Goal: Task Accomplishment & Management: Manage account settings

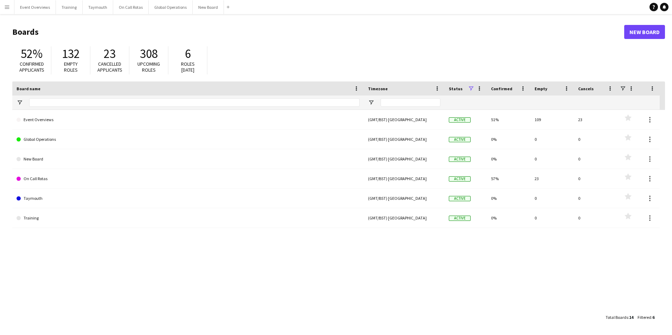
click at [7, 5] on app-icon "Menu" at bounding box center [7, 7] width 6 height 6
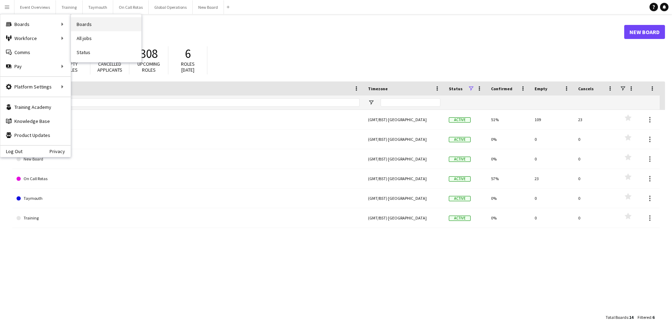
click at [88, 22] on link "Boards" at bounding box center [106, 24] width 70 height 14
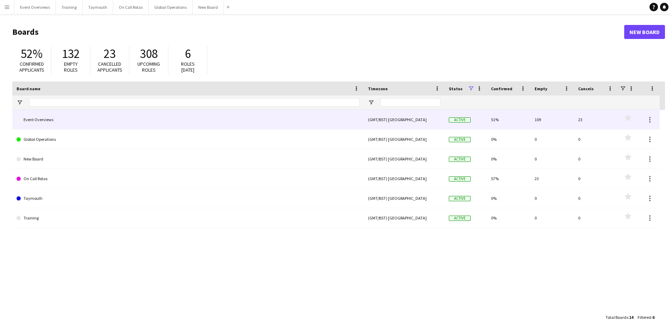
click at [40, 119] on link "Event Overviews" at bounding box center [188, 120] width 343 height 20
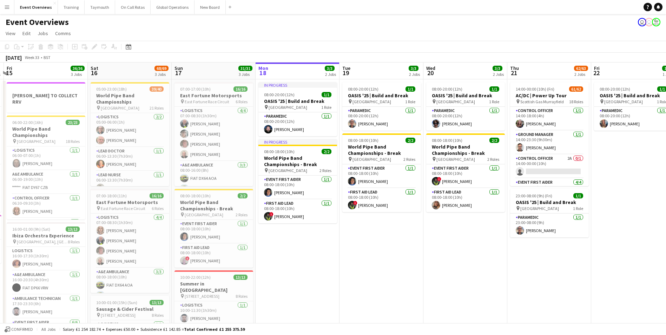
drag, startPoint x: 173, startPoint y: 273, endPoint x: 344, endPoint y: 283, distance: 171.7
click at [344, 283] on app-calendar-viewport "Wed 13 4/4 3 Jobs Thu 14 4/4 3 Jobs Fri 15 36/36 3 Jobs Sat 16 68/69 3 Jobs Sun…" at bounding box center [333, 285] width 666 height 445
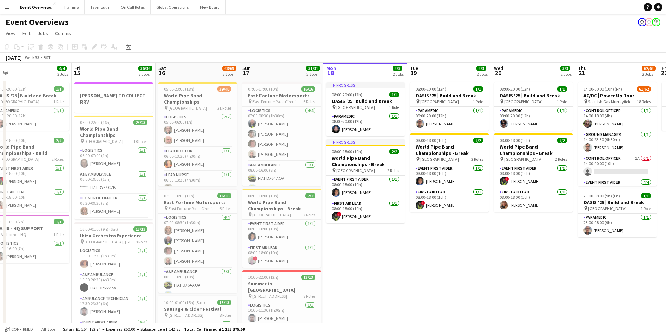
scroll to position [0, 166]
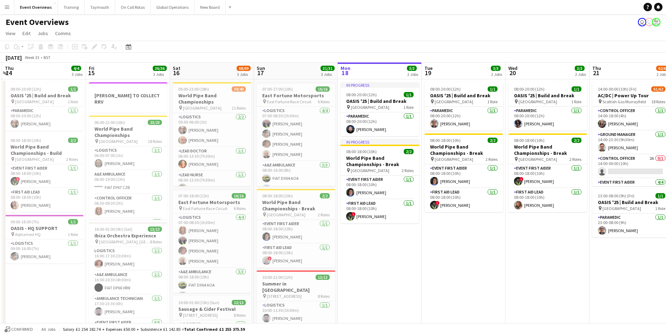
drag, startPoint x: 344, startPoint y: 283, endPoint x: 426, endPoint y: 275, distance: 82.9
click at [426, 275] on app-calendar-viewport "Tue 12 Wed 13 4/4 3 Jobs Thu 14 4/4 3 Jobs Fri 15 36/36 3 Jobs Sat 16 68/69 3 J…" at bounding box center [333, 285] width 666 height 445
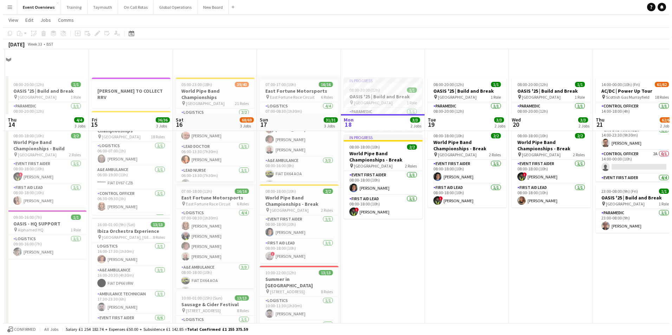
scroll to position [0, 0]
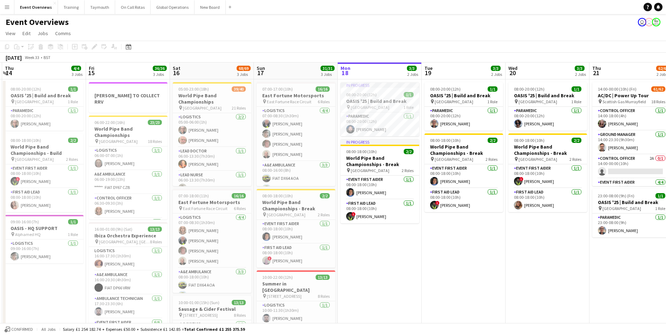
click at [4, 6] on button "Menu" at bounding box center [7, 7] width 14 height 14
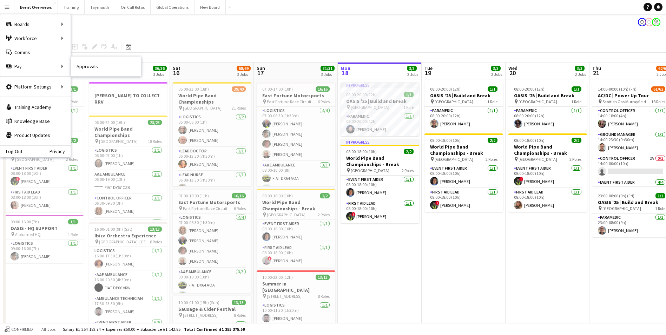
click at [78, 66] on link "Approvals" at bounding box center [106, 66] width 70 height 14
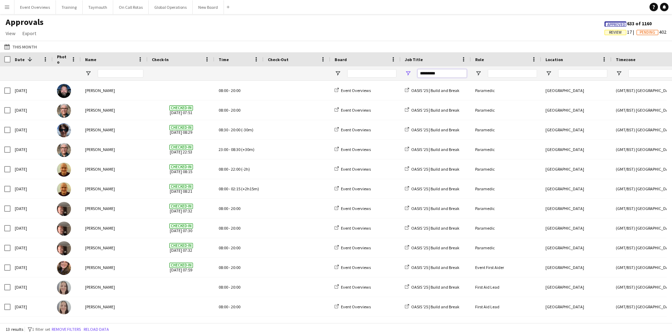
click at [445, 74] on input "*********" at bounding box center [441, 73] width 49 height 8
type input "*"
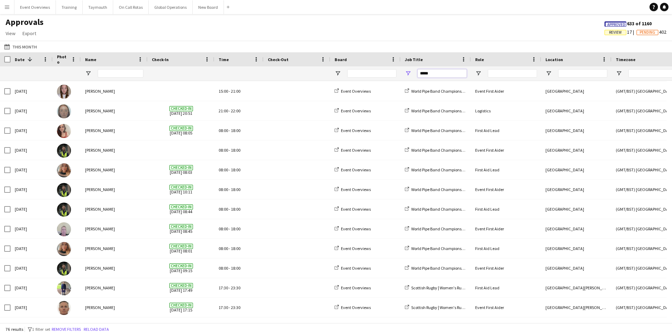
click at [441, 74] on input "*****" at bounding box center [441, 73] width 49 height 8
type input "*"
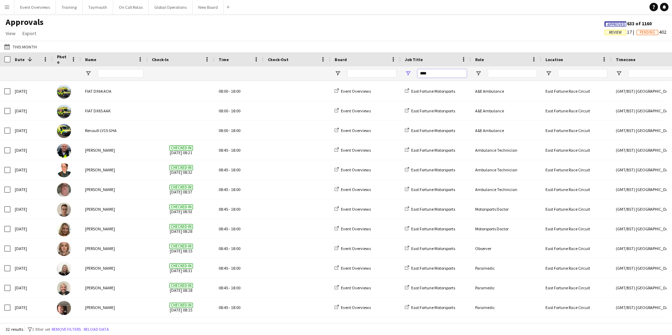
click at [432, 73] on input "****" at bounding box center [441, 73] width 49 height 8
type input "*"
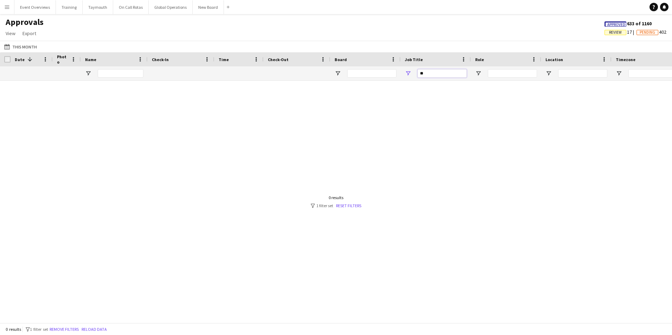
type input "*"
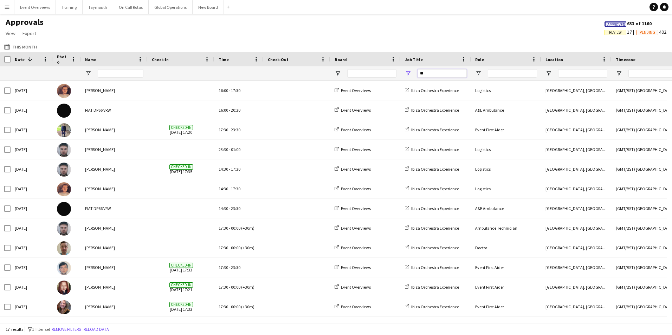
type input "*"
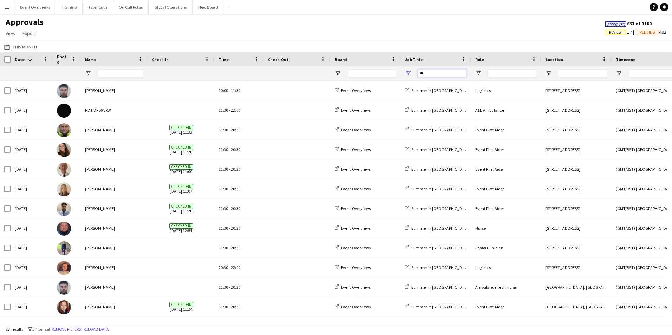
type input "*"
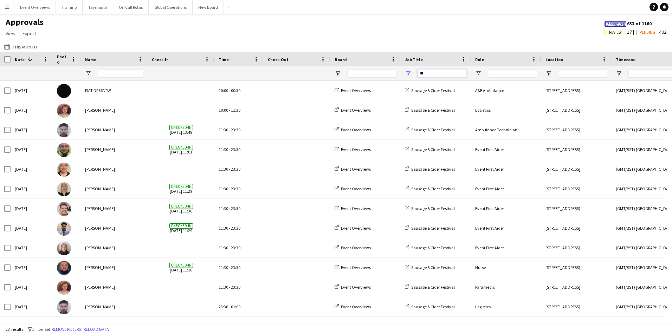
type input "*"
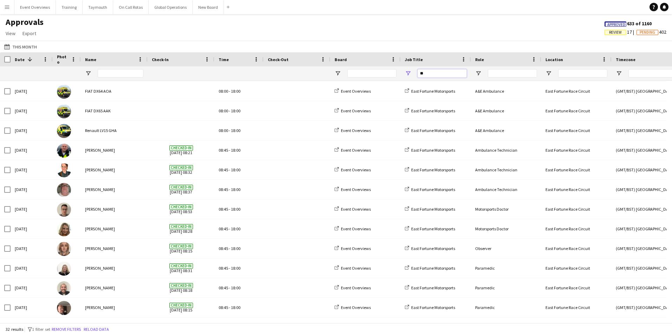
type input "*"
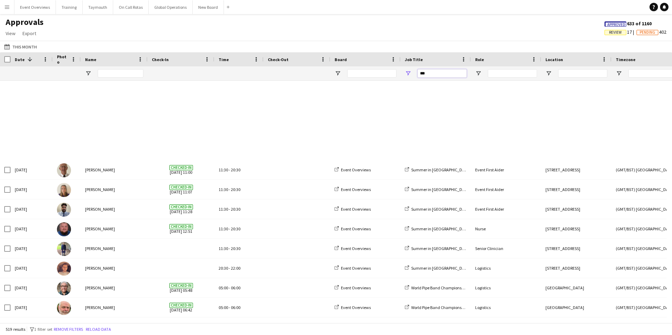
scroll to position [98, 0]
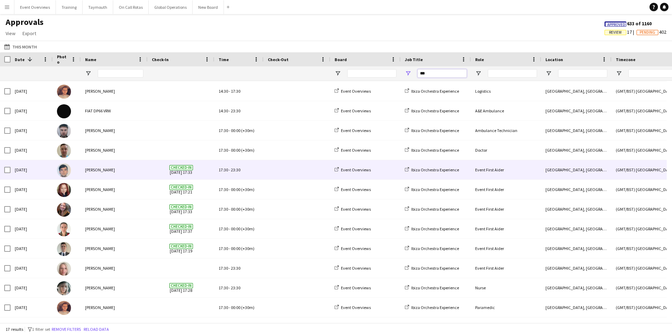
type input "***"
click at [98, 169] on div "[PERSON_NAME]" at bounding box center [114, 169] width 67 height 19
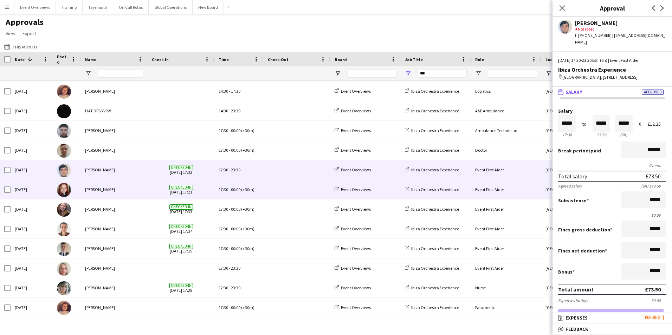
click at [95, 189] on div "[PERSON_NAME]" at bounding box center [114, 189] width 67 height 19
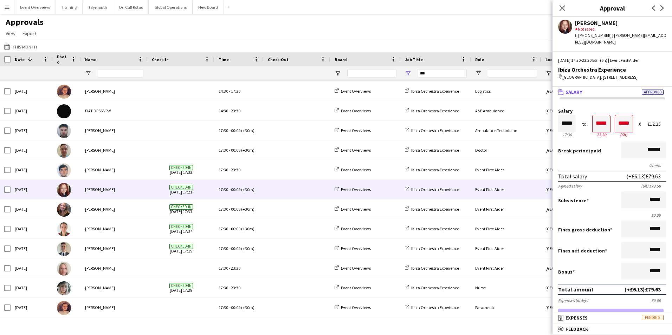
click at [4, 6] on app-icon "Menu" at bounding box center [7, 7] width 6 height 6
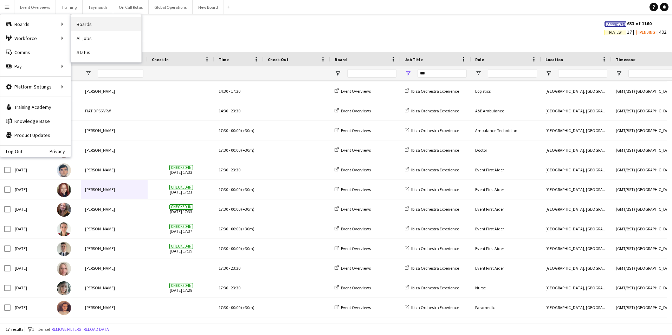
click at [83, 22] on link "Boards" at bounding box center [106, 24] width 70 height 14
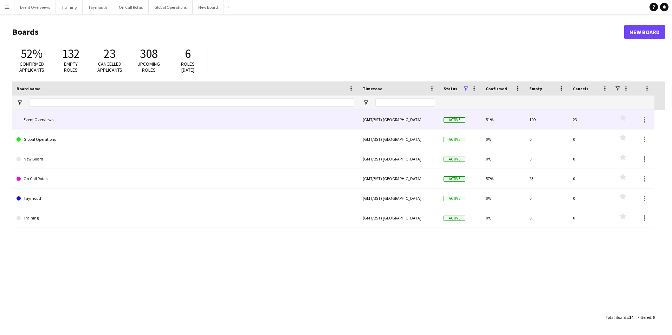
click at [41, 119] on link "Event Overviews" at bounding box center [186, 120] width 338 height 20
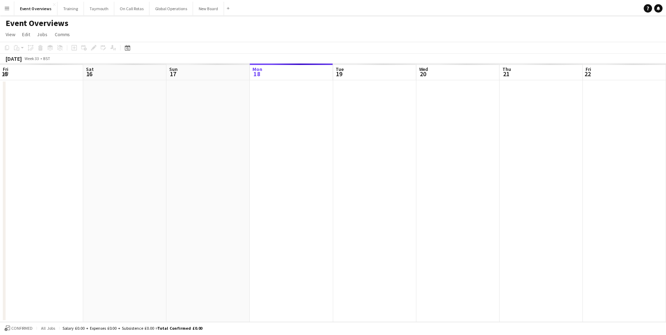
scroll to position [0, 168]
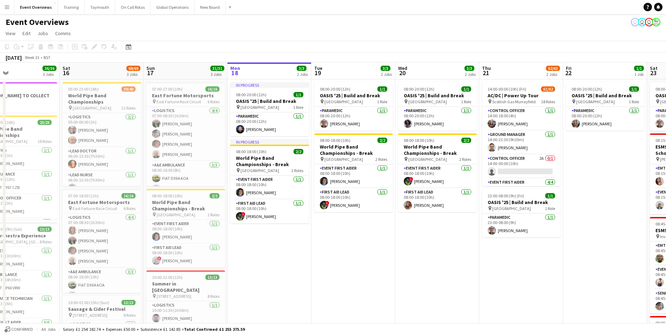
drag, startPoint x: 188, startPoint y: 257, endPoint x: 338, endPoint y: 262, distance: 149.3
click at [338, 262] on app-calendar-viewport "Wed 13 Thu 14 4/4 3 Jobs Fri 15 36/36 3 Jobs Sat 16 68/69 3 Jobs Sun 17 31/31 3…" at bounding box center [333, 285] width 666 height 445
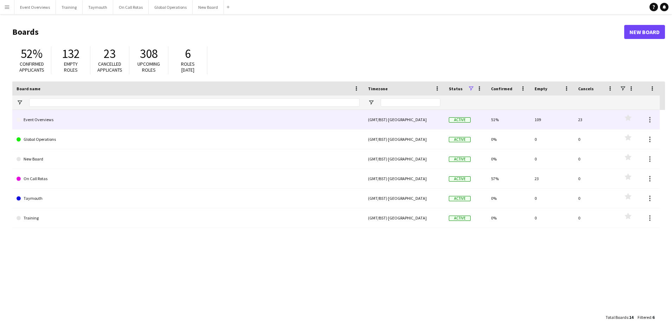
click at [48, 118] on link "Event Overviews" at bounding box center [188, 120] width 343 height 20
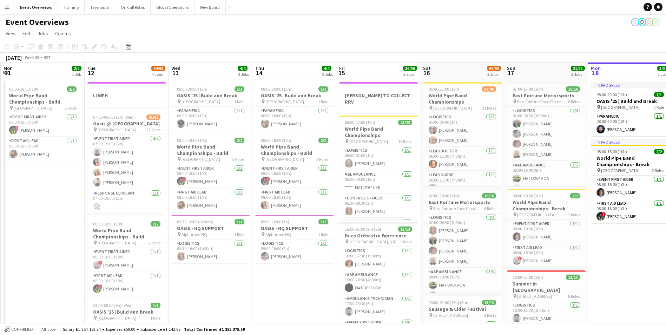
scroll to position [0, 175]
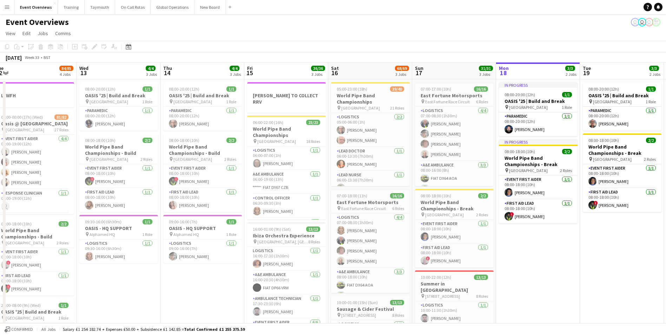
drag, startPoint x: 191, startPoint y: 286, endPoint x: 592, endPoint y: 247, distance: 403.0
click at [592, 247] on app-calendar-viewport "Sun 10 Mon 11 2/2 1 Job Tue 12 84/85 4 Jobs Wed 13 4/4 3 Jobs Thu 14 4/4 3 Jobs…" at bounding box center [333, 285] width 666 height 445
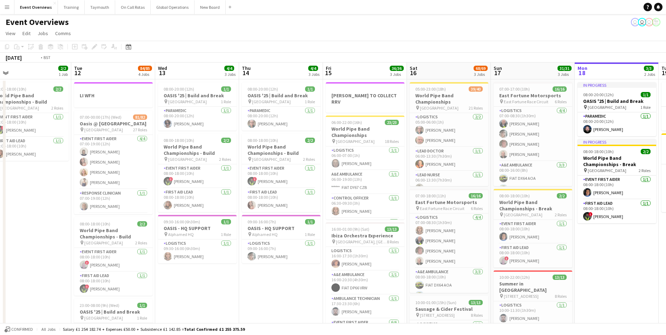
drag, startPoint x: 145, startPoint y: 291, endPoint x: 239, endPoint y: 289, distance: 94.2
click at [239, 289] on app-calendar-viewport "Sat 9 Sun 10 13/13 1 Job Mon 11 2/2 1 Job Tue 12 84/85 4 Jobs Wed 13 4/4 3 Jobs…" at bounding box center [333, 285] width 666 height 445
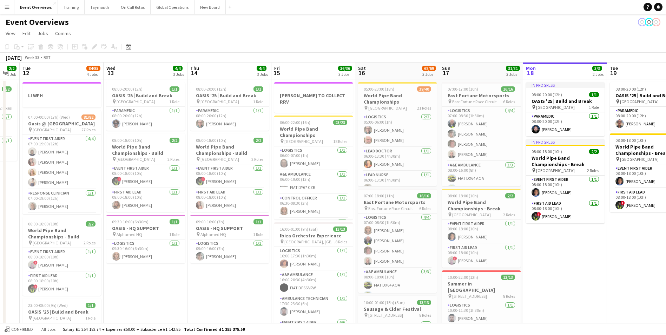
drag, startPoint x: 253, startPoint y: 291, endPoint x: 70, endPoint y: 280, distance: 184.0
click at [70, 280] on app-calendar-viewport "Sat 9 94/95 2 Jobs Sun 10 13/13 1 Job Mon 11 2/2 1 Job Tue 12 84/85 4 Jobs Wed …" at bounding box center [333, 285] width 666 height 445
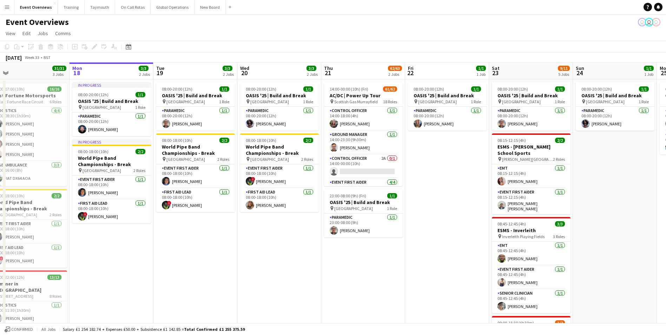
drag, startPoint x: 463, startPoint y: 287, endPoint x: 94, endPoint y: 288, distance: 368.4
click at [99, 288] on app-calendar-viewport "Thu 14 4/4 3 Jobs Fri 15 36/36 3 Jobs Sat 16 68/69 3 Jobs Sun 17 31/31 3 Jobs M…" at bounding box center [333, 285] width 666 height 445
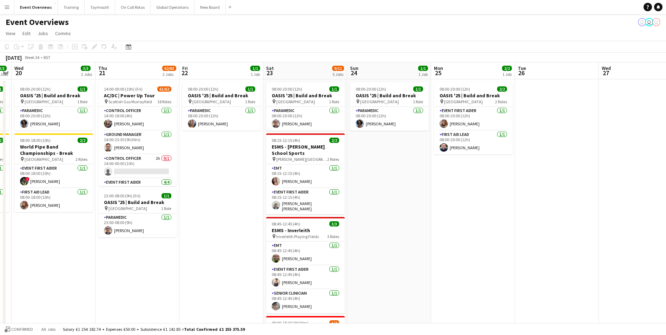
drag, startPoint x: 328, startPoint y: 297, endPoint x: 118, endPoint y: 299, distance: 210.4
click at [119, 299] on app-calendar-viewport "Sun 17 31/31 3 Jobs Mon 18 3/3 2 Jobs Tue 19 3/3 2 Jobs Wed 20 3/3 2 Jobs Thu 2…" at bounding box center [333, 285] width 666 height 445
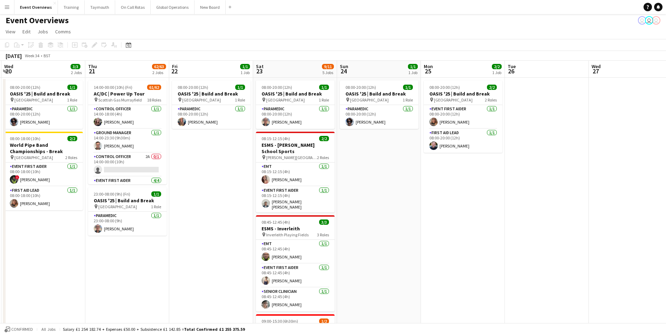
scroll to position [0, 0]
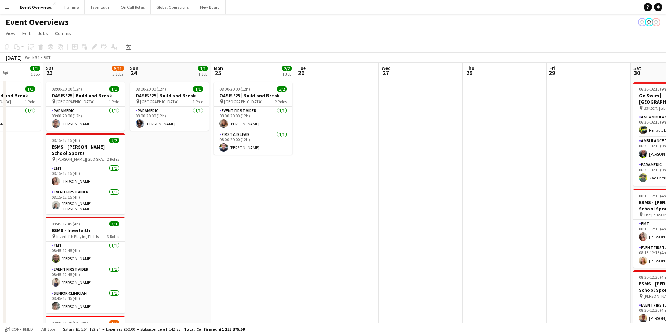
drag, startPoint x: 390, startPoint y: 270, endPoint x: 129, endPoint y: 268, distance: 261.0
click at [96, 267] on app-calendar-viewport "Wed 20 3/3 2 Jobs Thu 21 62/63 2 Jobs Fri 22 1/1 1 Job Sat 23 9/11 5 Jobs Sun 2…" at bounding box center [333, 301] width 666 height 477
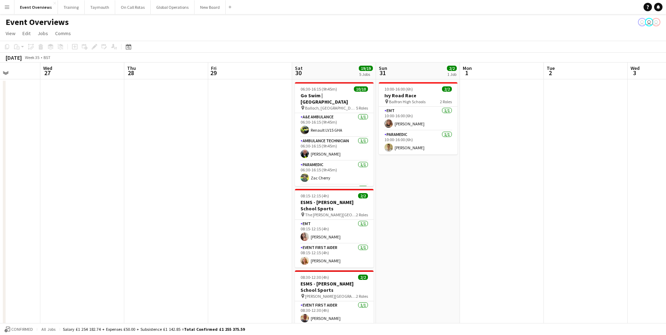
scroll to position [0, 245]
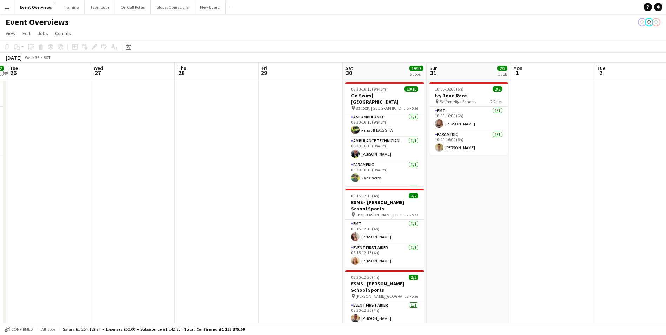
drag, startPoint x: 388, startPoint y: 258, endPoint x: 101, endPoint y: 255, distance: 287.7
click at [101, 255] on app-calendar-viewport "Sat 23 9/11 5 Jobs Sun 24 1/1 1 Job Mon 25 2/2 1 Job Tue 26 Wed 27 Thu 28 Fri 2…" at bounding box center [333, 301] width 666 height 477
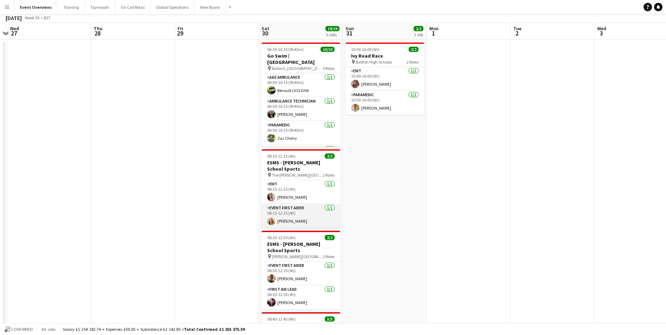
scroll to position [0, 0]
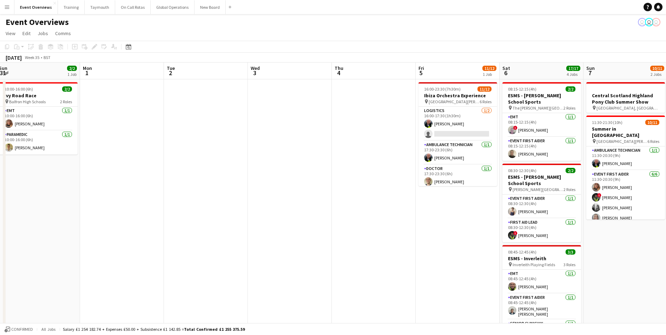
drag, startPoint x: 401, startPoint y: 221, endPoint x: 66, endPoint y: 220, distance: 335.4
click at [51, 223] on app-calendar-viewport "Thu 28 Fri 29 Sat 30 19/19 5 Jobs Sun 31 2/2 1 Job Mon 1 Tue 2 Wed 3 Thu 4 Fri …" at bounding box center [333, 301] width 666 height 477
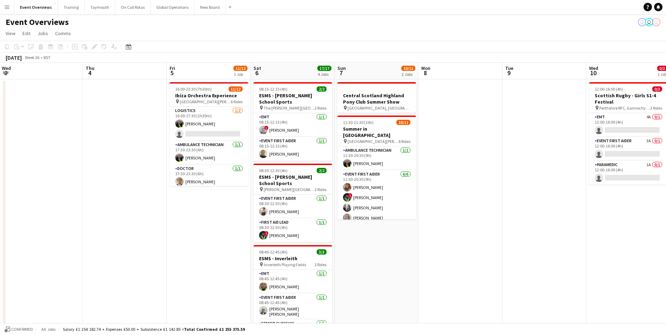
drag, startPoint x: 427, startPoint y: 256, endPoint x: 177, endPoint y: 248, distance: 249.8
click at [177, 248] on app-calendar-viewport "Sun 31 2/2 1 Job Mon 1 Tue 2 Wed 3 Thu 4 Fri 5 11/12 1 Job Sat 6 17/17 4 Jobs S…" at bounding box center [333, 301] width 666 height 477
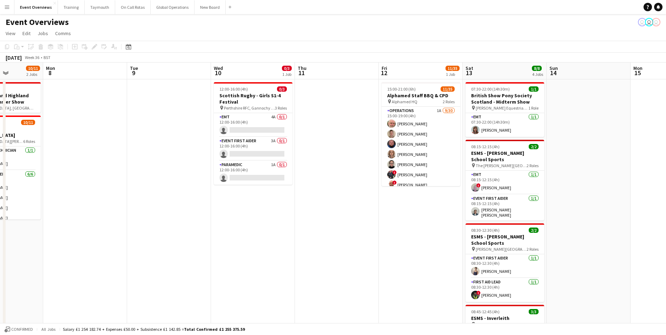
scroll to position [0, 222]
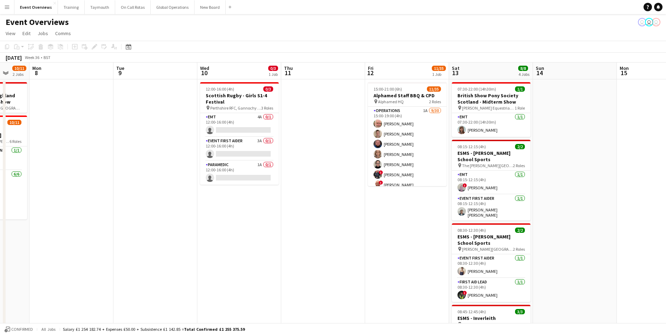
drag, startPoint x: 387, startPoint y: 274, endPoint x: -25, endPoint y: 256, distance: 411.6
click at [0, 256] on html "Menu Boards Boards Boards All jobs Status Workforce Workforce My Workforce Recr…" at bounding box center [333, 275] width 666 height 551
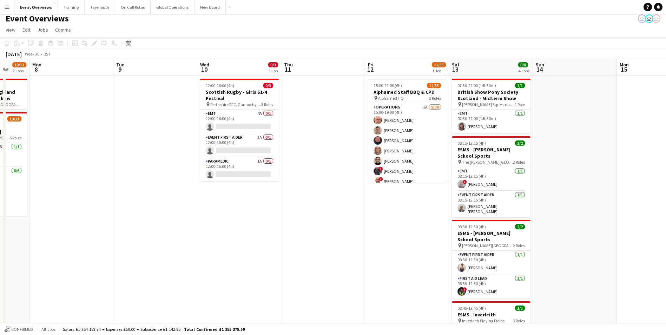
scroll to position [0, 0]
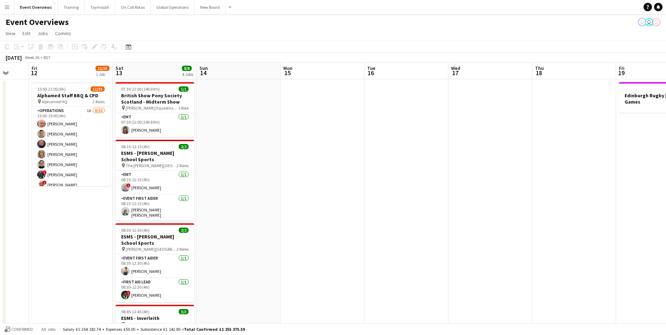
drag, startPoint x: 339, startPoint y: 269, endPoint x: -26, endPoint y: 268, distance: 364.9
click at [0, 268] on html "Menu Boards Boards Boards All jobs Status Workforce Workforce My Workforce Recr…" at bounding box center [333, 275] width 666 height 551
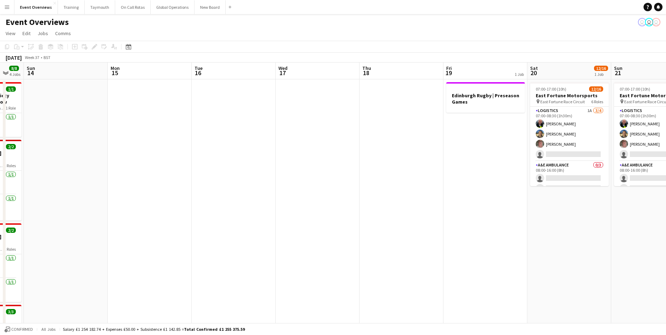
scroll to position [0, 245]
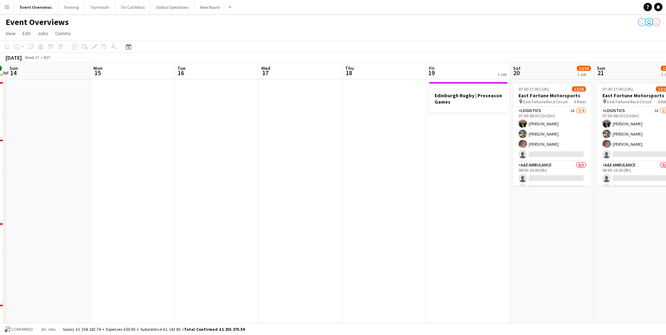
drag, startPoint x: 329, startPoint y: 234, endPoint x: 55, endPoint y: 243, distance: 274.1
click at [55, 243] on app-calendar-viewport "Thu 11 Fri 12 11/35 1 Job Sat 13 8/8 4 Jobs Sun 14 Mon 15 Tue 16 Wed 17 Thu 18 …" at bounding box center [333, 301] width 666 height 477
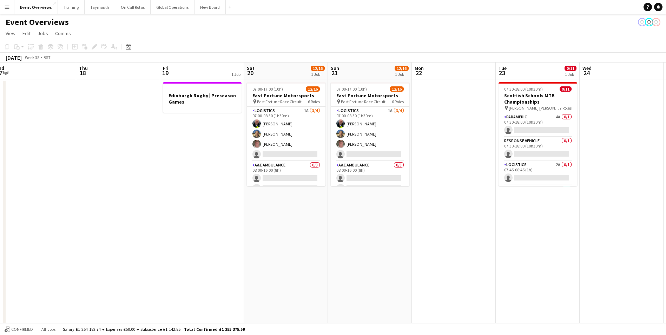
scroll to position [0, 173]
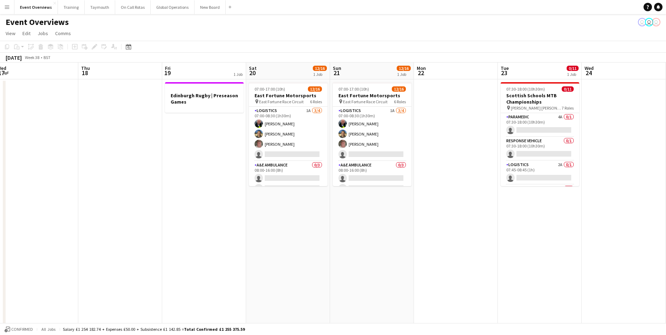
drag, startPoint x: 386, startPoint y: 239, endPoint x: 206, endPoint y: 230, distance: 180.4
click at [206, 230] on app-calendar-viewport "Mon 15 Tue 16 Wed 17 Thu 18 Fri 19 1 Job Sat 20 12/16 1 Job Sun 21 12/16 1 Job …" at bounding box center [333, 301] width 666 height 477
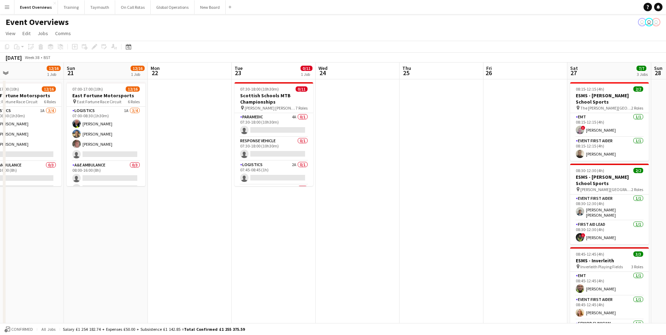
drag, startPoint x: 470, startPoint y: 219, endPoint x: 203, endPoint y: 223, distance: 266.6
click at [203, 223] on app-calendar-viewport "Wed 17 Thu 18 Fri 19 1 Job Sat 20 12/16 1 Job Sun 21 12/16 1 Job Mon 22 Tue 23 …" at bounding box center [333, 301] width 666 height 477
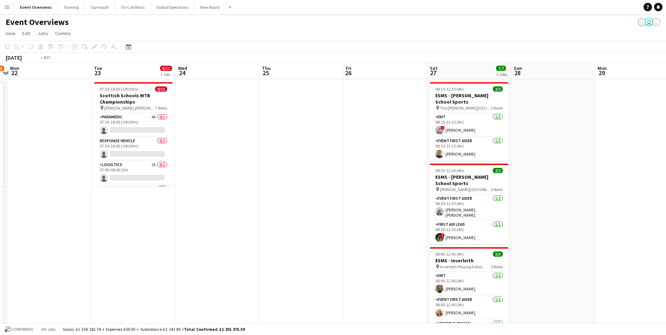
drag, startPoint x: 433, startPoint y: 215, endPoint x: 282, endPoint y: 216, distance: 150.3
click at [283, 215] on app-calendar-viewport "Fri 19 1 Job Sat 20 12/16 1 Job Sun 21 12/16 1 Job Mon 22 Tue 23 0/11 1 Job Wed…" at bounding box center [333, 301] width 666 height 477
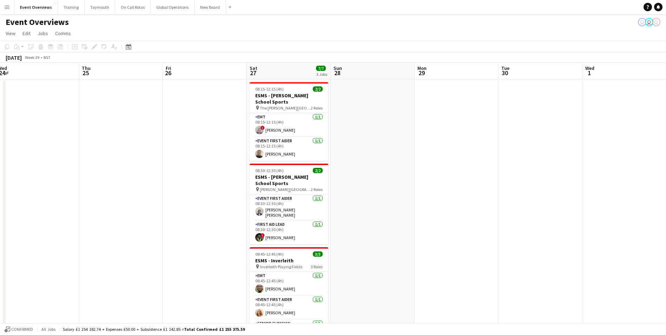
drag, startPoint x: 283, startPoint y: 216, endPoint x: 106, endPoint y: 215, distance: 176.3
click at [106, 215] on app-calendar-viewport "Sun 21 12/16 1 Job Mon 22 Tue 23 0/11 1 Job Wed 24 Thu 25 Fri 26 Sat 27 7/7 3 J…" at bounding box center [333, 301] width 666 height 477
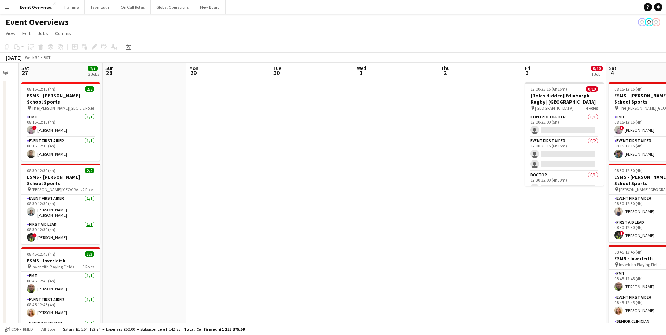
drag, startPoint x: 453, startPoint y: 191, endPoint x: 178, endPoint y: 204, distance: 275.3
click at [178, 204] on app-calendar-viewport "Wed 24 Thu 25 Fri 26 Sat 27 7/7 3 Jobs Sun 28 Mon 29 Tue 30 Wed 1 Thu 2 Fri 3 0…" at bounding box center [333, 301] width 666 height 477
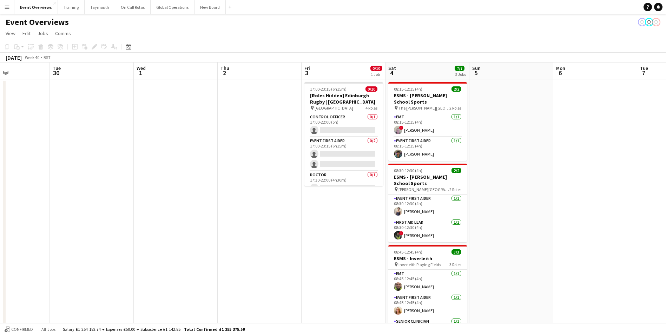
drag, startPoint x: 315, startPoint y: 201, endPoint x: 242, endPoint y: 203, distance: 73.8
click at [118, 210] on app-calendar-viewport "Sat 27 7/7 3 Jobs Sun 28 Mon 29 Tue 30 Wed 1 Thu 2 Fri 3 0/10 1 Job Sat 4 7/7 3…" at bounding box center [333, 301] width 666 height 477
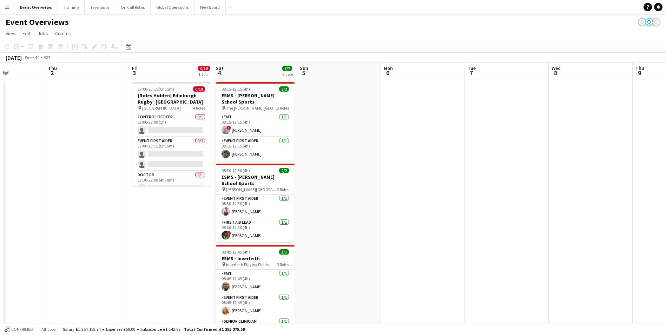
drag, startPoint x: 552, startPoint y: 168, endPoint x: 151, endPoint y: 225, distance: 405.1
click at [151, 225] on app-calendar-viewport "Mon 29 Tue 30 Wed 1 Thu 2 Fri 3 0/10 1 Job Sat 4 7/7 3 Jobs Sun 5 Mon 6 Tue 7 W…" at bounding box center [333, 301] width 666 height 477
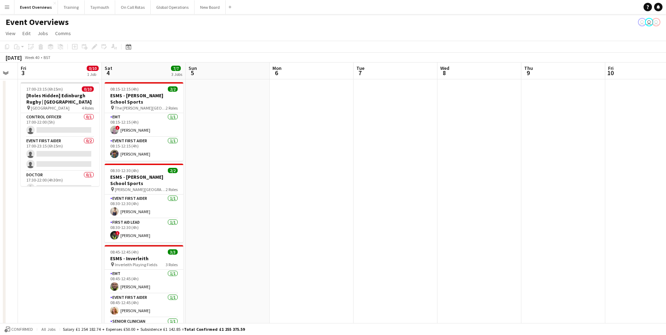
scroll to position [0, 147]
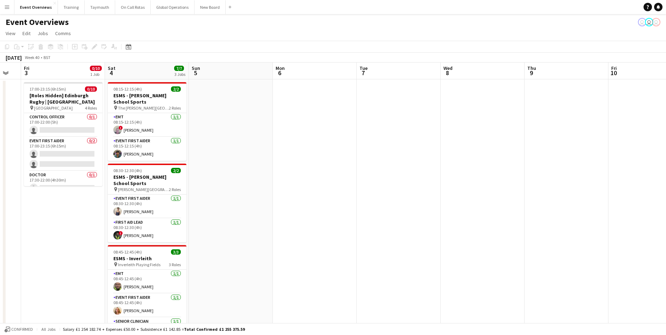
drag, startPoint x: 420, startPoint y: 200, endPoint x: 569, endPoint y: 207, distance: 149.1
click at [569, 207] on app-calendar-viewport "Wed 1 Thu 2 Fri 3 0/10 1 Job Sat 4 7/7 3 Jobs Sun 5 Mon 6 Tue 7 Wed 8 Thu 9 Fri…" at bounding box center [333, 301] width 666 height 477
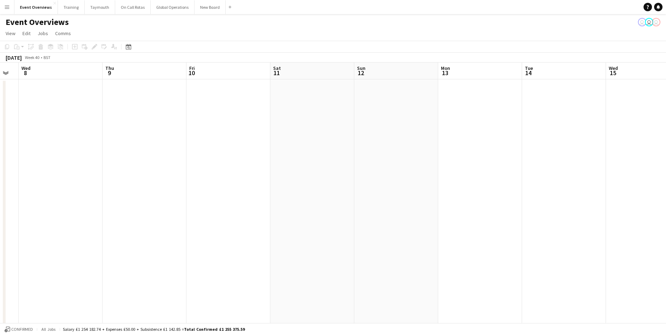
drag, startPoint x: 569, startPoint y: 207, endPoint x: 161, endPoint y: 220, distance: 408.3
click at [153, 220] on app-calendar-viewport "Sun 5 Mon 6 Tue 7 Wed 8 Thu 9 Fri 10 Sat 11 Sun 12 Mon 13 Tue 14 Wed 15 Thu 16 …" at bounding box center [333, 301] width 666 height 477
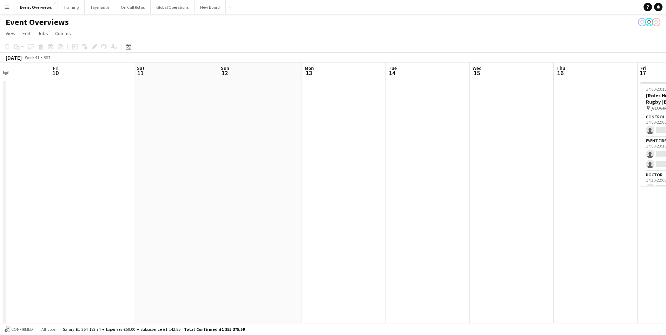
drag, startPoint x: 518, startPoint y: 206, endPoint x: 290, endPoint y: 212, distance: 227.3
click at [290, 212] on app-calendar-viewport "Tue 7 Wed 8 Thu 9 Fri 10 Sat 11 Sun 12 Mon 13 Tue 14 Wed 15 Thu 16 Fri 17 0/10 …" at bounding box center [333, 301] width 666 height 477
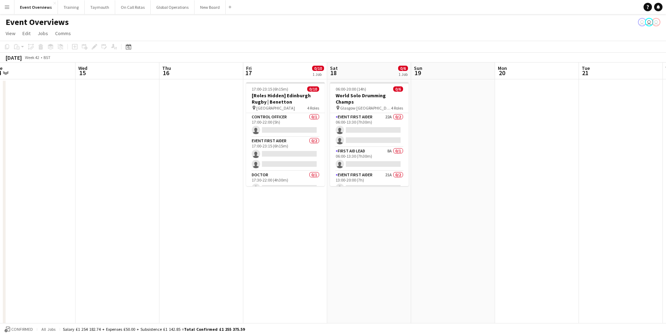
drag, startPoint x: 595, startPoint y: 245, endPoint x: 116, endPoint y: 235, distance: 478.5
click at [116, 235] on app-calendar-viewport "Sat 11 Sun 12 Mon 13 Tue 14 Wed 15 Thu 16 Fri 17 0/10 1 Job Sat 18 0/6 1 Job Su…" at bounding box center [333, 301] width 666 height 477
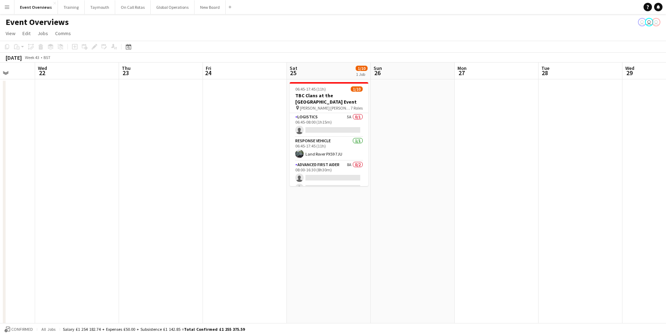
scroll to position [0, 242]
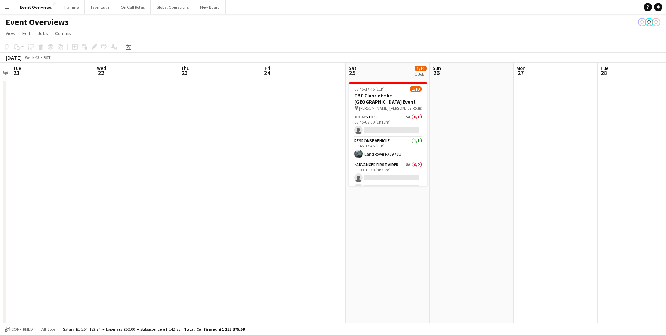
drag, startPoint x: 432, startPoint y: 220, endPoint x: -62, endPoint y: 250, distance: 495.1
click at [0, 250] on html "Menu Boards Boards Boards All jobs Status Workforce Workforce My Workforce Recr…" at bounding box center [333, 275] width 666 height 551
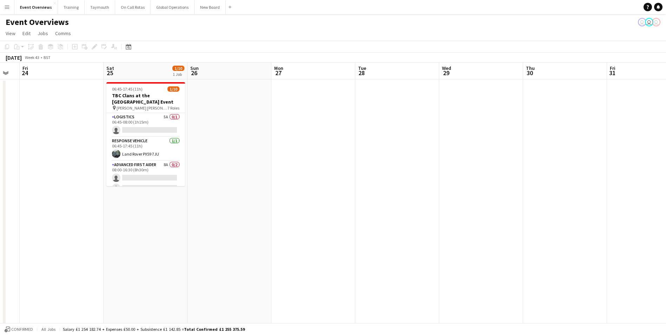
scroll to position [0, 233]
drag, startPoint x: 429, startPoint y: 255, endPoint x: 186, endPoint y: 251, distance: 242.7
click at [186, 251] on app-calendar-viewport "Tue 21 Wed 22 Thu 23 Fri 24 Sat 25 1/10 1 Job Sun 26 Mon 27 Tue 28 Wed 29 Thu 3…" at bounding box center [333, 301] width 666 height 477
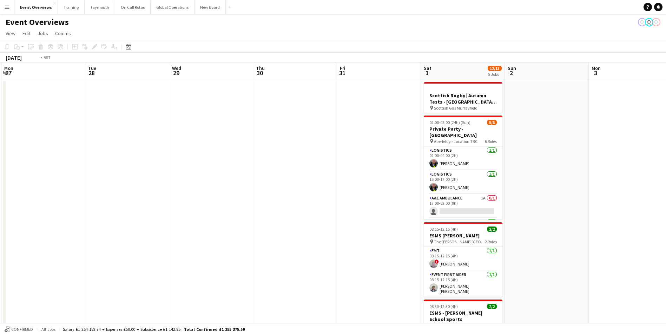
drag, startPoint x: 280, startPoint y: 245, endPoint x: 37, endPoint y: 236, distance: 243.2
click at [0, 241] on html "Menu Boards Boards Boards All jobs Status Workforce Workforce My Workforce Recr…" at bounding box center [333, 275] width 666 height 551
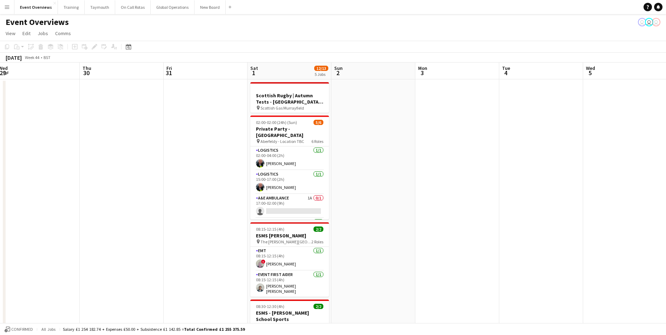
scroll to position [0, 217]
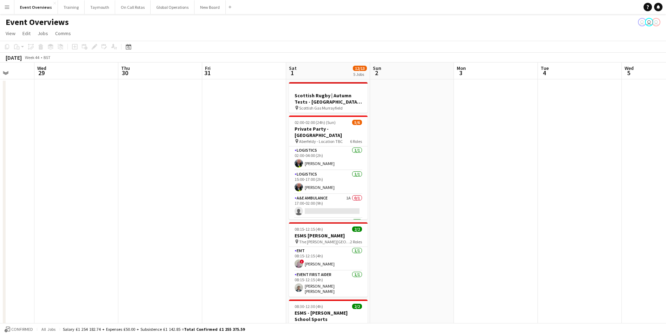
drag, startPoint x: 132, startPoint y: 233, endPoint x: -59, endPoint y: 233, distance: 191.1
click at [0, 233] on html "Menu Boards Boards Boards All jobs Status Workforce Workforce My Workforce Recr…" at bounding box center [333, 275] width 666 height 551
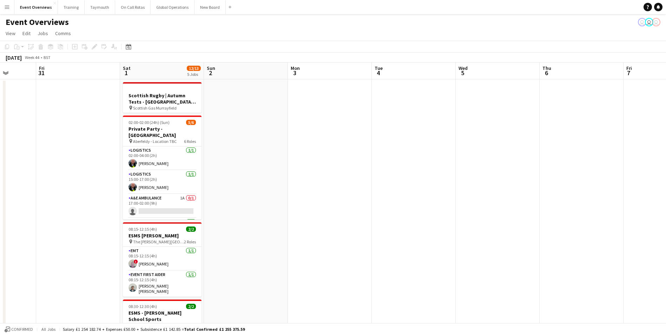
drag, startPoint x: 428, startPoint y: 212, endPoint x: 68, endPoint y: 215, distance: 360.4
click at [68, 215] on app-calendar-viewport "Tue 28 Wed 29 Thu 30 Fri 31 Sat 1 12/13 5 Jobs Sun 2 Mon 3 Tue 4 Wed 5 Thu 6 Fr…" at bounding box center [333, 301] width 666 height 477
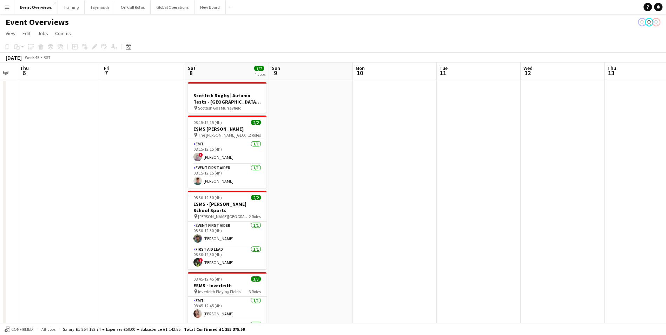
scroll to position [0, 212]
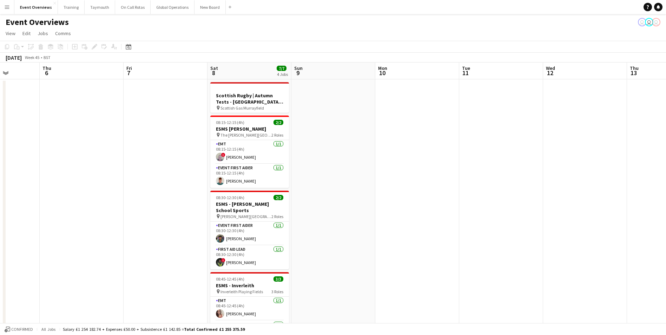
drag, startPoint x: 316, startPoint y: 214, endPoint x: -34, endPoint y: 214, distance: 350.9
click at [0, 214] on html "Menu Boards Boards Boards All jobs Status Workforce Workforce My Workforce Recr…" at bounding box center [333, 275] width 666 height 551
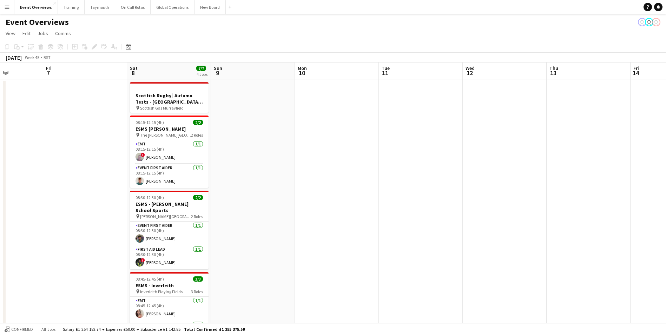
drag, startPoint x: 399, startPoint y: 210, endPoint x: 70, endPoint y: 215, distance: 328.8
click at [68, 215] on app-calendar-viewport "Tue 4 Wed 5 Thu 6 Fri 7 Sat 8 7/7 4 Jobs Sun 9 Mon 10 Tue 11 Wed 12 Thu 13 Fri …" at bounding box center [333, 301] width 666 height 477
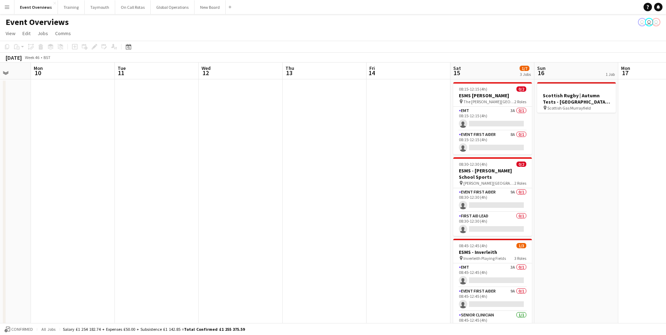
drag, startPoint x: 323, startPoint y: 209, endPoint x: 47, endPoint y: 210, distance: 275.7
click at [48, 209] on app-calendar-viewport "Fri 7 Sat 8 7/7 4 Jobs Sun 9 Mon 10 Tue 11 Wed 12 Thu 13 Fri 14 Sat 15 1/7 3 Jo…" at bounding box center [333, 301] width 666 height 477
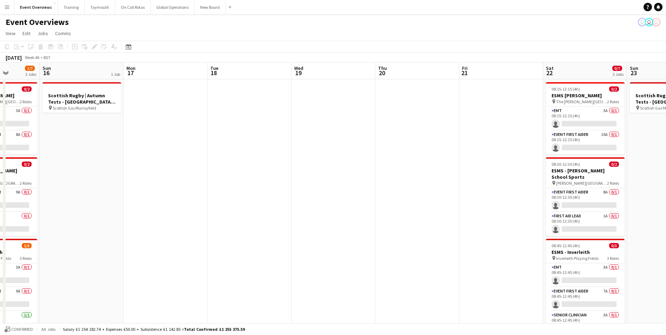
drag, startPoint x: 321, startPoint y: 206, endPoint x: 89, endPoint y: 210, distance: 231.8
click at [86, 210] on app-calendar-viewport "Thu 13 Fri 14 Sat 15 1/7 3 Jobs Sun 16 1 Job Mon 17 Tue 18 Wed 19 Thu 20 Fri 21…" at bounding box center [333, 301] width 666 height 477
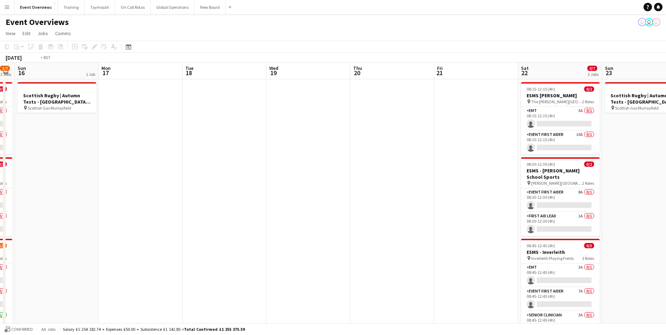
drag, startPoint x: 305, startPoint y: 203, endPoint x: 17, endPoint y: 205, distance: 288.7
click at [17, 205] on app-calendar-viewport "Thu 13 Fri 14 Sat 15 1/7 3 Jobs Sun 16 1 Job Mon 17 Tue 18 Wed 19 Thu 20 Fri 21…" at bounding box center [333, 301] width 666 height 477
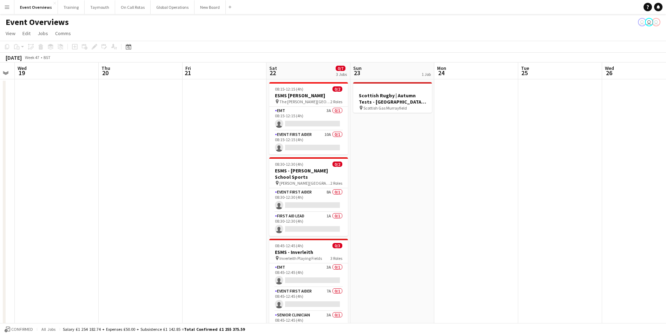
scroll to position [0, 250]
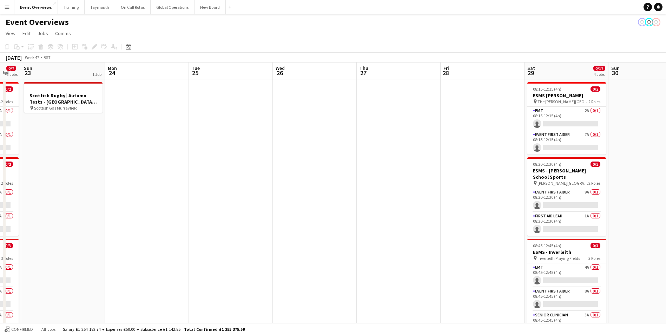
drag, startPoint x: 396, startPoint y: 188, endPoint x: 112, endPoint y: 207, distance: 285.2
click at [77, 209] on app-calendar-viewport "Thu 20 Fri 21 Sat 22 0/7 3 Jobs Sun 23 1 Job Mon 24 Tue 25 Wed 26 Thu 27 Fri 28…" at bounding box center [333, 301] width 666 height 477
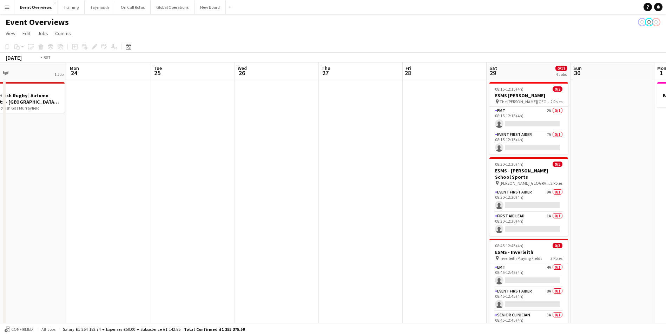
drag, startPoint x: 296, startPoint y: 202, endPoint x: 9, endPoint y: 194, distance: 287.0
click at [9, 194] on app-calendar-viewport "Thu 20 Fri 21 Sat 22 0/7 3 Jobs Sun 23 1 Job Mon 24 Tue 25 Wed 26 Thu 27 Fri 28…" at bounding box center [333, 301] width 666 height 477
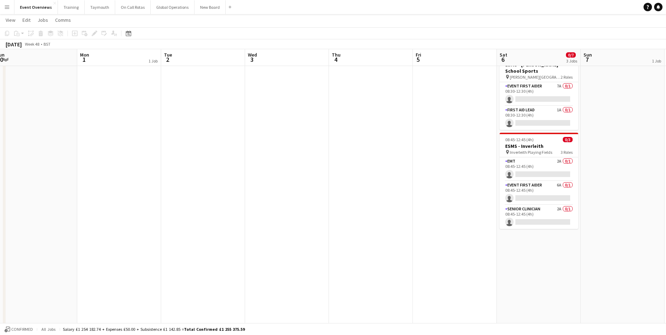
scroll to position [0, 224]
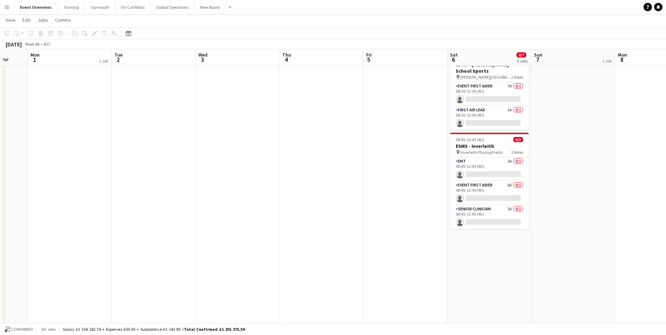
drag, startPoint x: 376, startPoint y: 167, endPoint x: 138, endPoint y: 189, distance: 239.5
click at [0, 195] on html "Menu Boards Boards Boards All jobs Status Workforce Workforce My Workforce Recr…" at bounding box center [333, 170] width 666 height 551
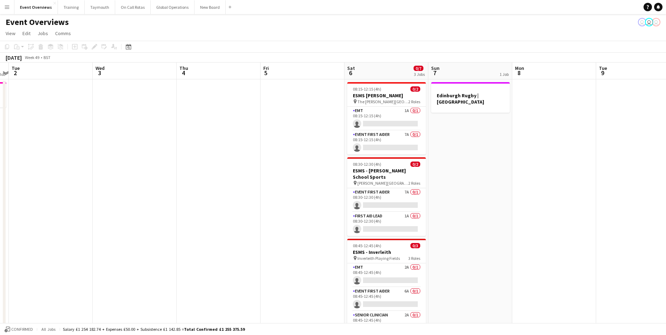
scroll to position [0, 244]
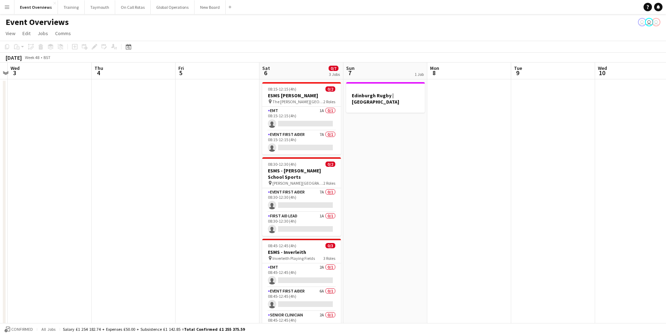
drag, startPoint x: 280, startPoint y: 195, endPoint x: 92, endPoint y: 198, distance: 187.9
click at [92, 198] on app-calendar-viewport "Sun 30 Mon 1 1 Job Tue 2 Wed 3 Thu 4 Fri 5 Sat 6 0/7 3 Jobs Sun 7 1 Job Mon 8 T…" at bounding box center [333, 301] width 666 height 477
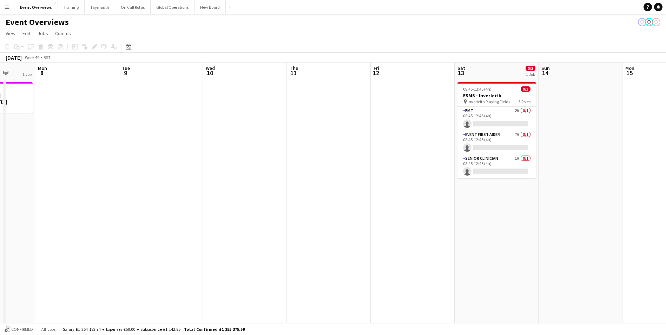
drag, startPoint x: 515, startPoint y: 166, endPoint x: 123, endPoint y: 181, distance: 392.6
click at [123, 181] on app-calendar-viewport "Fri 5 Sat 6 0/7 3 Jobs Sun 7 1 Job Mon 8 Tue 9 Wed 10 Thu 11 Fri 12 Sat 13 0/3 …" at bounding box center [333, 301] width 666 height 477
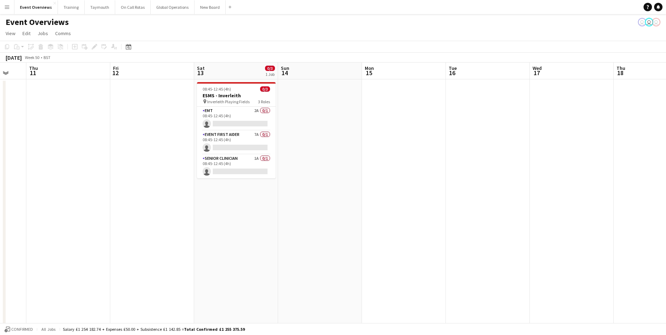
drag, startPoint x: 294, startPoint y: 171, endPoint x: 28, endPoint y: 173, distance: 265.5
click at [28, 173] on app-calendar-viewport "Mon 8 Tue 9 Wed 10 Thu 11 Fri 12 Sat 13 0/3 1 Job Sun 14 Mon 15 Tue 16 Wed 17 T…" at bounding box center [333, 301] width 666 height 477
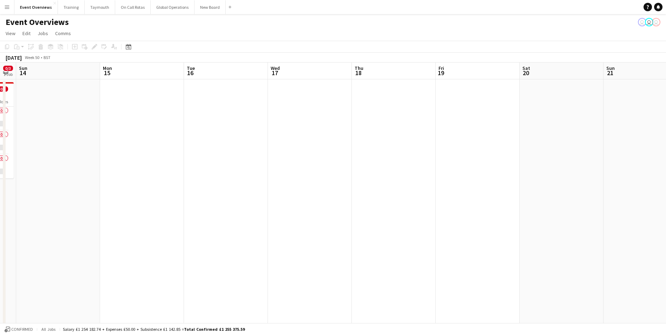
drag, startPoint x: 385, startPoint y: 172, endPoint x: 44, endPoint y: 176, distance: 341.0
click at [44, 176] on app-calendar-viewport "Thu 11 Fri 12 Sat 13 0/3 1 Job Sun 14 Mon 15 Tue 16 Wed 17 Thu 18 Fri 19 Sat 20…" at bounding box center [333, 301] width 666 height 477
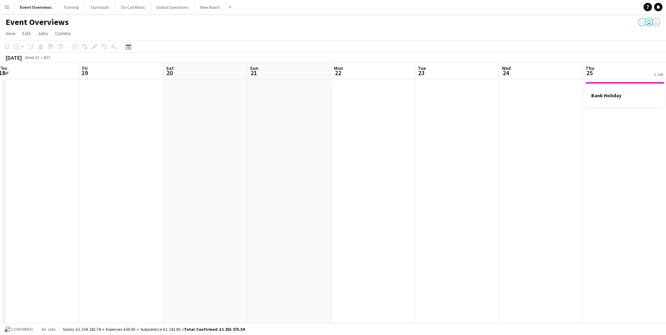
drag, startPoint x: 297, startPoint y: 174, endPoint x: 24, endPoint y: 175, distance: 272.5
click at [24, 175] on app-calendar-viewport "Mon 15 Tue 16 Wed 17 Thu 18 Fri 19 Sat 20 Sun 21 Mon 22 Tue 23 Wed 24 Thu 25 1 …" at bounding box center [333, 301] width 666 height 477
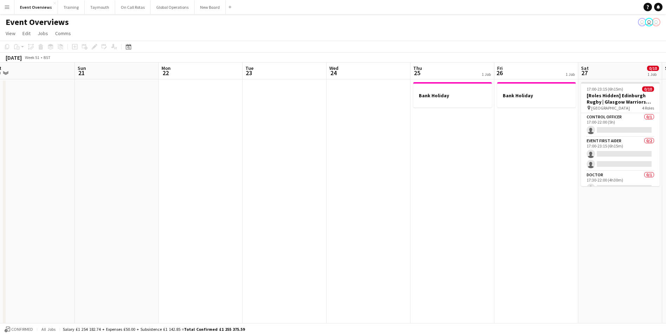
drag, startPoint x: 248, startPoint y: 172, endPoint x: 76, endPoint y: 171, distance: 172.5
click at [76, 171] on app-calendar-viewport "Wed 17 Thu 18 Fri 19 Sat 20 Sun 21 Mon 22 Tue 23 Wed 24 Thu 25 1 Job Fri 26 1 J…" at bounding box center [333, 301] width 666 height 477
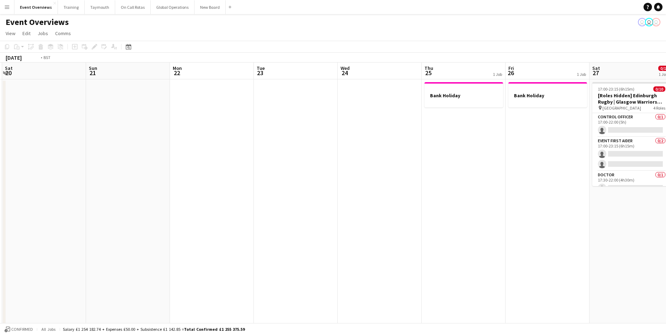
scroll to position [0, 238]
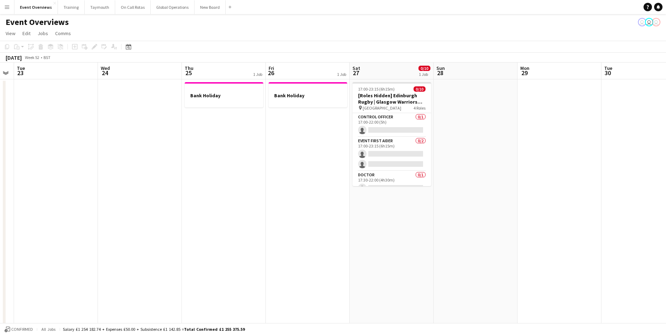
drag, startPoint x: 284, startPoint y: 168, endPoint x: 55, endPoint y: 167, distance: 228.6
click at [55, 167] on app-calendar-viewport "Sat 20 Sun 21 Mon 22 Tue 23 Wed 24 Thu 25 1 Job Fri 26 1 Job Sat 27 0/10 1 Job …" at bounding box center [333, 301] width 666 height 477
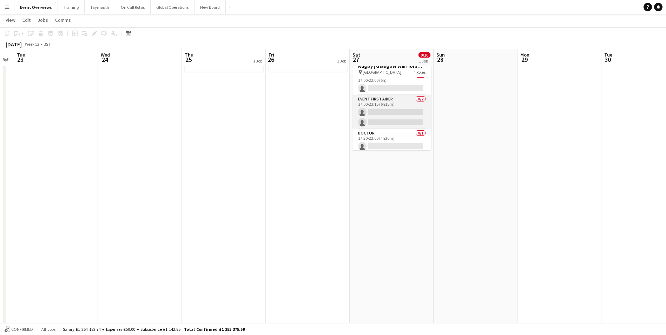
scroll to position [0, 0]
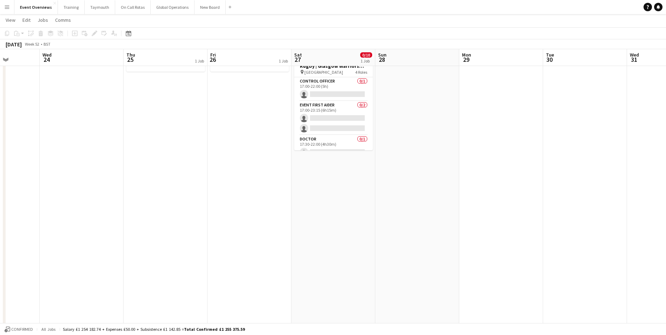
drag, startPoint x: 458, startPoint y: 139, endPoint x: 399, endPoint y: 159, distance: 62.0
click at [399, 159] on app-calendar-viewport "Sun 21 Mon 22 Tue 23 Wed 24 Thu 25 1 Job Fri 26 1 Job Sat 27 0/10 1 Job Sun 28 …" at bounding box center [333, 247] width 666 height 511
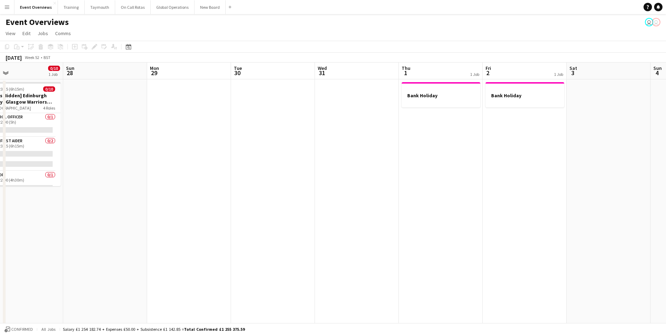
scroll to position [0, 278]
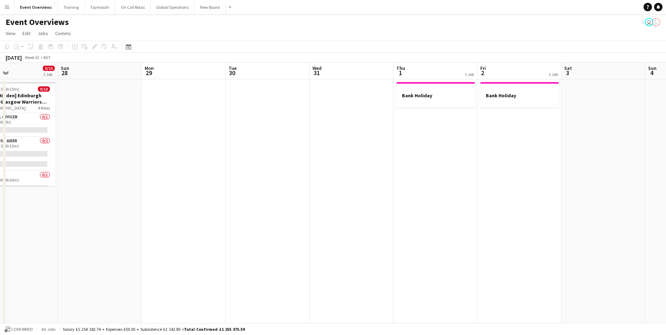
drag, startPoint x: 517, startPoint y: 122, endPoint x: 199, endPoint y: 140, distance: 317.7
click at [199, 140] on app-calendar-viewport "Wed 24 Thu 25 1 Job Fri 26 1 Job Sat 27 0/10 1 Job Sun 28 Mon 29 Tue 30 Wed 31 …" at bounding box center [333, 301] width 666 height 477
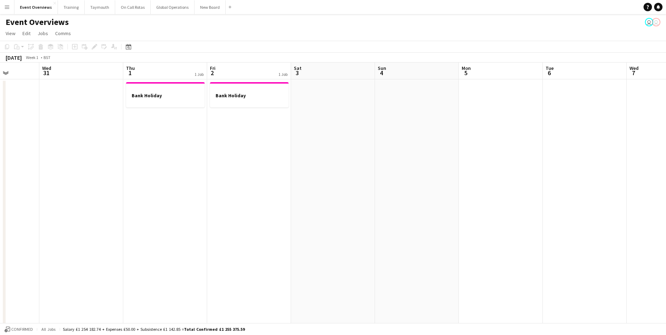
drag, startPoint x: 418, startPoint y: 169, endPoint x: 63, endPoint y: 183, distance: 354.7
click at [63, 183] on app-calendar-viewport "Sun 28 Mon 29 Tue 30 Wed 31 Thu 1 1 Job Fri 2 1 Job Sat 3 Sun 4 Mon 5 Tue 6 Wed…" at bounding box center [333, 301] width 666 height 477
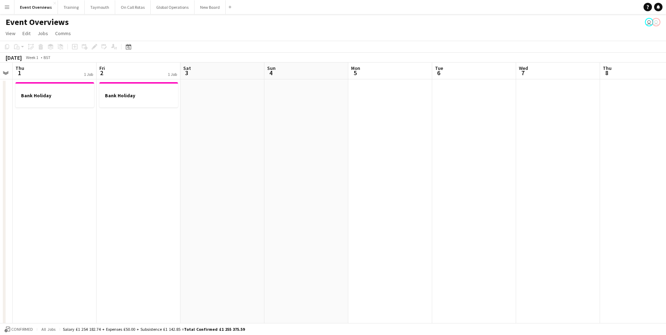
drag, startPoint x: 430, startPoint y: 168, endPoint x: 166, endPoint y: 178, distance: 264.0
click at [152, 179] on app-calendar-viewport "Mon 29 Tue 30 Wed 31 Thu 1 1 Job Fri 2 1 Job Sat 3 Sun 4 Mon 5 Tue 6 Wed 7 Thu …" at bounding box center [333, 301] width 666 height 477
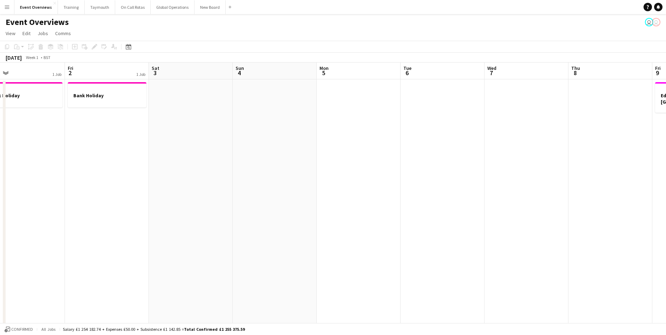
drag, startPoint x: 426, startPoint y: 173, endPoint x: 738, endPoint y: 171, distance: 311.9
click at [666, 171] on html "Menu Boards Boards Boards All jobs Status Workforce Workforce My Workforce Recr…" at bounding box center [333, 275] width 666 height 551
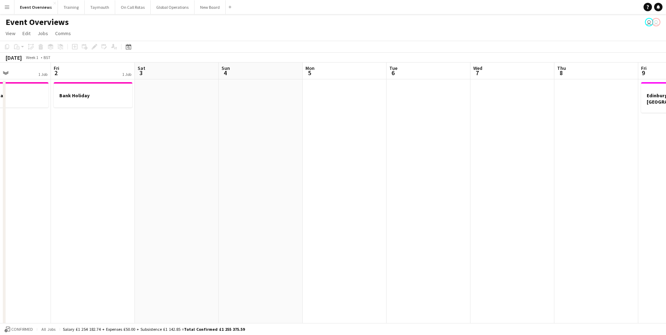
drag, startPoint x: 287, startPoint y: 178, endPoint x: 363, endPoint y: 166, distance: 77.3
click at [180, 176] on app-calendar-viewport "Tue 30 Wed 31 Thu 1 1 Job Fri 2 1 Job Sat 3 Sun 4 Mon 5 Tue 6 Wed 7 Thu 8 Fri 9…" at bounding box center [333, 301] width 666 height 477
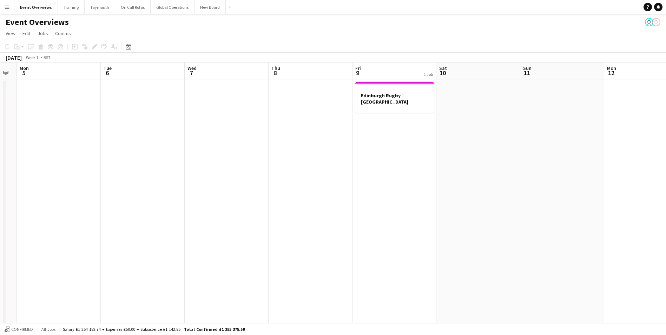
scroll to position [0, 242]
drag, startPoint x: 389, startPoint y: 168, endPoint x: 192, endPoint y: 171, distance: 197.8
click at [192, 171] on app-calendar-viewport "Fri 2 1 Job Sat 3 Sun 4 Mon 5 Tue 6 Wed 7 Thu 8 Fri 9 1 Job Sat 10 Sun 11 Mon 1…" at bounding box center [333, 301] width 666 height 477
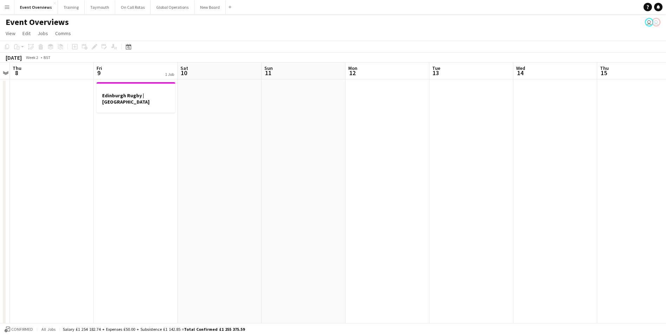
drag, startPoint x: 455, startPoint y: 179, endPoint x: 366, endPoint y: 183, distance: 88.6
click at [200, 184] on app-calendar-viewport "Mon 5 Tue 6 Wed 7 Thu 8 Fri 9 1 Job Sat 10 Sun 11 Mon 12 Tue 13 Wed 14 Thu 15 F…" at bounding box center [333, 301] width 666 height 477
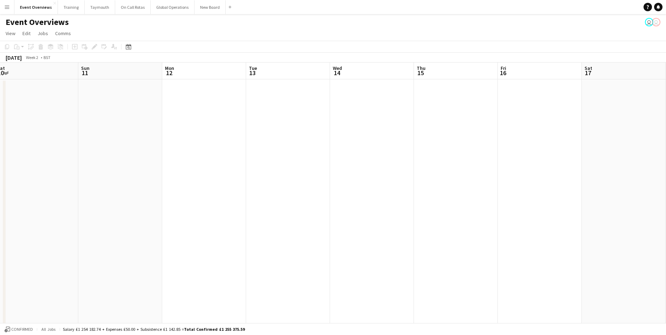
drag, startPoint x: 345, startPoint y: 181, endPoint x: 199, endPoint y: 179, distance: 146.5
click at [199, 179] on app-calendar-viewport "Wed 7 Thu 8 Fri 9 1 Job Sat 10 Sun 11 Mon 12 Tue 13 Wed 14 Thu 15 Fri 16 Sat 17…" at bounding box center [333, 301] width 666 height 477
drag, startPoint x: 202, startPoint y: 177, endPoint x: 267, endPoint y: 176, distance: 64.3
click at [179, 177] on app-calendar-viewport "Fri 9 1 Job Sat 10 Sun 11 Mon 12 Tue 13 Wed 14 Thu 15 Fri 16 Sat 17 Sun 18 Mon …" at bounding box center [333, 301] width 666 height 477
drag, startPoint x: 340, startPoint y: 177, endPoint x: 164, endPoint y: 176, distance: 176.0
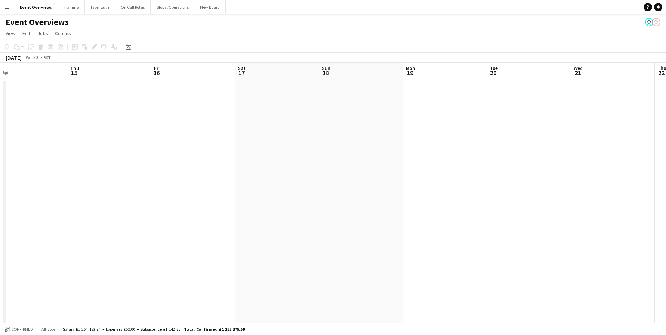
click at [164, 176] on app-calendar-viewport "Sun 11 Mon 12 Tue 13 Wed 14 Thu 15 Fri 16 Sat 17 Sun 18 Mon 19 Tue 20 Wed 21 Th…" at bounding box center [333, 301] width 666 height 477
drag, startPoint x: 381, startPoint y: 176, endPoint x: 180, endPoint y: 177, distance: 200.9
click at [180, 177] on app-calendar-viewport "Sun 11 Mon 12 Tue 13 Wed 14 Thu 15 Fri 16 Sat 17 Sun 18 Mon 19 Tue 20 Wed 21 Th…" at bounding box center [333, 301] width 666 height 477
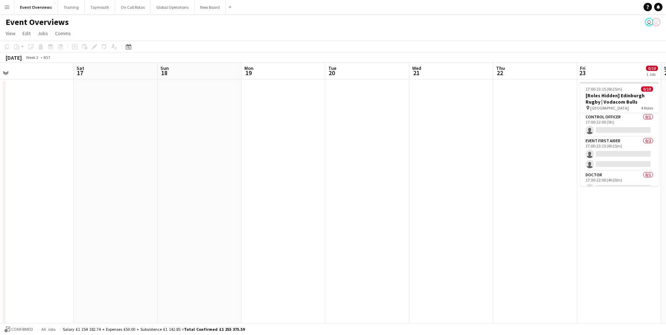
drag, startPoint x: 330, startPoint y: 177, endPoint x: 216, endPoint y: 174, distance: 114.5
click at [183, 175] on app-calendar-viewport "Wed 14 Thu 15 Fri 16 Sat 17 Sun 18 Mon 19 Tue 20 Wed 21 Thu 22 Fri 23 0/10 1 Jo…" at bounding box center [333, 301] width 666 height 477
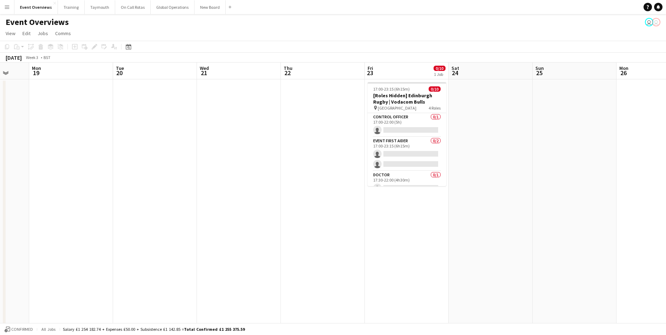
drag, startPoint x: 129, startPoint y: 47, endPoint x: 131, endPoint y: 54, distance: 7.8
click at [129, 47] on icon "Date picker" at bounding box center [129, 47] width 6 height 6
click at [185, 150] on button "[DATE]" at bounding box center [178, 149] width 20 height 11
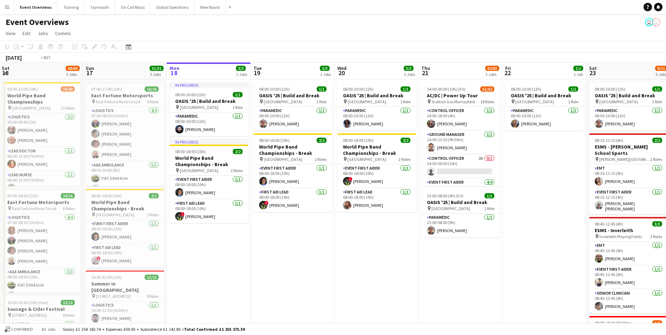
drag, startPoint x: 342, startPoint y: 258, endPoint x: 155, endPoint y: 266, distance: 187.4
click at [155, 266] on app-calendar-viewport "Wed 13 4/4 3 Jobs Thu 14 4/4 3 Jobs Fri 15 36/36 3 Jobs Sat 16 68/69 3 Jobs Sun…" at bounding box center [333, 301] width 666 height 477
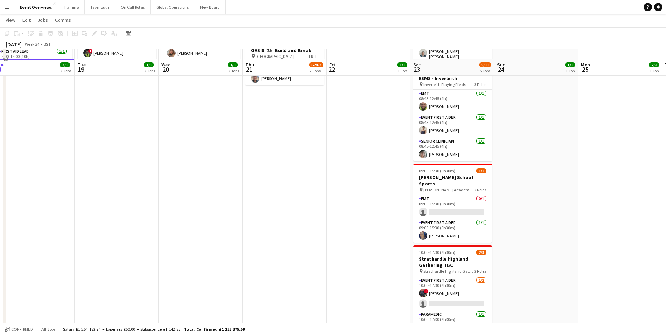
scroll to position [176, 0]
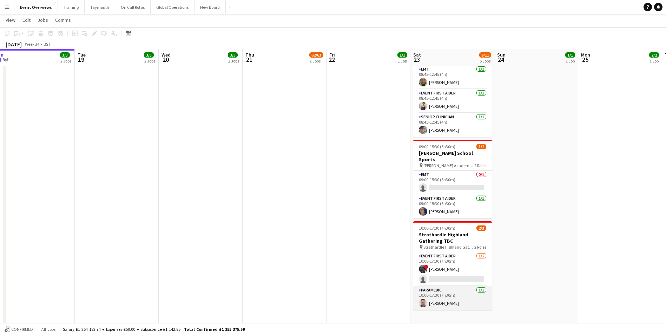
click at [422, 299] on app-user-avatar at bounding box center [423, 303] width 8 height 8
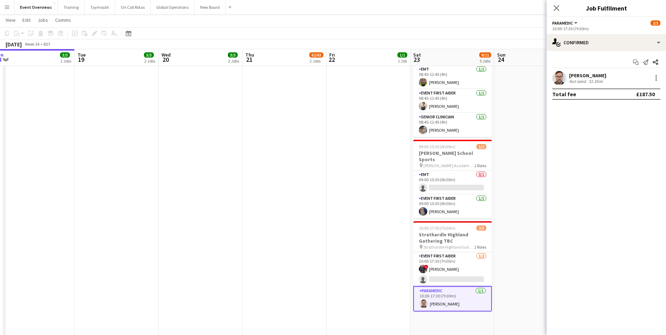
click at [556, 76] on app-user-avatar at bounding box center [559, 78] width 14 height 14
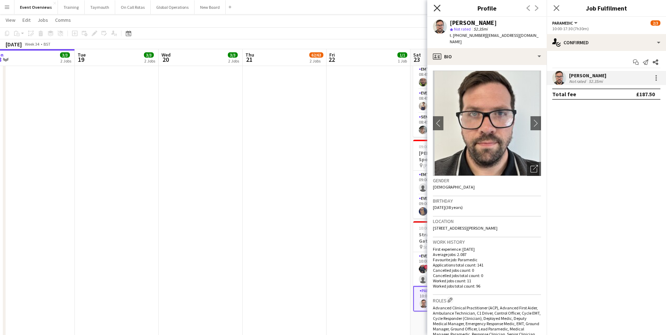
click at [437, 6] on icon "Close pop-in" at bounding box center [437, 8] width 7 height 7
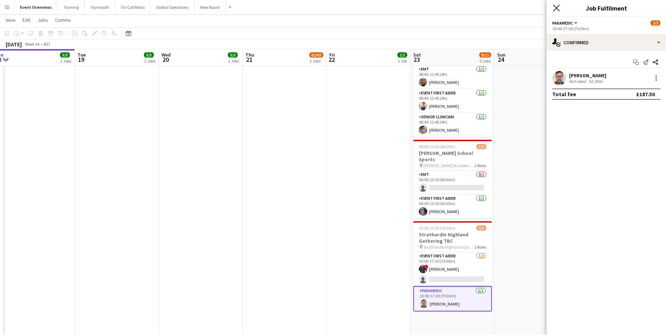
click at [556, 8] on icon at bounding box center [556, 8] width 7 height 7
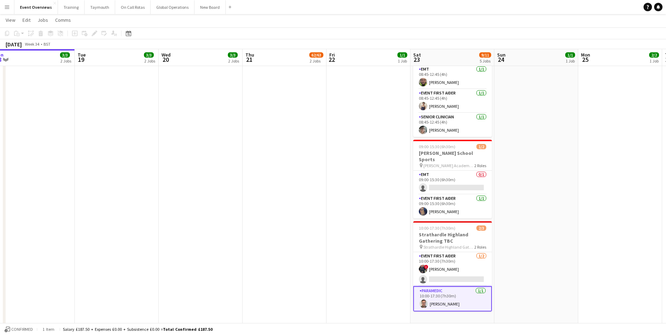
click at [248, 201] on app-date-cell "14:00-00:00 (10h) (Fri) 61/62 AC/DC | Power Up Tour pin Scottish Gas Murrayfiel…" at bounding box center [285, 133] width 84 height 460
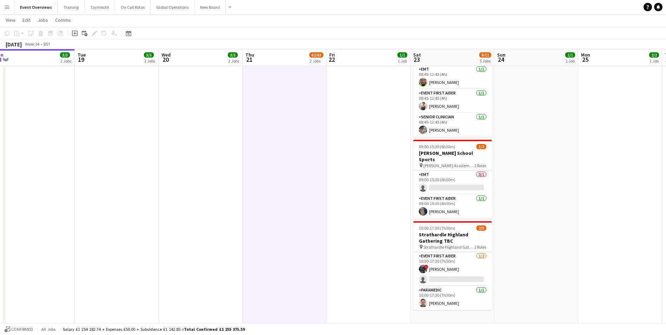
scroll to position [0, 261]
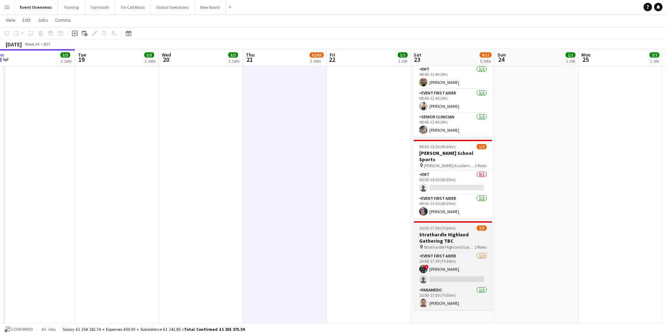
click at [437, 231] on h3 "Strathardle Highland Gathering TBC" at bounding box center [453, 237] width 79 height 13
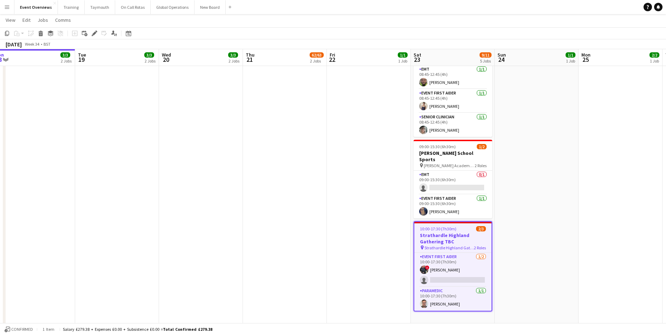
click at [187, 184] on app-date-cell "08:00-20:00 (12h) 1/1 OASIS '25 | Build and Break pin [GEOGRAPHIC_DATA] 1 Role …" at bounding box center [201, 133] width 84 height 460
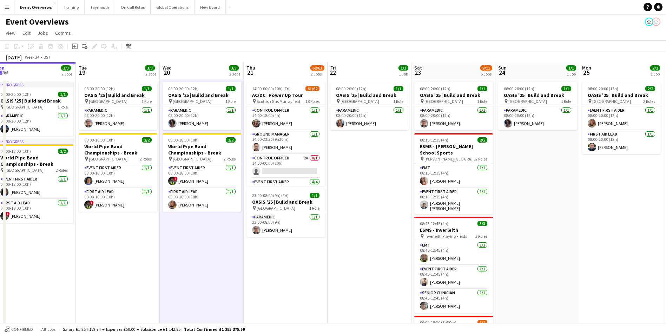
scroll to position [0, 0]
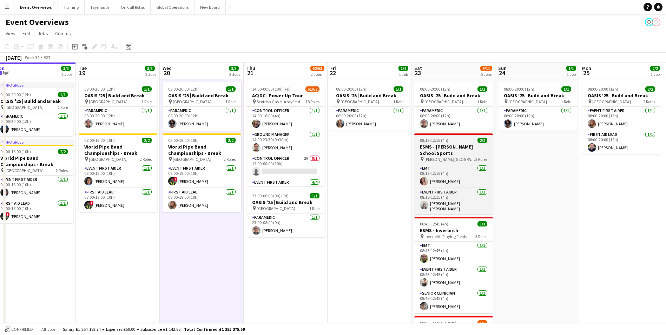
click at [428, 149] on h3 "ESMS - [PERSON_NAME] School Sports" at bounding box center [453, 150] width 79 height 13
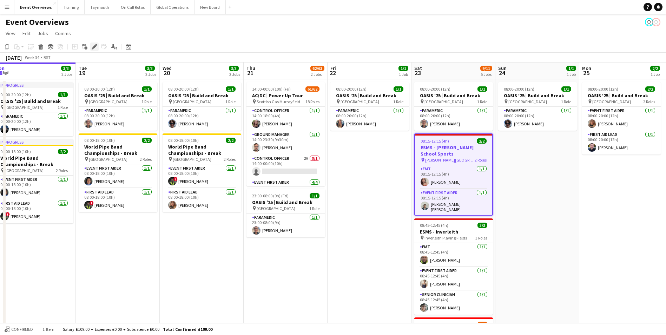
click at [94, 44] on icon "Edit" at bounding box center [95, 47] width 6 height 6
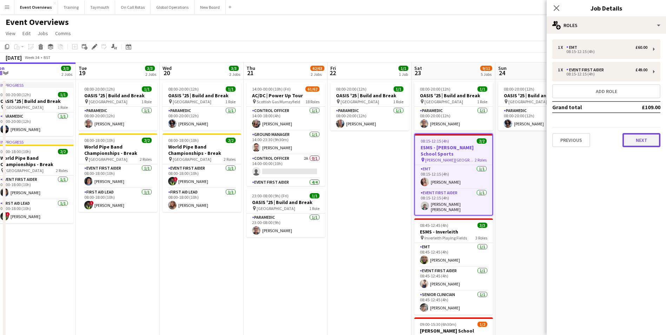
click at [634, 140] on button "Next" at bounding box center [642, 140] width 38 height 14
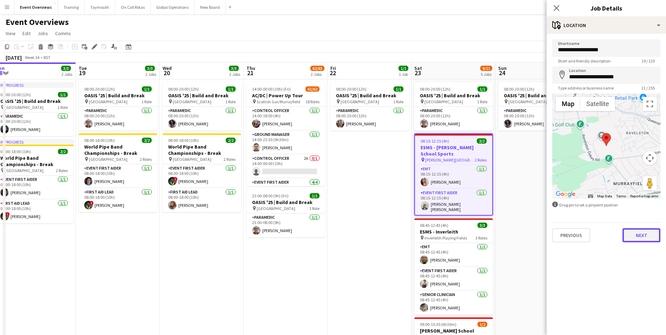
click at [641, 239] on button "Next" at bounding box center [642, 235] width 38 height 14
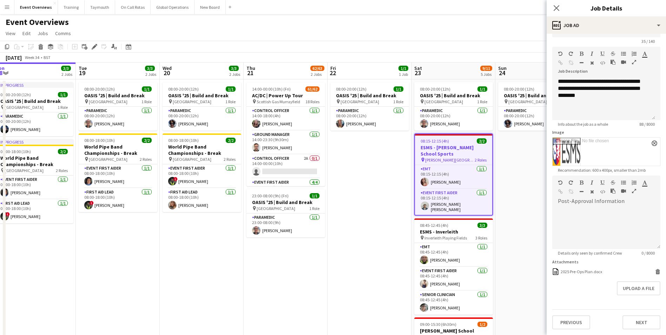
scroll to position [42, 0]
click at [371, 283] on app-date-cell "08:00-20:00 (12h) 1/1 OASIS '25 | Build and Break pin [GEOGRAPHIC_DATA] 1 Role …" at bounding box center [370, 309] width 84 height 460
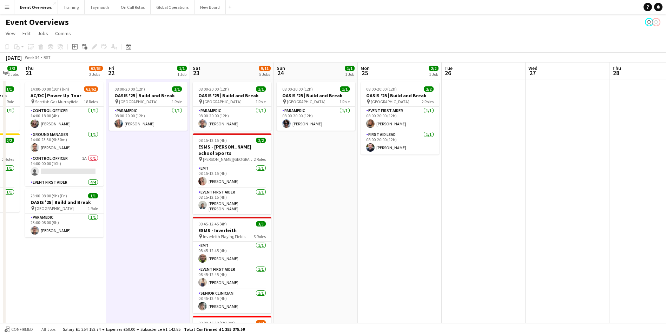
scroll to position [0, 241]
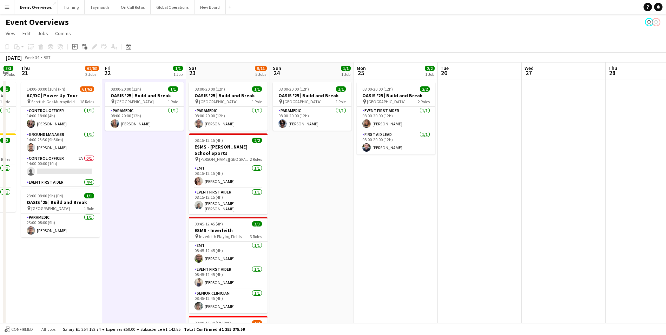
drag, startPoint x: 533, startPoint y: 228, endPoint x: 213, endPoint y: 222, distance: 320.7
click at [216, 222] on app-calendar-viewport "Mon 18 3/3 2 Jobs Tue 19 3/3 2 Jobs Wed 20 3/3 2 Jobs Thu 21 62/63 2 Jobs Fri 2…" at bounding box center [333, 301] width 666 height 477
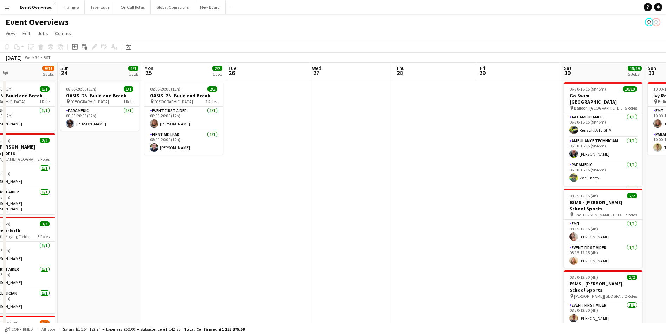
drag, startPoint x: 415, startPoint y: 233, endPoint x: 91, endPoint y: 241, distance: 323.6
click at [93, 239] on app-calendar-viewport "Thu 21 62/63 2 Jobs Fri 22 1/1 1 Job Sat 23 9/11 5 Jobs Sun 24 1/1 1 Job Mon 25…" at bounding box center [333, 301] width 666 height 477
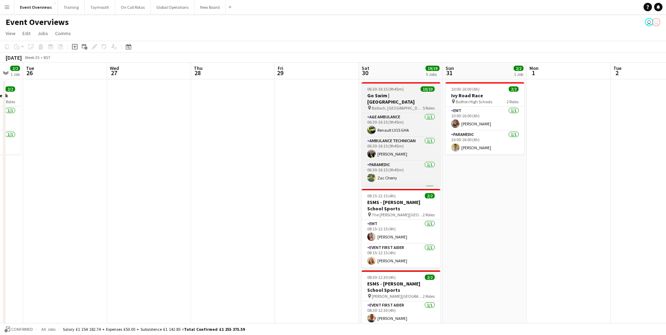
click at [408, 96] on h3 "Go Swim | [GEOGRAPHIC_DATA]" at bounding box center [401, 98] width 79 height 13
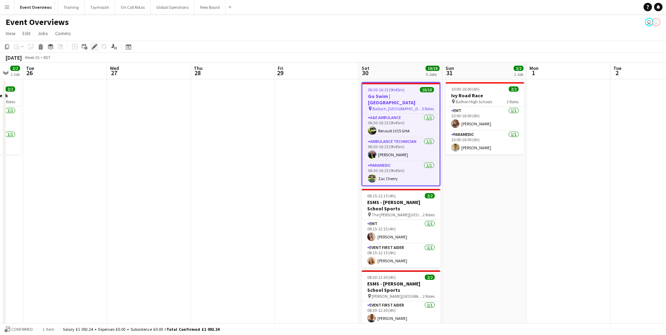
click at [95, 46] on icon at bounding box center [94, 47] width 4 height 4
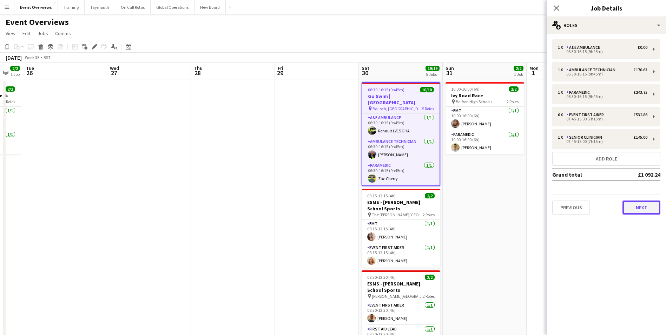
click at [635, 207] on button "Next" at bounding box center [642, 208] width 38 height 14
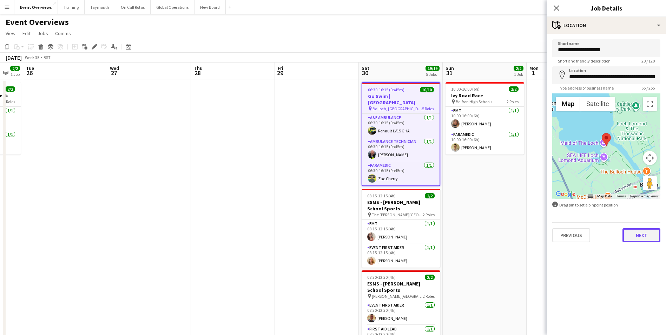
click at [647, 234] on button "Next" at bounding box center [642, 235] width 38 height 14
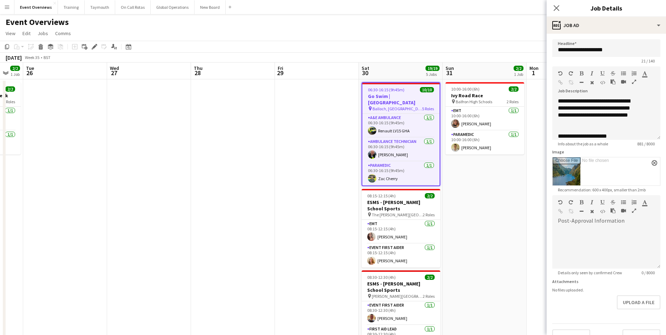
scroll to position [22, 0]
click at [155, 240] on app-date-cell at bounding box center [149, 309] width 84 height 460
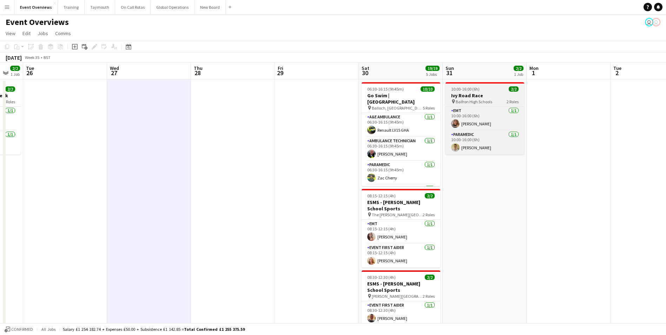
click at [477, 94] on h3 "Ivy Road Race" at bounding box center [485, 95] width 79 height 6
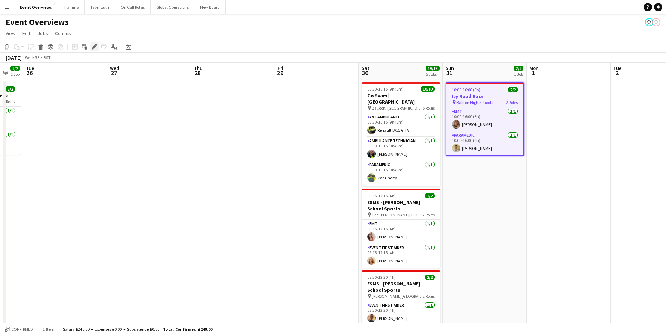
click at [93, 47] on icon at bounding box center [94, 47] width 4 height 4
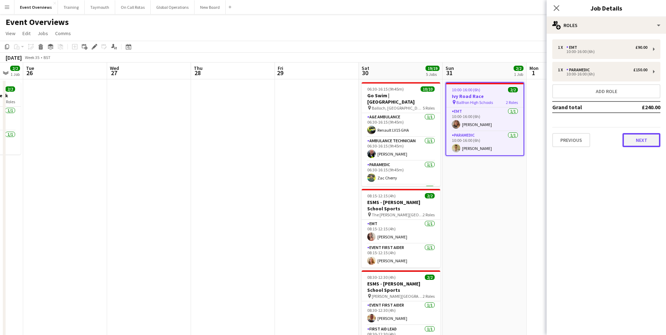
click at [647, 144] on button "Next" at bounding box center [642, 140] width 38 height 14
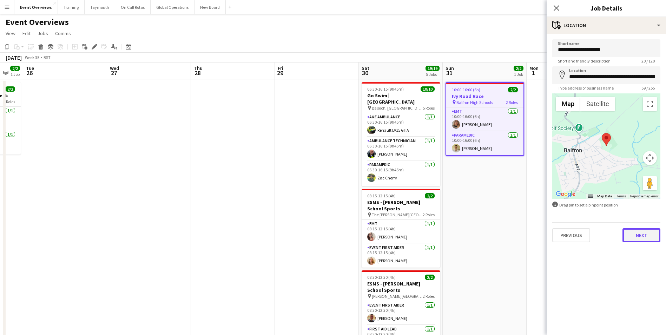
click at [647, 234] on button "Next" at bounding box center [642, 235] width 38 height 14
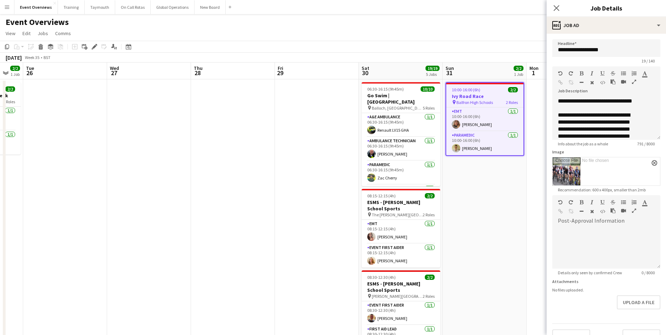
click at [284, 269] on app-date-cell at bounding box center [317, 309] width 84 height 460
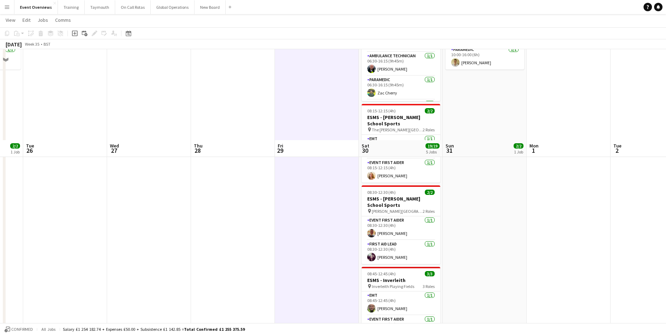
scroll to position [181, 0]
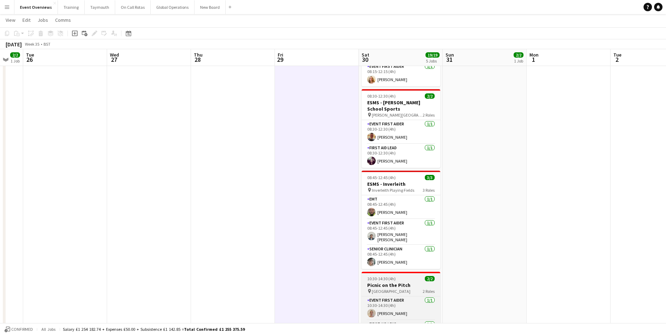
click at [389, 282] on h3 "Picnic on the Pitch" at bounding box center [401, 285] width 79 height 6
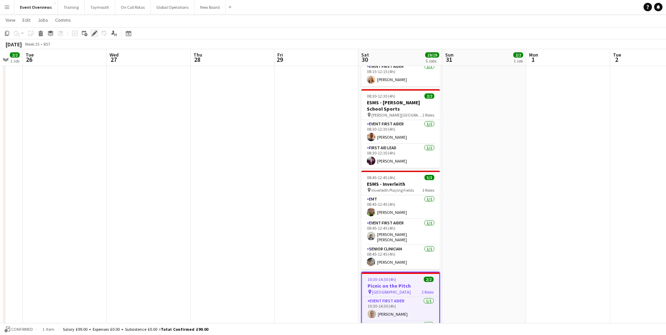
click at [98, 33] on div "Edit" at bounding box center [94, 33] width 8 height 8
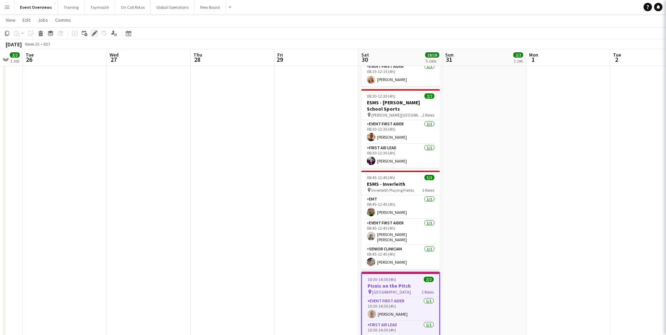
type input "**********"
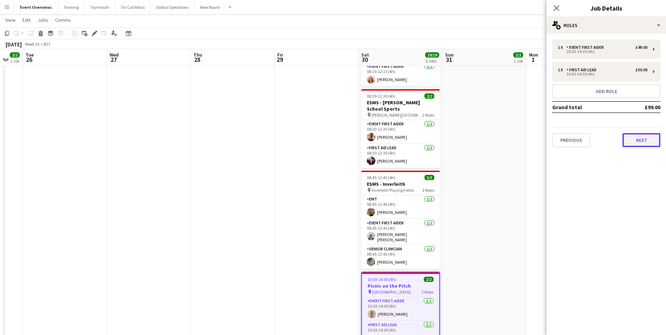
click at [644, 141] on button "Next" at bounding box center [642, 140] width 38 height 14
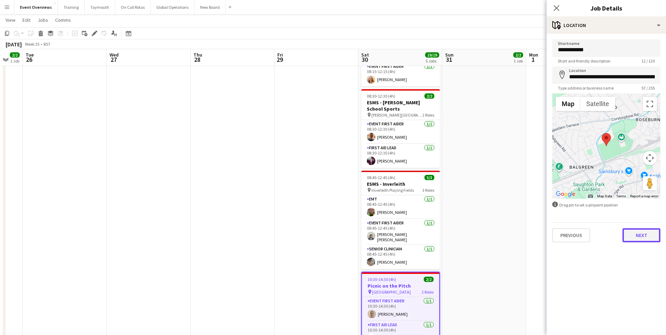
click at [637, 238] on button "Next" at bounding box center [642, 235] width 38 height 14
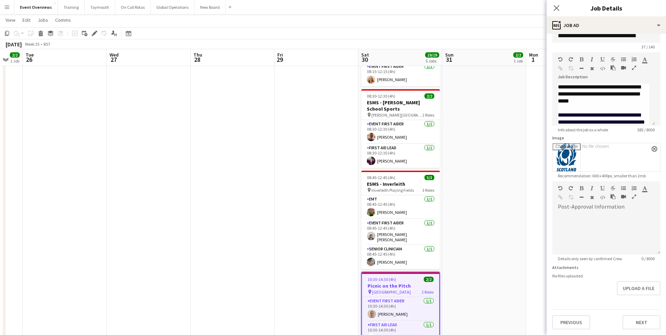
scroll to position [36, 0]
click at [630, 300] on form "**********" at bounding box center [606, 177] width 119 height 304
click at [630, 324] on button "Next" at bounding box center [642, 322] width 38 height 14
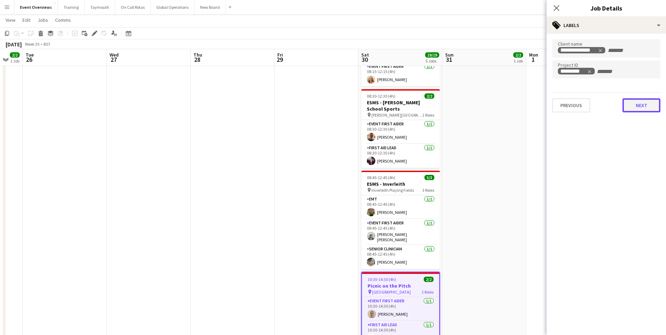
click at [639, 109] on button "Next" at bounding box center [642, 105] width 38 height 14
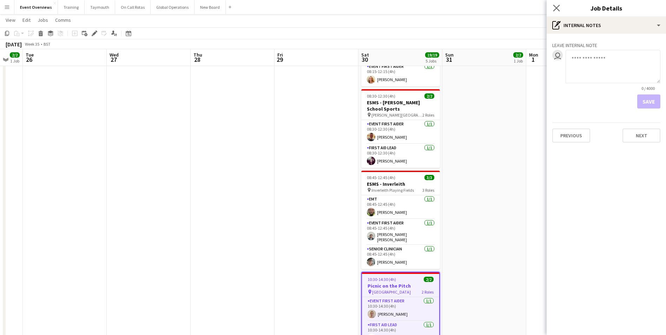
click at [557, 4] on app-icon "Close pop-in" at bounding box center [557, 8] width 10 height 10
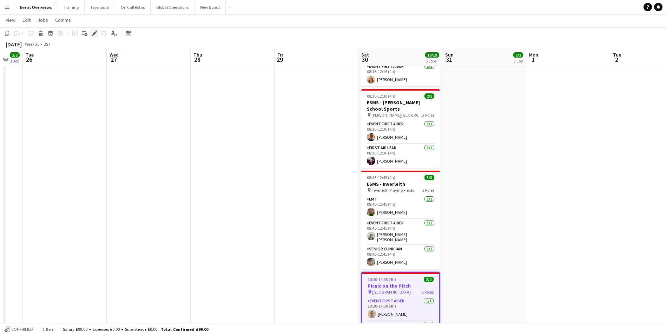
click at [95, 34] on icon at bounding box center [94, 34] width 4 height 4
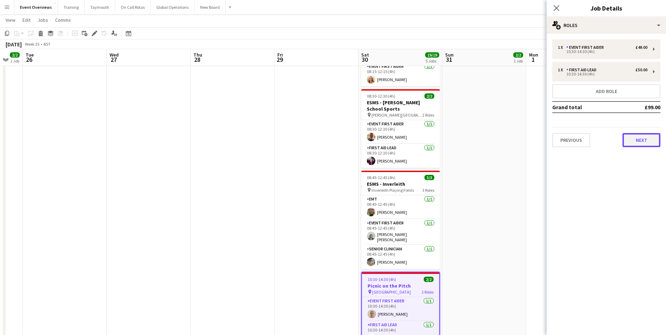
click at [635, 140] on button "Next" at bounding box center [642, 140] width 38 height 14
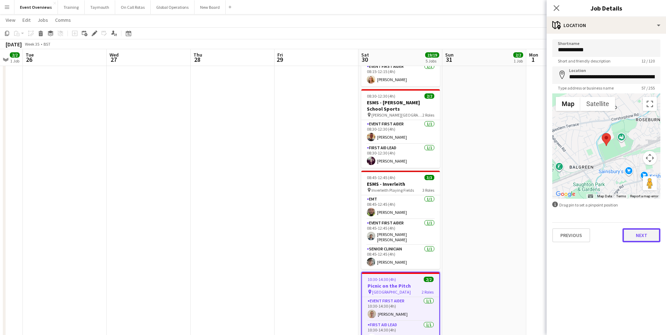
click at [632, 235] on button "Next" at bounding box center [642, 235] width 38 height 14
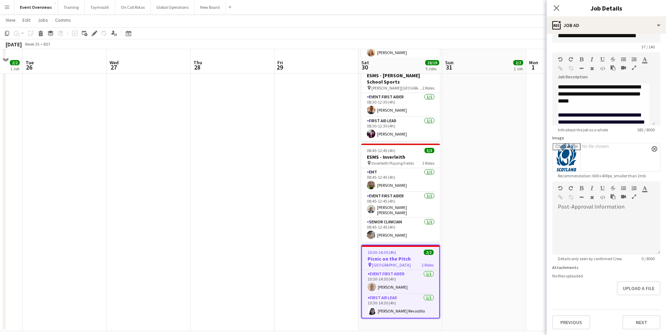
scroll to position [216, 0]
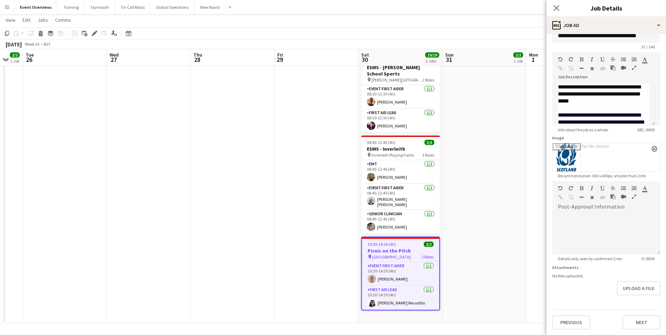
click at [270, 229] on app-date-cell at bounding box center [233, 93] width 84 height 460
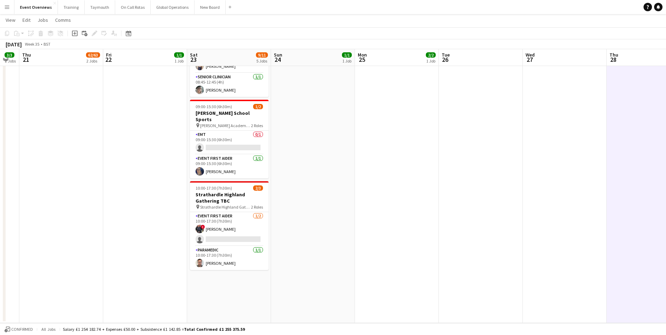
scroll to position [0, 189]
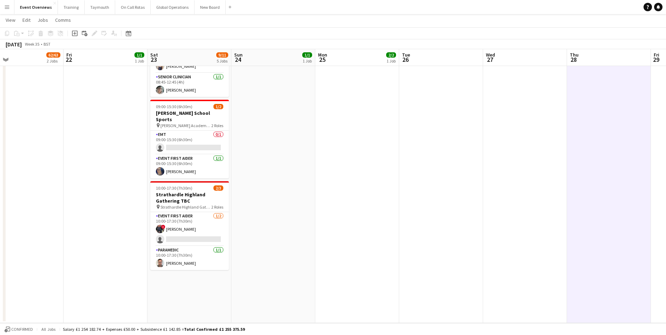
drag, startPoint x: 122, startPoint y: 290, endPoint x: 471, endPoint y: 228, distance: 354.2
click at [475, 232] on app-calendar-viewport "Tue 19 3/3 2 Jobs Wed 20 3/3 2 Jobs Thu 21 62/63 2 Jobs Fri 22 1/1 1 Job Sat 23…" at bounding box center [333, 67] width 666 height 511
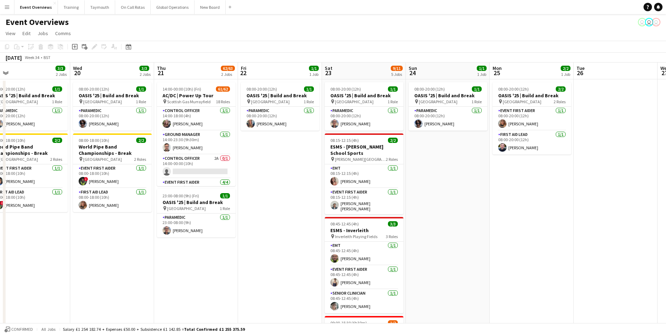
scroll to position [0, 181]
drag, startPoint x: 316, startPoint y: 257, endPoint x: 491, endPoint y: 232, distance: 177.1
click at [491, 232] on app-calendar-viewport "Sun 17 31/31 3 Jobs Mon 18 3/3 2 Jobs Tue 19 3/3 2 Jobs Wed 20 3/3 2 Jobs Thu 2…" at bounding box center [333, 301] width 666 height 477
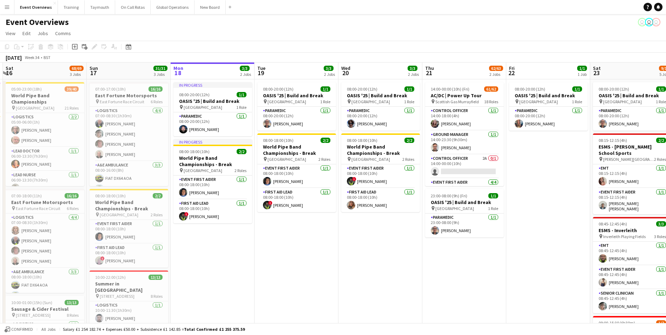
scroll to position [0, 164]
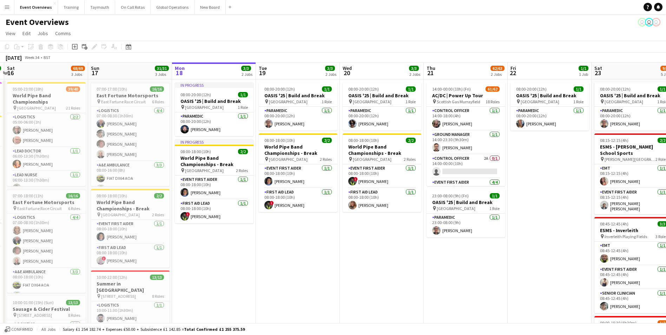
drag, startPoint x: 104, startPoint y: 272, endPoint x: 373, endPoint y: 265, distance: 269.5
click at [373, 265] on app-calendar-viewport "Thu 14 4/4 3 Jobs Fri 15 36/36 3 Jobs Sat 16 68/69 3 Jobs Sun 17 31/31 3 Jobs M…" at bounding box center [333, 301] width 666 height 477
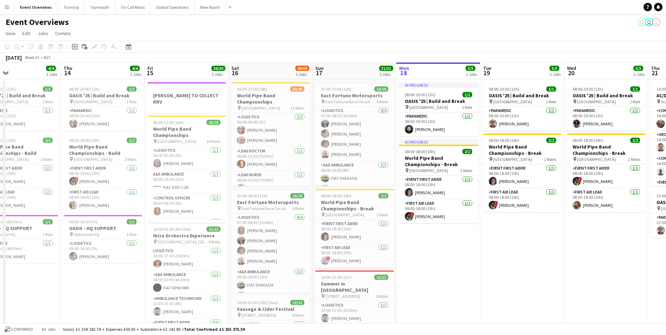
scroll to position [0, 189]
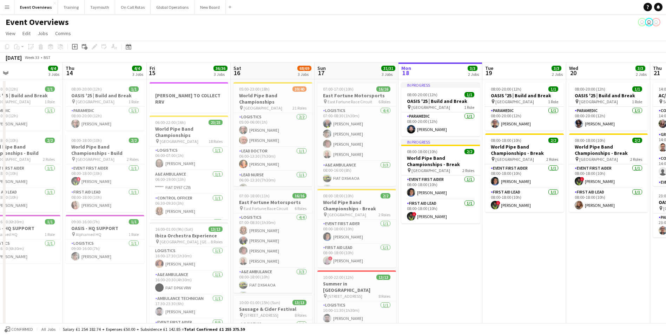
drag, startPoint x: 243, startPoint y: 269, endPoint x: 470, endPoint y: 240, distance: 228.4
click at [470, 240] on app-calendar-viewport "Mon 11 2/2 1 Job Tue 12 84/85 4 Jobs Wed 13 4/4 3 Jobs Thu 14 4/4 3 Jobs Fri 15…" at bounding box center [333, 301] width 666 height 477
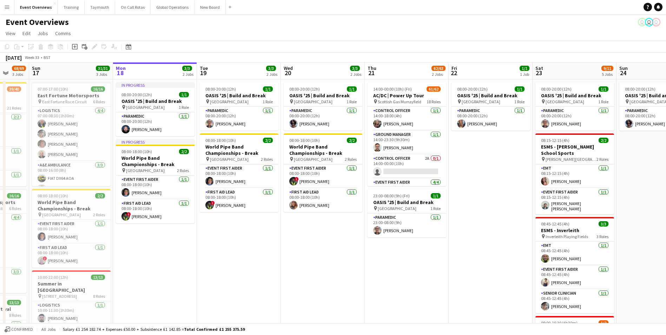
scroll to position [0, 207]
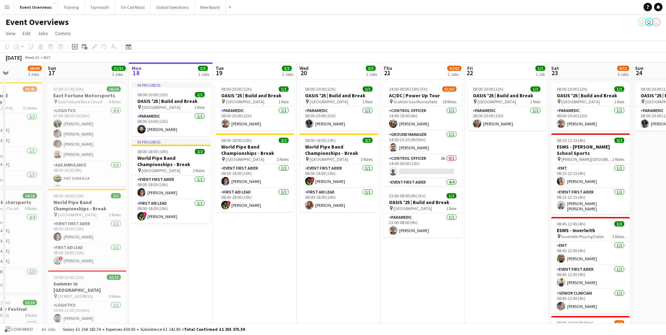
drag, startPoint x: 494, startPoint y: 246, endPoint x: 144, endPoint y: 256, distance: 350.0
click at [140, 257] on app-calendar-viewport "Thu 14 4/4 3 Jobs Fri 15 36/36 3 Jobs Sat 16 68/69 3 Jobs Sun 17 31/31 3 Jobs M…" at bounding box center [333, 301] width 666 height 477
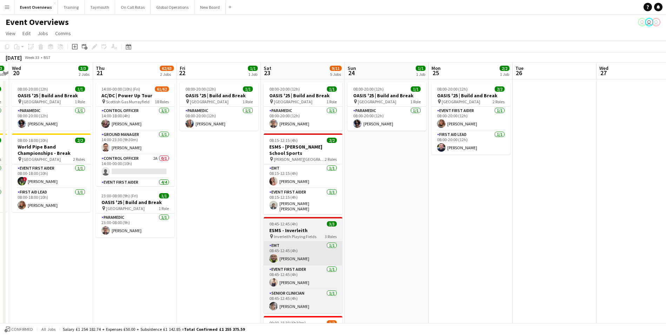
scroll to position [0, 266]
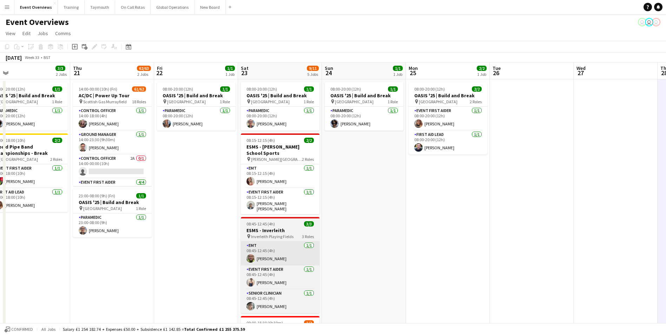
drag, startPoint x: 545, startPoint y: 214, endPoint x: 319, endPoint y: 248, distance: 229.5
click at [318, 248] on app-calendar-viewport "Sun 17 31/31 3 Jobs Mon 18 3/3 2 Jobs Tue 19 3/3 2 Jobs Wed 20 3/3 2 Jobs Thu 2…" at bounding box center [333, 301] width 666 height 477
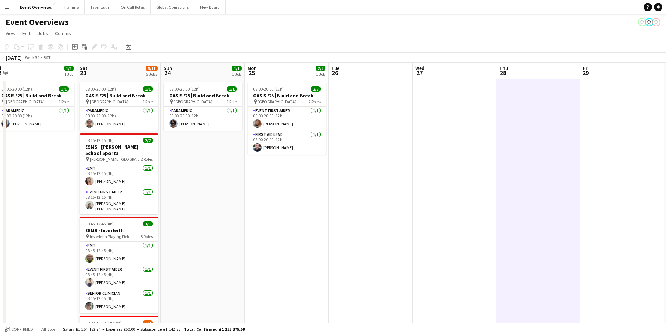
drag, startPoint x: 355, startPoint y: 276, endPoint x: 137, endPoint y: 277, distance: 218.1
click at [139, 277] on app-calendar-viewport "Tue 19 3/3 2 Jobs Wed 20 3/3 2 Jobs Thu 21 62/63 2 Jobs Fri 22 1/1 1 Job Sat 23…" at bounding box center [333, 301] width 666 height 477
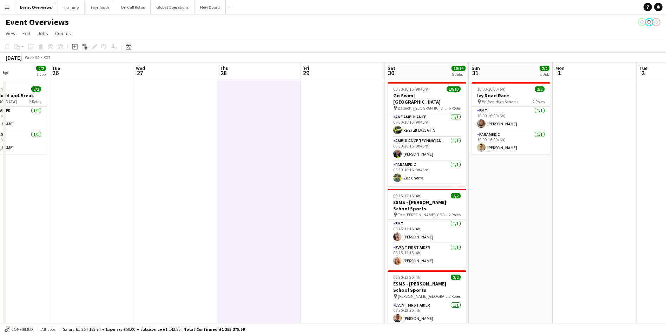
drag, startPoint x: 376, startPoint y: 249, endPoint x: 199, endPoint y: 258, distance: 177.9
click at [199, 258] on app-calendar-viewport "Sat 23 9/11 5 Jobs Sun 24 1/1 1 Job Mon 25 2/2 1 Job Tue 26 Wed 27 Thu 28 Fri 2…" at bounding box center [333, 301] width 666 height 477
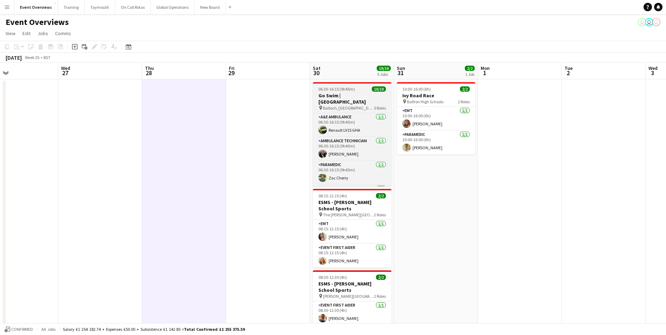
click at [345, 93] on h3 "Go Swim | [GEOGRAPHIC_DATA]" at bounding box center [352, 98] width 79 height 13
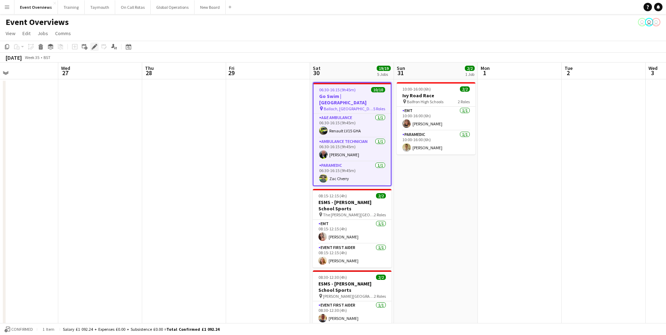
click at [92, 46] on icon "Edit" at bounding box center [95, 47] width 6 height 6
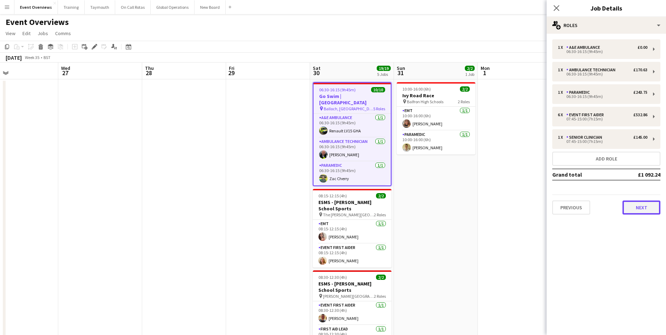
click at [631, 207] on button "Next" at bounding box center [642, 208] width 38 height 14
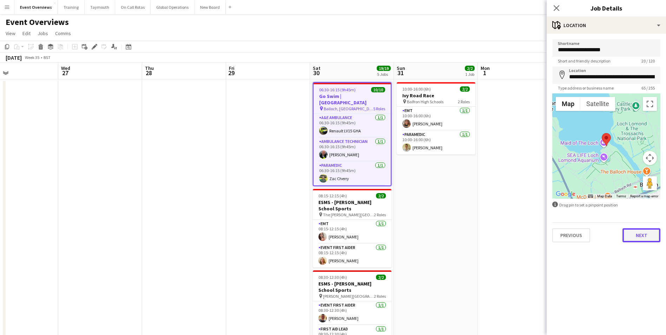
click at [635, 235] on button "Next" at bounding box center [642, 235] width 38 height 14
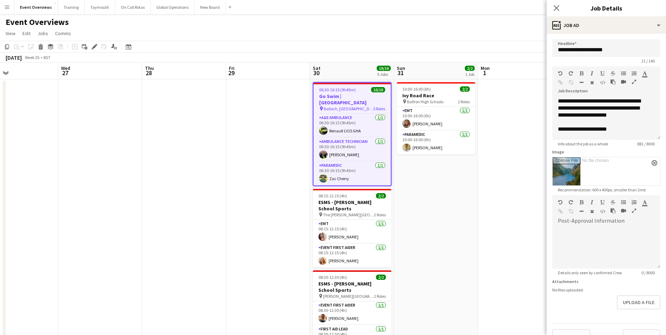
click at [274, 175] on app-date-cell at bounding box center [268, 309] width 84 height 460
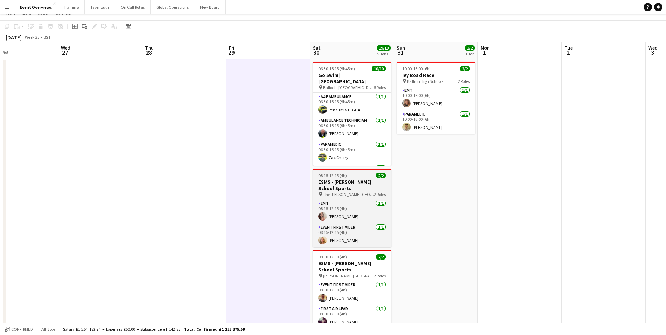
scroll to position [0, 0]
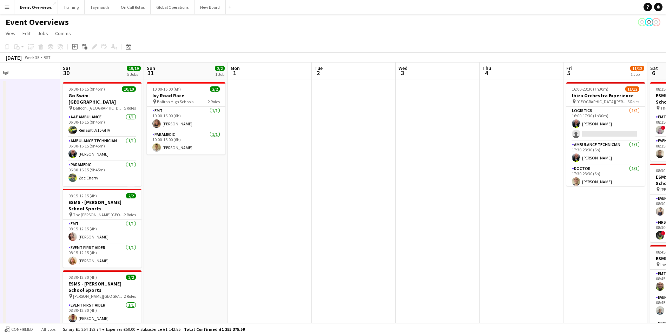
drag, startPoint x: 542, startPoint y: 178, endPoint x: 248, endPoint y: 189, distance: 293.8
click at [249, 189] on app-calendar-viewport "Tue 26 Wed 27 Thu 28 Fri 29 Sat 30 19/19 5 Jobs Sun 31 2/2 1 Job Mon 1 Tue 2 We…" at bounding box center [333, 301] width 666 height 477
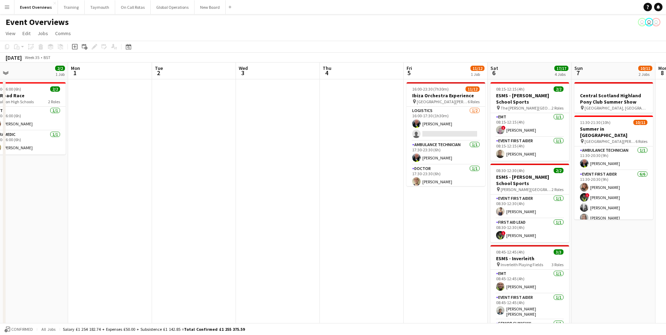
drag, startPoint x: 419, startPoint y: 189, endPoint x: 201, endPoint y: 190, distance: 218.5
click at [208, 189] on app-calendar-viewport "Thu 28 Fri 29 Sat 30 19/19 5 Jobs Sun 31 2/2 1 Job Mon 1 Tue 2 Wed 3 Thu 4 Fri …" at bounding box center [333, 301] width 666 height 477
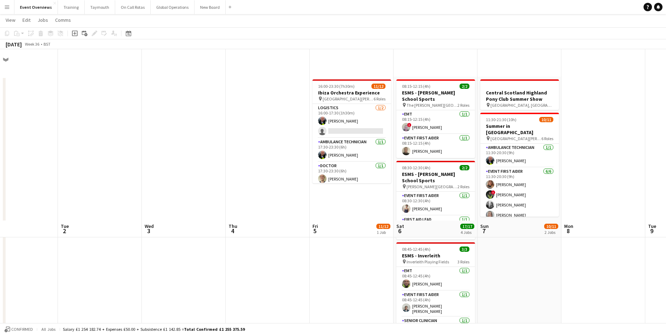
scroll to position [0, 0]
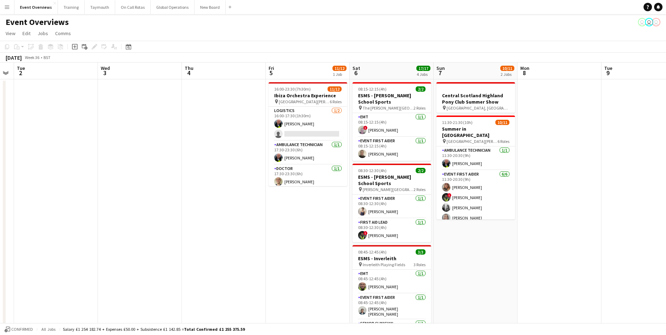
drag, startPoint x: 538, startPoint y: 274, endPoint x: 318, endPoint y: 260, distance: 220.7
click at [318, 260] on app-calendar-viewport "Sat 30 19/19 5 Jobs Sun 31 2/2 1 Job Mon 1 Tue 2 Wed 3 Thu 4 Fri 5 11/12 1 Job …" at bounding box center [333, 301] width 666 height 477
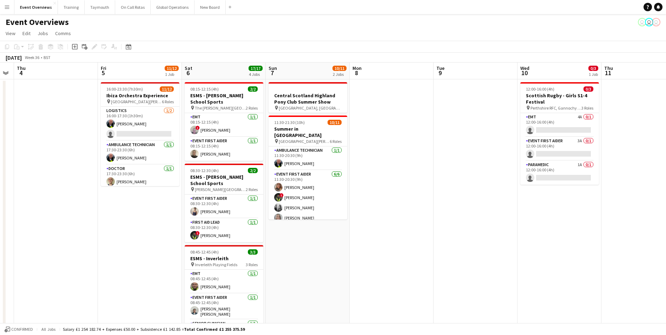
scroll to position [0, 246]
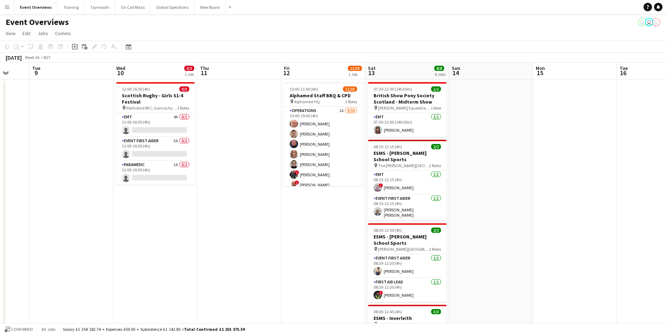
drag, startPoint x: 542, startPoint y: 253, endPoint x: 146, endPoint y: 236, distance: 396.5
click at [146, 236] on app-calendar-viewport "Sat 6 17/17 4 Jobs Sun 7 10/11 2 Jobs Mon 8 Tue 9 Wed 10 0/3 1 Job Thu 11 Fri 1…" at bounding box center [333, 301] width 666 height 477
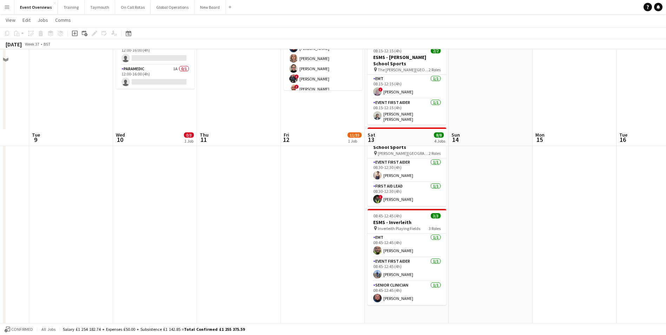
scroll to position [0, 0]
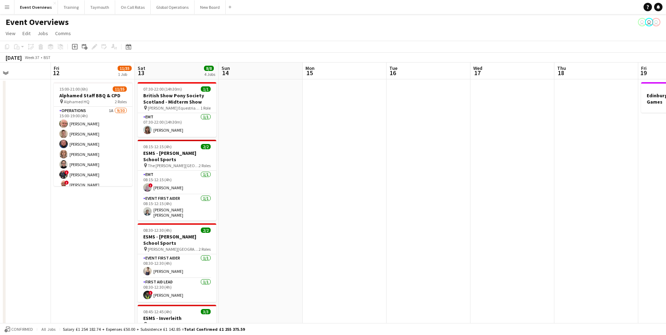
drag, startPoint x: 494, startPoint y: 194, endPoint x: 236, endPoint y: 203, distance: 257.6
click at [237, 203] on app-calendar-viewport "Tue 9 Wed 10 0/3 1 Job Thu 11 Fri 12 11/35 1 Job Sat 13 8/8 4 Jobs Sun 14 Mon 1…" at bounding box center [333, 301] width 666 height 477
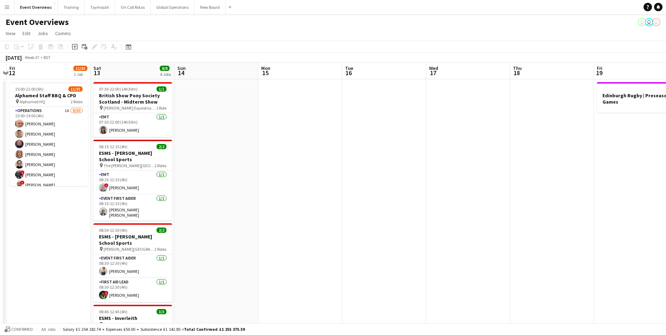
drag, startPoint x: 476, startPoint y: 201, endPoint x: 268, endPoint y: 206, distance: 208.7
click at [269, 206] on app-calendar-viewport "Tue 9 Wed 10 0/3 1 Job Thu 11 Fri 12 11/35 1 Job Sat 13 8/8 4 Jobs Sun 14 Mon 1…" at bounding box center [333, 301] width 666 height 477
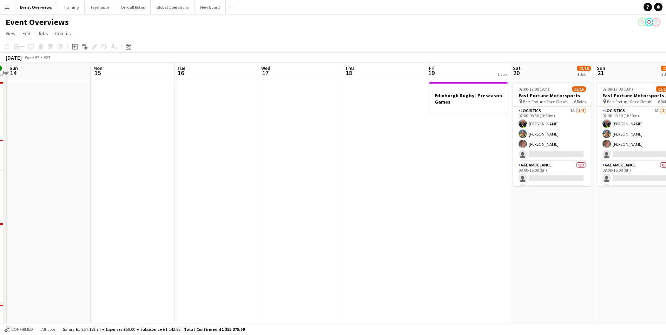
scroll to position [0, 267]
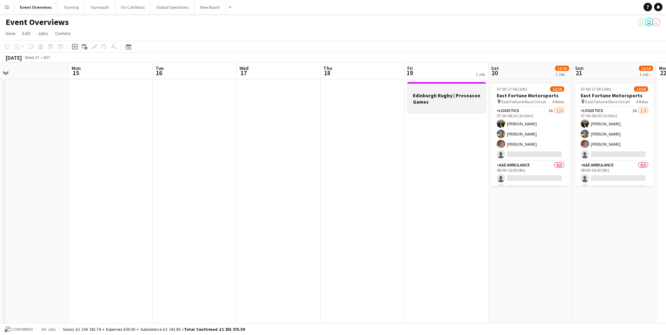
click at [426, 97] on h3 "Edinburgh Rugby | Preseason Games" at bounding box center [446, 98] width 79 height 13
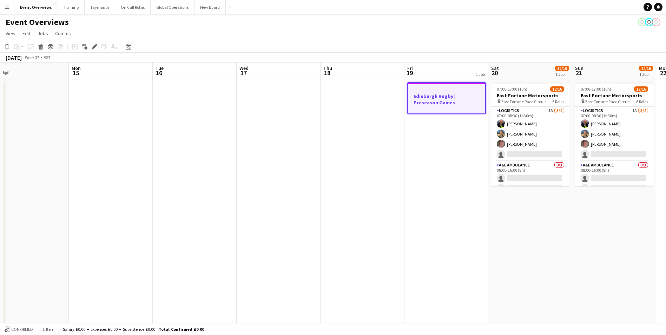
click at [393, 220] on app-date-cell at bounding box center [363, 309] width 84 height 460
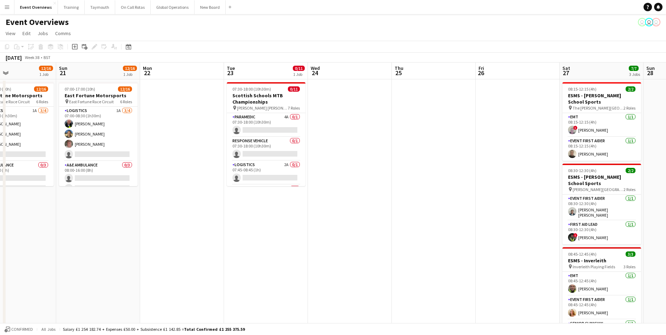
drag, startPoint x: 565, startPoint y: 227, endPoint x: 63, endPoint y: 230, distance: 502.6
click at [57, 229] on app-calendar-viewport "Wed 17 Thu 18 Fri 19 1 Job Sat 20 12/16 1 Job Sun 21 12/16 1 Job Mon 22 Tue 23 …" at bounding box center [333, 301] width 666 height 477
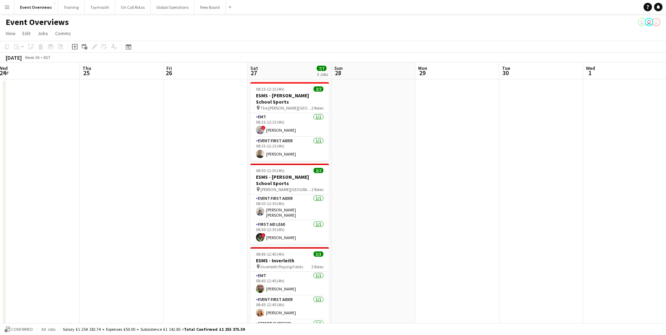
drag, startPoint x: 478, startPoint y: 206, endPoint x: 97, endPoint y: 212, distance: 381.5
click at [97, 212] on app-calendar-viewport "Sun 21 12/16 1 Job Mon 22 Tue 23 0/11 1 Job Wed 24 Thu 25 Fri 26 Sat 27 7/7 3 J…" at bounding box center [333, 301] width 666 height 477
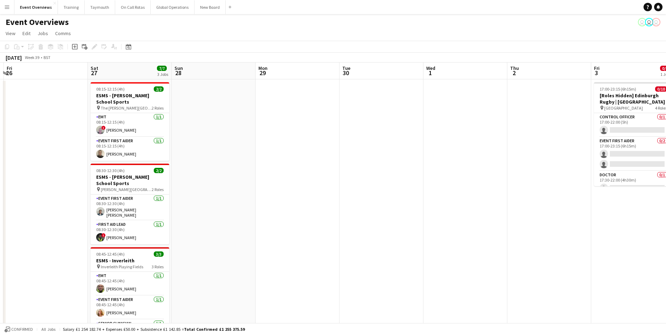
drag, startPoint x: 284, startPoint y: 189, endPoint x: 119, endPoint y: 200, distance: 165.8
click at [133, 199] on app-calendar-viewport "Tue 23 0/11 1 Job Wed 24 Thu 25 Fri 26 Sat 27 7/7 3 Jobs Sun 28 Mon 29 Tue 30 W…" at bounding box center [333, 301] width 666 height 477
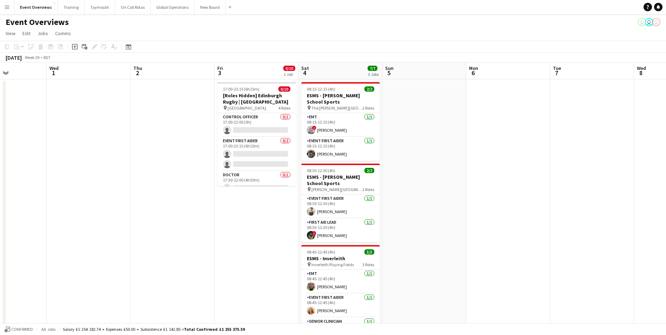
scroll to position [0, 248]
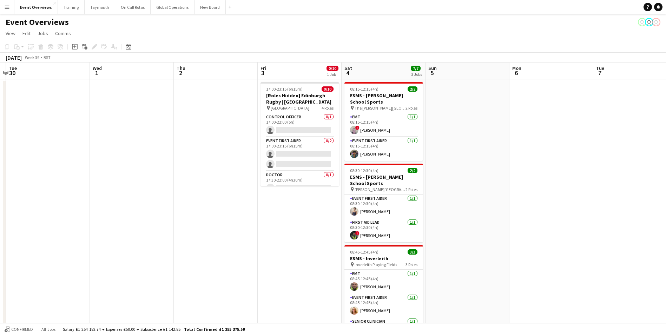
drag, startPoint x: 396, startPoint y: 234, endPoint x: 249, endPoint y: 239, distance: 146.5
click at [248, 238] on app-calendar-viewport "Sat 27 7/7 3 Jobs Sun 28 Mon 29 Tue 30 Wed 1 Thu 2 Fri 3 0/10 1 Job Sat 4 7/7 3…" at bounding box center [333, 301] width 666 height 477
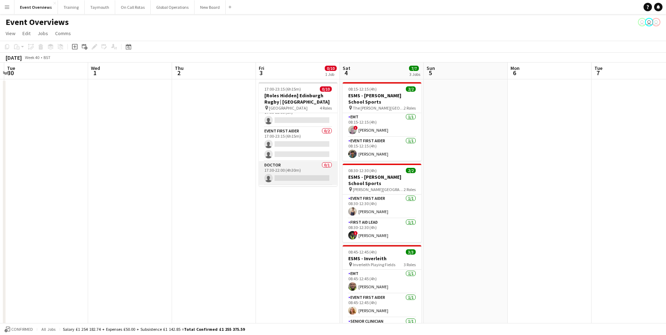
scroll to position [0, 0]
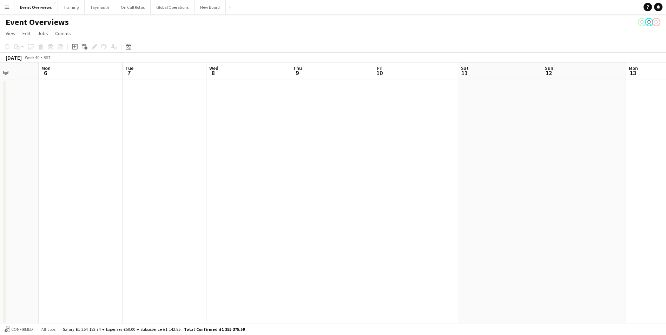
drag, startPoint x: 572, startPoint y: 208, endPoint x: 133, endPoint y: 247, distance: 440.7
click at [94, 253] on app-calendar-viewport "Fri 3 0/10 1 Job Sat 4 7/7 3 Jobs Sun 5 Mon 6 Tue 7 Wed 8 Thu 9 Fri 10 Sat 11 S…" at bounding box center [333, 301] width 666 height 477
drag, startPoint x: 422, startPoint y: 231, endPoint x: 140, endPoint y: 232, distance: 281.3
click at [138, 234] on app-calendar-viewport "Sun 5 Mon 6 Tue 7 Wed 8 Thu 9 Fri 10 Sat 11 Sun 12 Mon 13 Tue 14 Wed 15 Thu 16 …" at bounding box center [333, 301] width 666 height 477
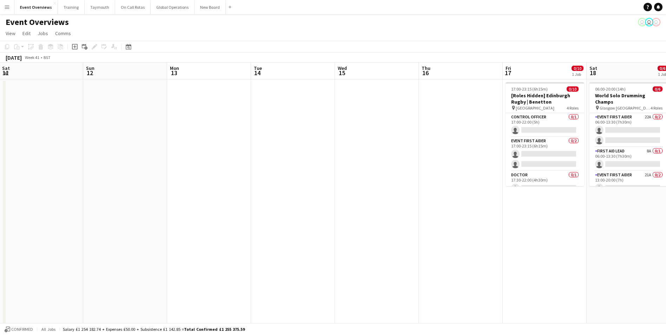
scroll to position [0, 282]
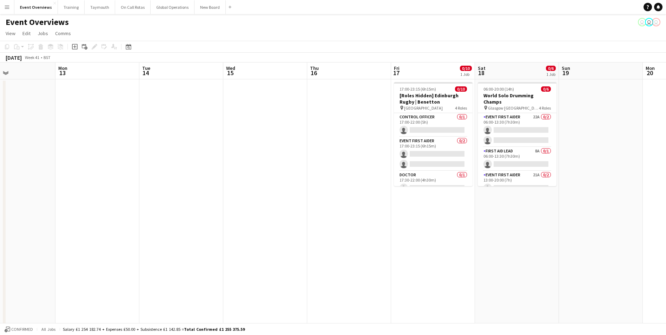
drag, startPoint x: 428, startPoint y: 223, endPoint x: 172, endPoint y: 224, distance: 255.7
click at [174, 223] on app-calendar-viewport "Thu 9 Fri 10 Sat 11 Sun 12 Mon 13 Tue 14 Wed 15 Thu 16 Fri 17 0/10 1 Job Sat 18…" at bounding box center [333, 301] width 666 height 477
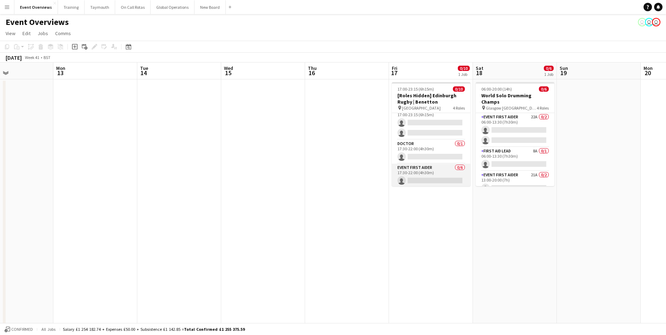
scroll to position [0, 0]
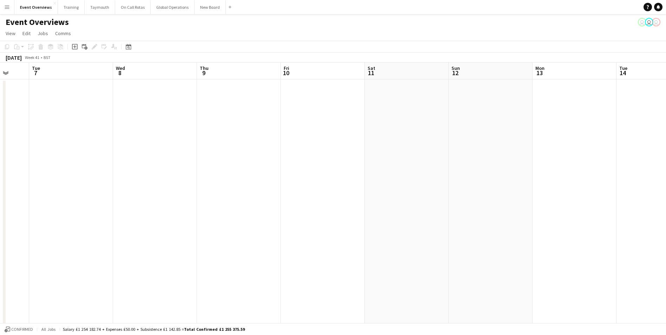
drag, startPoint x: 13, startPoint y: 236, endPoint x: 725, endPoint y: 219, distance: 711.4
click at [666, 219] on html "Menu Boards Boards Boards All jobs Status Workforce Workforce My Workforce Recr…" at bounding box center [333, 275] width 666 height 551
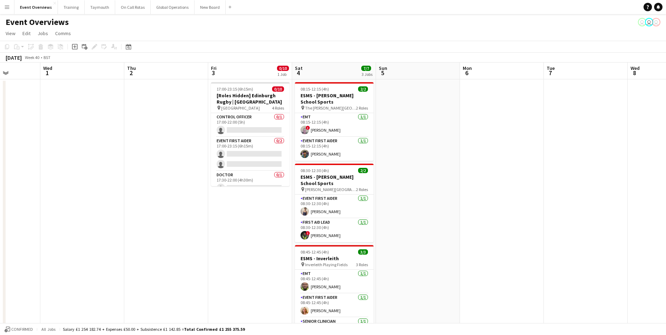
scroll to position [0, 152]
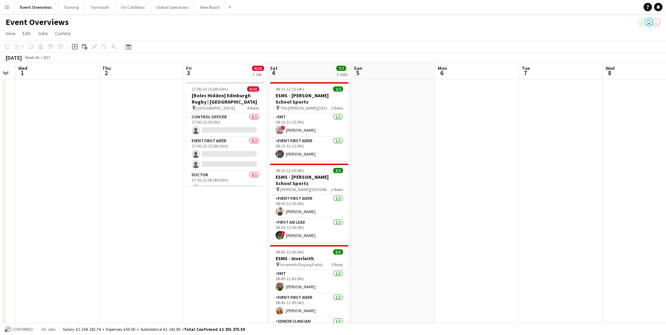
drag, startPoint x: 340, startPoint y: 239, endPoint x: 562, endPoint y: 215, distance: 222.9
click at [666, 215] on html "Menu Boards Boards Boards All jobs Status Workforce Workforce My Workforce Recr…" at bounding box center [333, 275] width 666 height 551
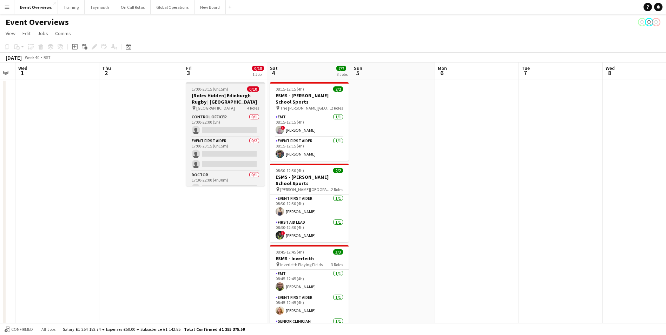
click at [203, 99] on h3 "[Roles Hidden] Edinburgh Rugby | [GEOGRAPHIC_DATA]" at bounding box center [225, 98] width 79 height 13
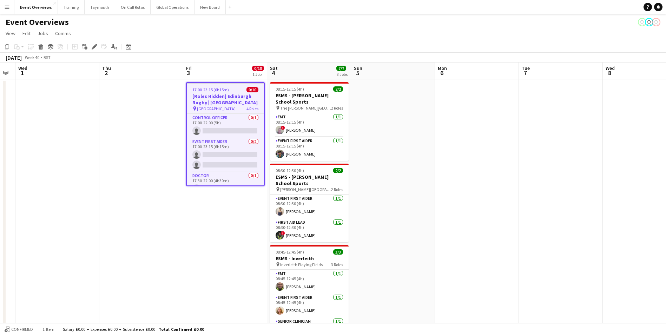
click at [211, 296] on app-date-cell "17:00-23:15 (6h15m) 0/10 [Roles Hidden] Edinburgh Rugby | [GEOGRAPHIC_DATA] pin…" at bounding box center [225, 309] width 84 height 460
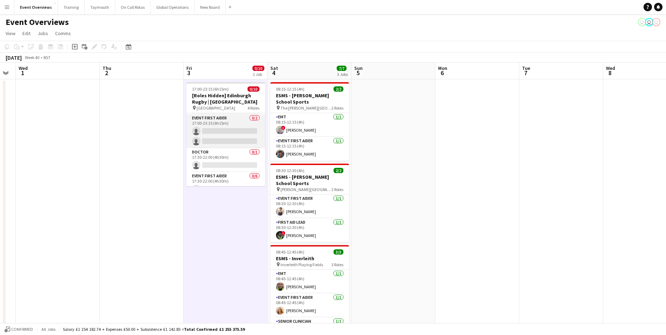
scroll to position [35, 0]
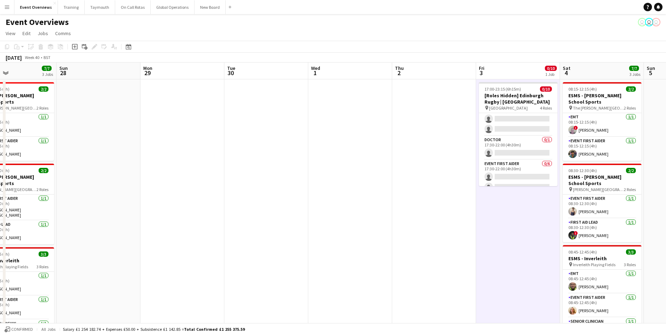
drag, startPoint x: 215, startPoint y: 234, endPoint x: 507, endPoint y: 234, distance: 292.6
click at [507, 234] on app-calendar-viewport "Thu 25 Fri 26 Sat 27 7/7 3 Jobs Sun 28 Mon 29 Tue 30 Wed 1 Thu 2 Fri 3 0/10 1 J…" at bounding box center [333, 301] width 666 height 477
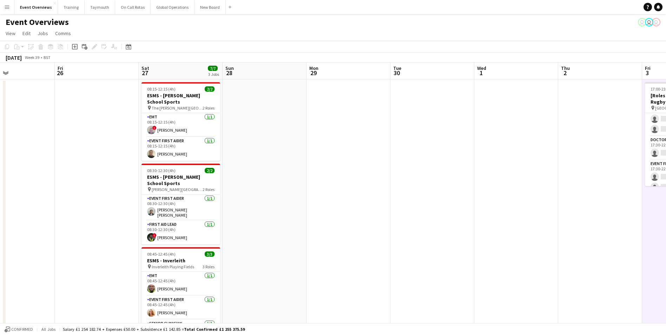
drag, startPoint x: 472, startPoint y: 227, endPoint x: 585, endPoint y: 228, distance: 113.4
click at [585, 228] on app-calendar-viewport "Tue 23 0/11 1 Job Wed 24 Thu 25 Fri 26 Sat 27 7/7 3 Jobs Sun 28 Mon 29 Tue 30 W…" at bounding box center [333, 301] width 666 height 477
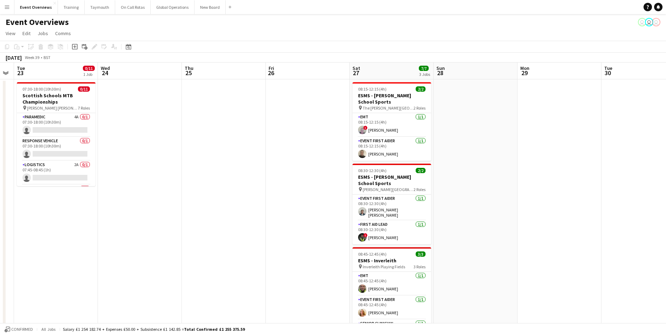
scroll to position [0, 203]
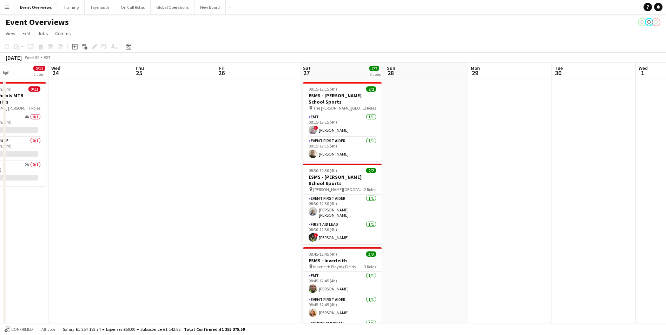
drag, startPoint x: 111, startPoint y: 225, endPoint x: 320, endPoint y: 218, distance: 209.4
click at [320, 218] on app-calendar-viewport "Sun 21 12/16 1 Job Mon 22 Tue 23 0/11 1 Job Wed 24 Thu 25 Fri 26 Sat 27 7/7 3 J…" at bounding box center [333, 301] width 666 height 477
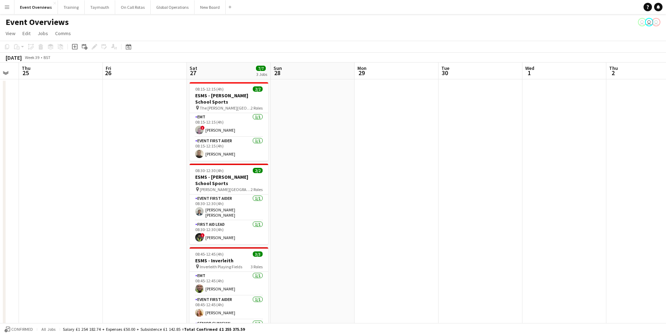
drag, startPoint x: 279, startPoint y: 204, endPoint x: 162, endPoint y: 204, distance: 117.7
click at [58, 206] on app-calendar-viewport "Mon 22 Tue 23 0/11 1 Job Wed 24 Thu 25 Fri 26 Sat 27 7/7 3 Jobs Sun 28 Mon 29 T…" at bounding box center [333, 301] width 666 height 477
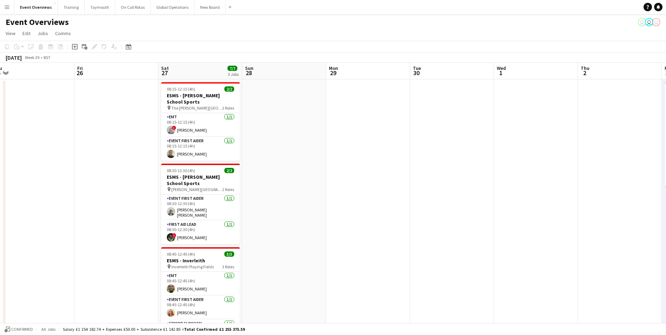
drag, startPoint x: 436, startPoint y: 198, endPoint x: 105, endPoint y: 195, distance: 330.5
click at [119, 195] on app-calendar-viewport "Tue 23 0/11 1 Job Wed 24 Thu 25 Fri 26 Sat 27 7/7 3 Jobs Sun 28 Mon 29 Tue 30 W…" at bounding box center [333, 301] width 666 height 477
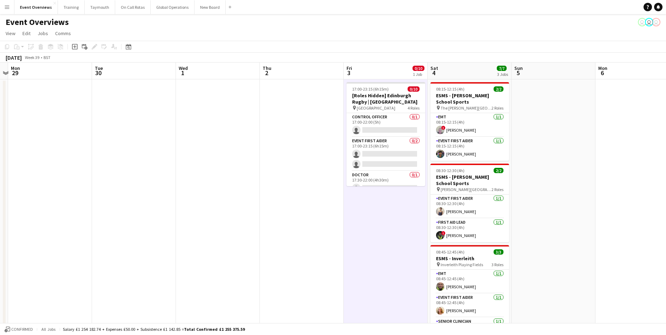
drag, startPoint x: 289, startPoint y: 180, endPoint x: 119, endPoint y: 186, distance: 170.1
click at [119, 186] on app-calendar-viewport "Fri 26 Sat 27 7/7 3 Jobs Sun 28 Mon 29 Tue 30 Wed 1 Thu 2 Fri 3 0/10 1 Job Sat …" at bounding box center [333, 301] width 666 height 477
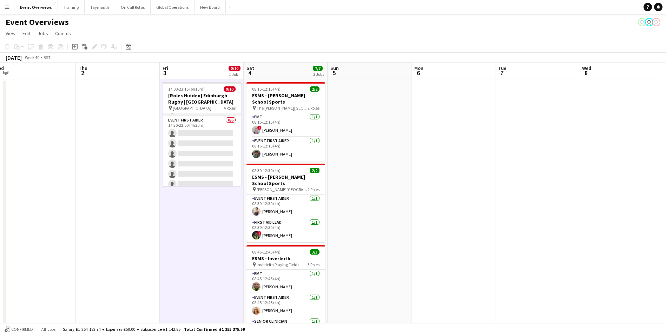
scroll to position [84, 0]
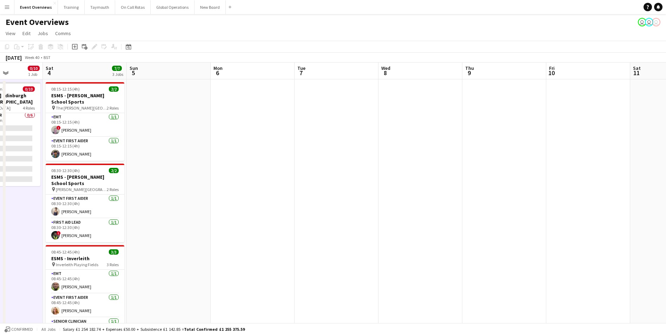
drag, startPoint x: 566, startPoint y: 166, endPoint x: 274, endPoint y: 186, distance: 292.6
click at [276, 186] on app-calendar-viewport "Wed 1 Thu 2 Fri 3 0/10 1 Job Sat 4 7/7 3 Jobs Sun 5 Mon 6 Tue 7 Wed 8 Thu 9 Fri…" at bounding box center [333, 301] width 666 height 477
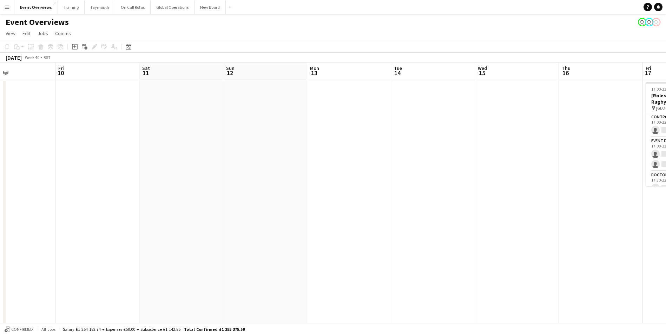
drag, startPoint x: 403, startPoint y: 178, endPoint x: -54, endPoint y: 191, distance: 457.8
click at [0, 191] on html "Menu Boards Boards Boards All jobs Status Workforce Workforce My Workforce Recr…" at bounding box center [333, 275] width 666 height 551
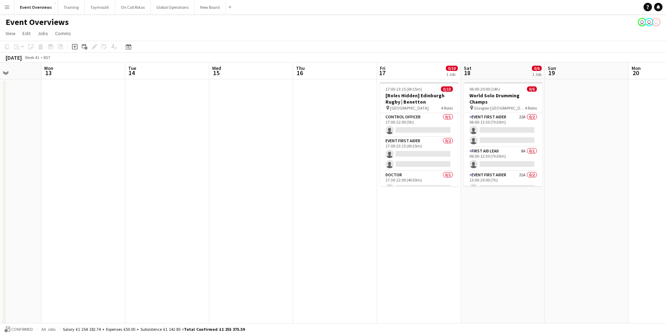
drag, startPoint x: 275, startPoint y: 188, endPoint x: -35, endPoint y: 188, distance: 309.8
click at [0, 188] on html "Menu Boards Boards Boards All jobs Status Workforce Workforce My Workforce Recr…" at bounding box center [333, 275] width 666 height 551
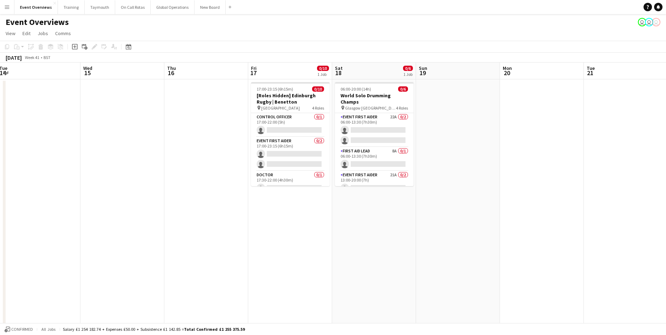
drag, startPoint x: 230, startPoint y: 185, endPoint x: 89, endPoint y: 184, distance: 140.8
click at [89, 184] on app-calendar-viewport "Sat 11 Sun 12 Mon 13 Tue 14 Wed 15 Thu 16 Fri 17 0/10 1 Job Sat 18 0/6 1 Job Su…" at bounding box center [333, 301] width 666 height 477
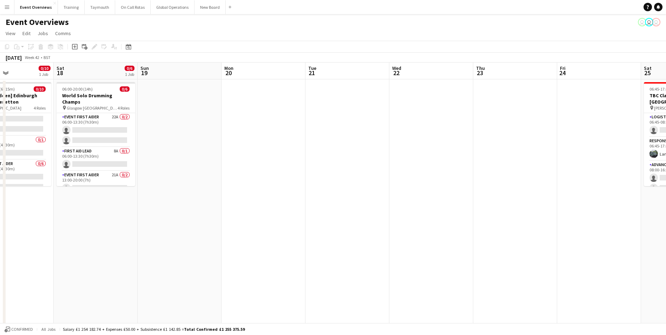
scroll to position [0, 234]
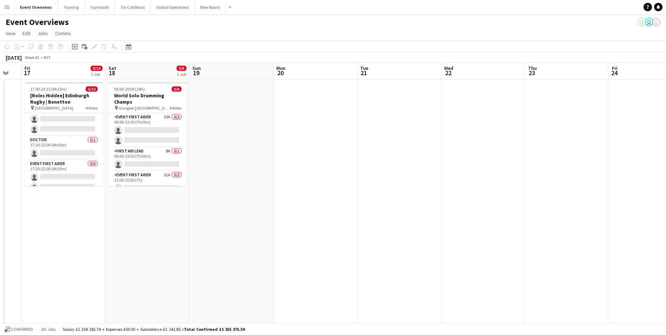
drag, startPoint x: 480, startPoint y: 156, endPoint x: 100, endPoint y: 233, distance: 388.4
click at [94, 233] on app-calendar-viewport "Tue 14 Wed 15 Thu 16 Fri 17 0/10 1 Job Sat 18 0/6 1 Job Sun 19 Mon 20 Tue 21 We…" at bounding box center [333, 301] width 666 height 477
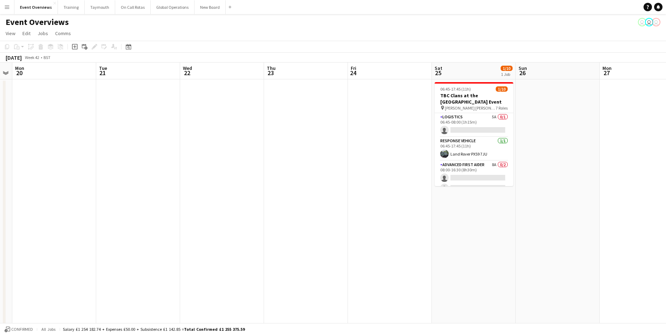
drag, startPoint x: 307, startPoint y: 201, endPoint x: 18, endPoint y: 210, distance: 289.2
click at [0, 205] on html "Menu Boards Boards Boards All jobs Status Workforce Workforce My Workforce Recr…" at bounding box center [333, 275] width 666 height 551
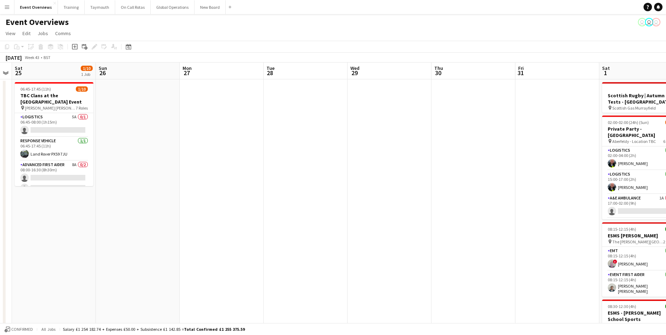
drag, startPoint x: 332, startPoint y: 207, endPoint x: 22, endPoint y: 217, distance: 309.9
click at [22, 217] on app-calendar-viewport "Wed 22 Thu 23 Fri 24 Sat 25 1/10 1 Job Sun 26 Mon 27 Tue 28 Wed 29 Thu 30 Fri 3…" at bounding box center [333, 301] width 666 height 477
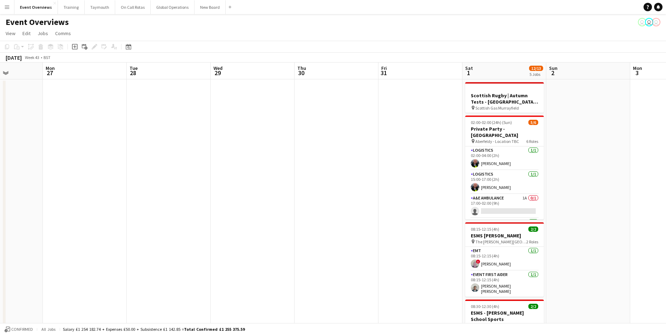
drag, startPoint x: 348, startPoint y: 202, endPoint x: 254, endPoint y: 197, distance: 94.2
click at [14, 211] on app-calendar-viewport "Fri 24 Sat 25 1/10 1 Job Sun 26 Mon 27 Tue 28 Wed 29 Thu 30 Fri 31 Sat 1 12/13 …" at bounding box center [333, 301] width 666 height 477
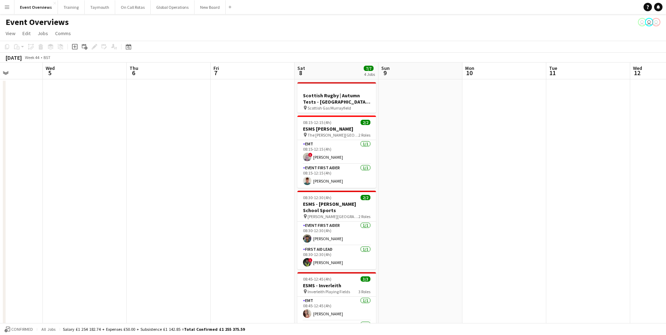
drag, startPoint x: 373, startPoint y: 183, endPoint x: -2, endPoint y: 192, distance: 375.2
click at [0, 192] on html "Menu Boards Boards Boards All jobs Status Workforce Workforce My Workforce Recr…" at bounding box center [333, 275] width 666 height 551
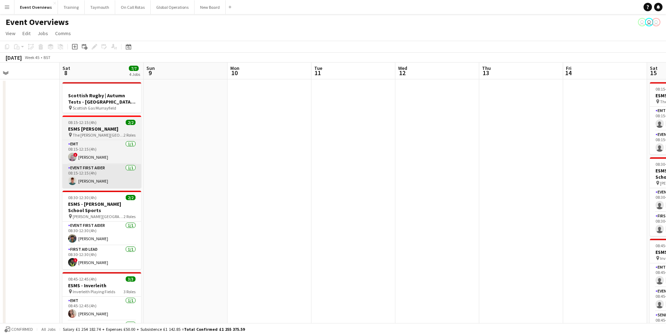
drag, startPoint x: 257, startPoint y: 185, endPoint x: 92, endPoint y: 182, distance: 164.7
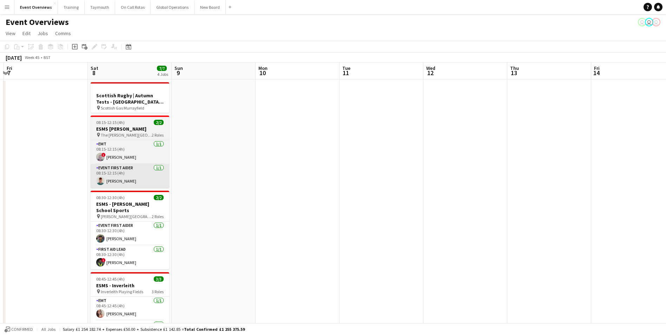
click at [0, 186] on html "Menu Boards Boards Boards All jobs Status Workforce Workforce My Workforce Recr…" at bounding box center [333, 275] width 666 height 551
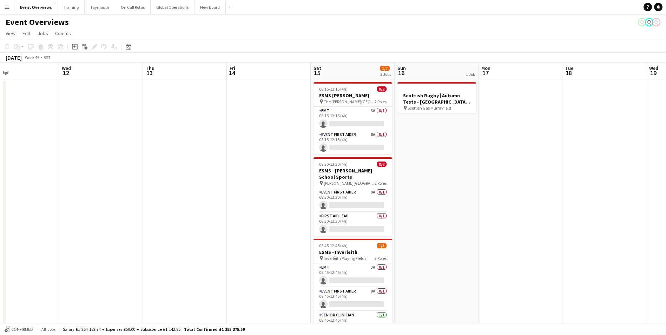
scroll to position [0, 234]
drag, startPoint x: 240, startPoint y: 179, endPoint x: 155, endPoint y: 174, distance: 85.9
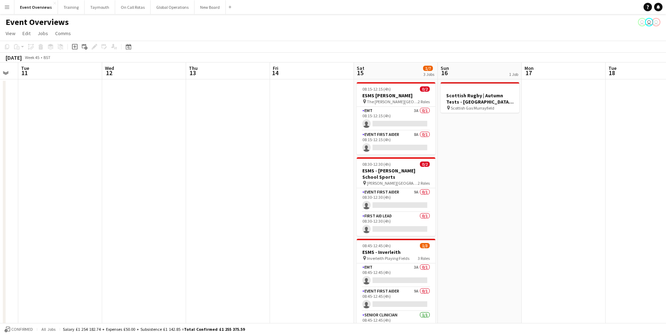
click at [0, 182] on html "Menu Boards Boards Boards All jobs Status Workforce Workforce My Workforce Recr…" at bounding box center [333, 275] width 666 height 551
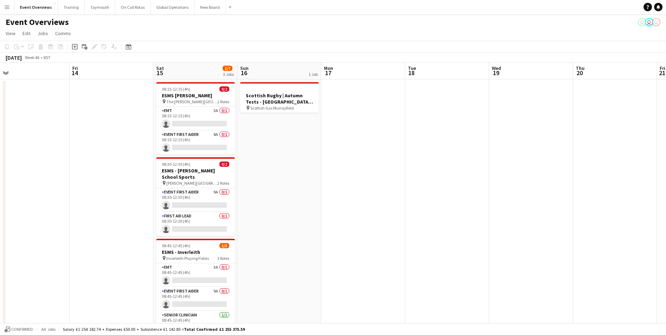
drag, startPoint x: 220, startPoint y: 175, endPoint x: 89, endPoint y: 177, distance: 130.7
click at [0, 181] on html "Menu Boards Boards Boards All jobs Status Workforce Workforce My Workforce Recr…" at bounding box center [333, 275] width 666 height 551
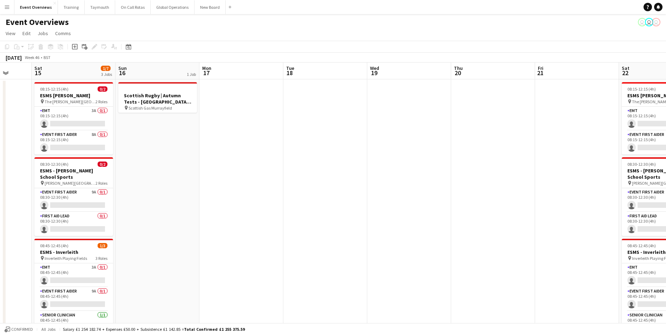
scroll to position [0, 215]
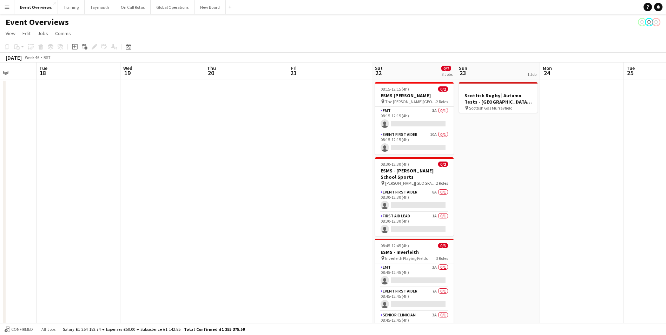
drag, startPoint x: 383, startPoint y: 156, endPoint x: 42, endPoint y: 175, distance: 341.2
click at [0, 175] on html "Menu Boards Boards Boards All jobs Status Workforce Workforce My Workforce Recr…" at bounding box center [333, 275] width 666 height 551
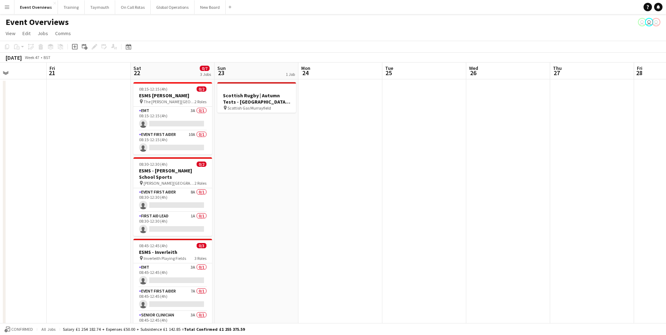
drag, startPoint x: 260, startPoint y: 174, endPoint x: -166, endPoint y: 181, distance: 425.7
click at [0, 181] on html "Menu Boards Boards Boards All jobs Status Workforce Workforce My Workforce Recr…" at bounding box center [333, 275] width 666 height 551
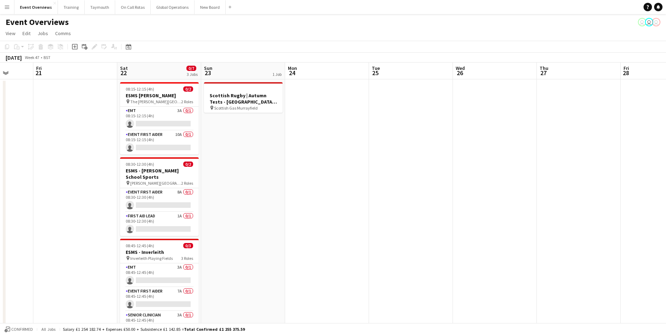
scroll to position [0, 235]
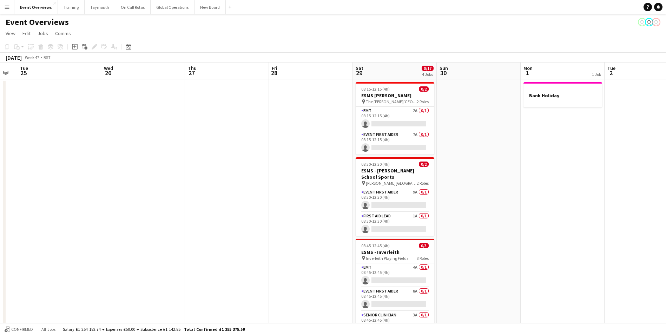
drag, startPoint x: 387, startPoint y: 171, endPoint x: -136, endPoint y: 181, distance: 523.4
click at [0, 181] on html "Menu Boards Boards Boards All jobs Status Workforce Workforce My Workforce Recr…" at bounding box center [333, 275] width 666 height 551
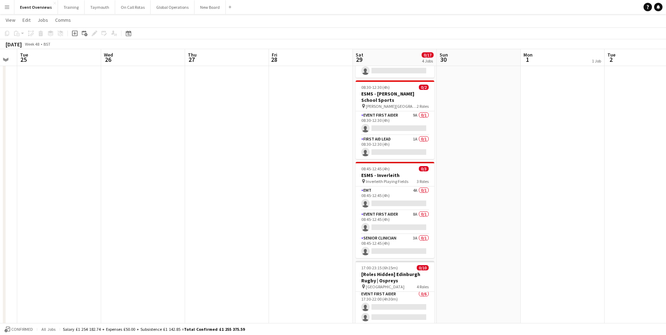
scroll to position [75, 0]
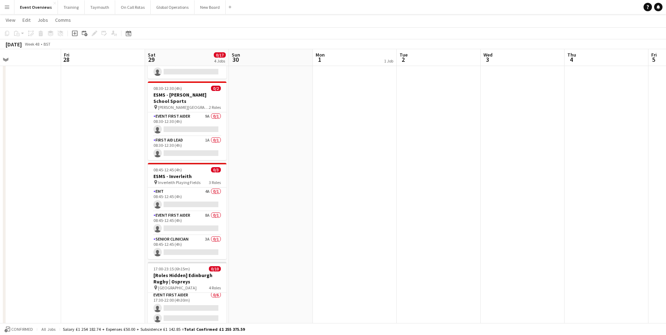
drag, startPoint x: 502, startPoint y: 218, endPoint x: 104, endPoint y: 233, distance: 397.5
click at [104, 233] on app-calendar-viewport "Mon 24 Tue 25 Wed 26 Thu 27 Fri 28 Sat 29 0/17 4 Jobs Sun 30 Mon 1 1 Job Tue 2 …" at bounding box center [333, 207] width 666 height 511
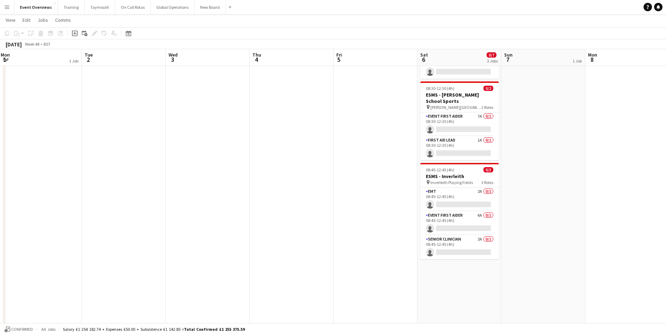
drag, startPoint x: 304, startPoint y: 217, endPoint x: 118, endPoint y: 221, distance: 185.5
click at [118, 221] on app-calendar-viewport "Fri 28 Sat 29 0/17 4 Jobs Sun 30 Mon 1 1 Job Tue 2 Wed 3 Thu 4 Fri 5 Sat 6 0/7 …" at bounding box center [333, 207] width 666 height 511
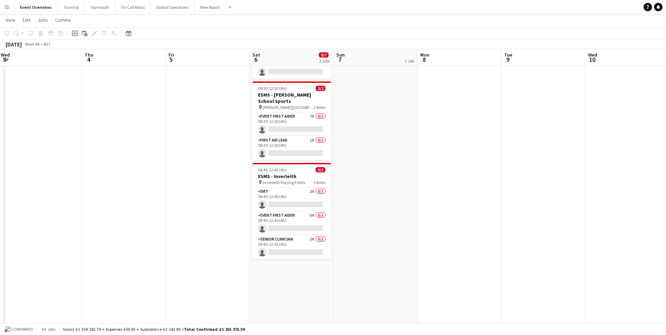
scroll to position [0, 262]
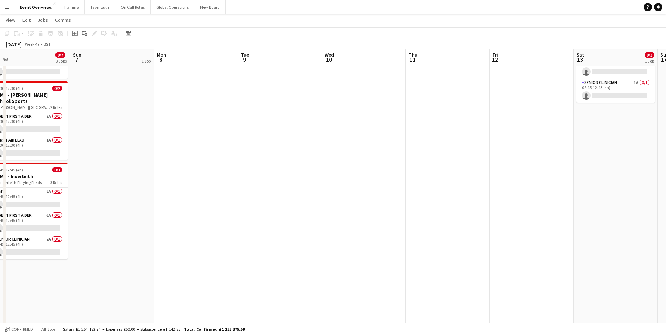
drag, startPoint x: 451, startPoint y: 194, endPoint x: 213, endPoint y: 207, distance: 238.1
click at [111, 209] on app-calendar-viewport "Wed 3 Thu 4 Fri 5 Sat 6 0/7 3 Jobs Sun 7 1 Job Mon 8 Tue 9 Wed 10 Thu 11 Fri 12…" at bounding box center [333, 207] width 666 height 511
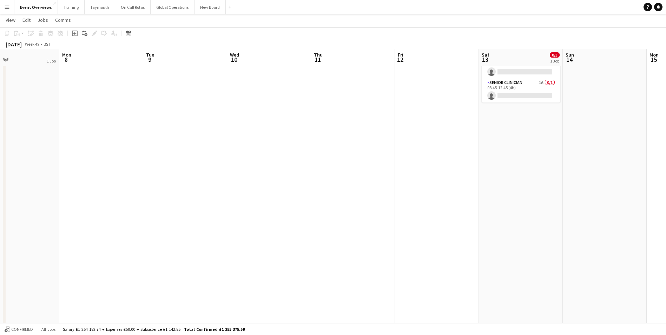
drag, startPoint x: 375, startPoint y: 194, endPoint x: 106, endPoint y: 212, distance: 270.0
click at [106, 212] on app-calendar-viewport "Thu 4 Fri 5 Sat 6 0/7 3 Jobs Sun 7 1 Job Mon 8 Tue 9 Wed 10 Thu 11 Fri 12 Sat 1…" at bounding box center [333, 207] width 666 height 511
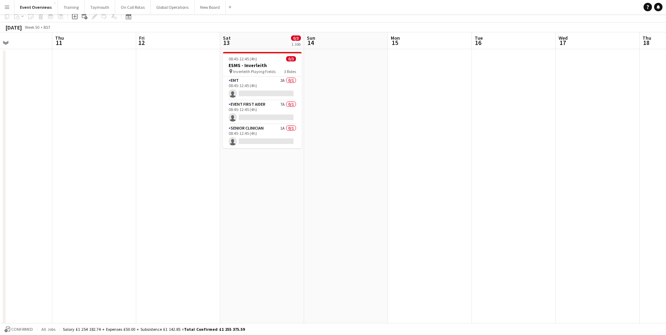
scroll to position [0, 0]
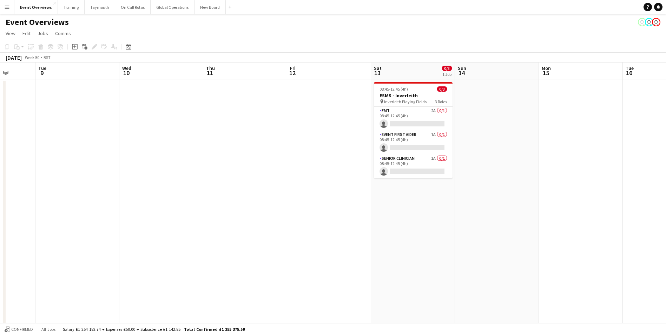
drag, startPoint x: 140, startPoint y: 220, endPoint x: 561, endPoint y: 200, distance: 421.6
click at [560, 200] on app-calendar-viewport "Sun 7 1 Job Mon 8 Tue 9 Wed 10 Thu 11 Fri 12 Sat 13 0/3 1 Job Sun 14 Mon 15 Tue…" at bounding box center [333, 301] width 666 height 477
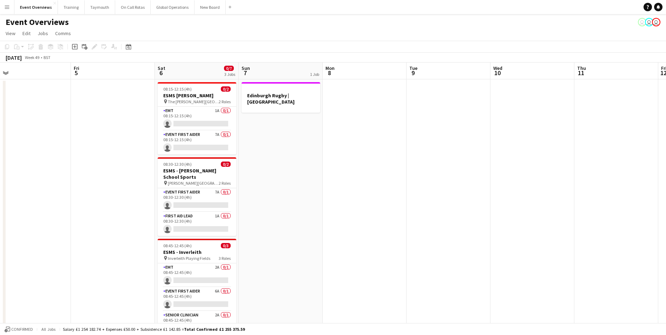
scroll to position [0, 204]
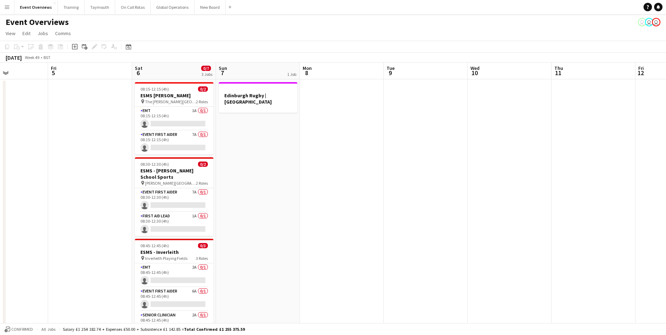
drag, startPoint x: 329, startPoint y: 214, endPoint x: 576, endPoint y: 201, distance: 247.2
click at [576, 201] on app-calendar-viewport "Tue 2 Wed 3 Thu 4 Fri 5 Sat 6 0/7 3 Jobs Sun 7 1 Job Mon 8 Tue 9 Wed 10 Thu 11 …" at bounding box center [333, 301] width 666 height 477
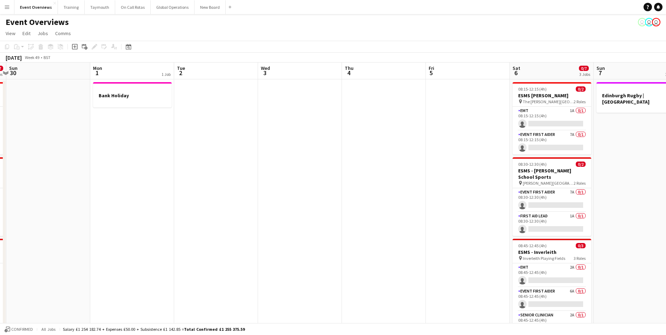
drag, startPoint x: 249, startPoint y: 205, endPoint x: 523, endPoint y: 190, distance: 274.0
click at [544, 191] on app-calendar-viewport "Fri 28 Sat 29 0/17 4 Jobs Sun 30 Mon 1 1 Job Tue 2 Wed 3 Thu 4 Fri 5 Sat 6 0/7 …" at bounding box center [333, 301] width 666 height 477
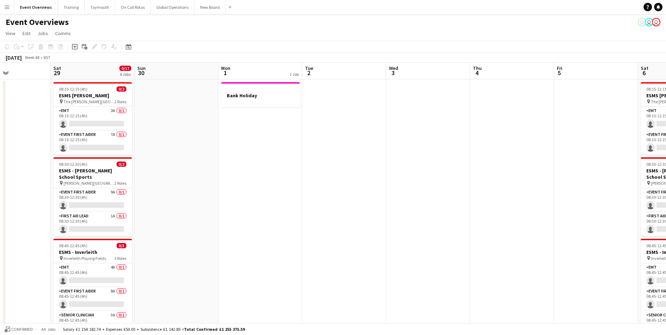
click at [218, 197] on app-calendar-viewport "Wed 26 Thu 27 Fri 28 Sat 29 0/17 4 Jobs Sun 30 Mon 1 1 Job Tue 2 Wed 3 Thu 4 Fr…" at bounding box center [333, 301] width 666 height 477
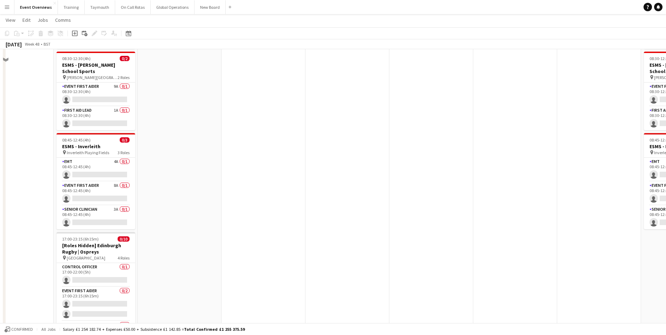
scroll to position [105, 0]
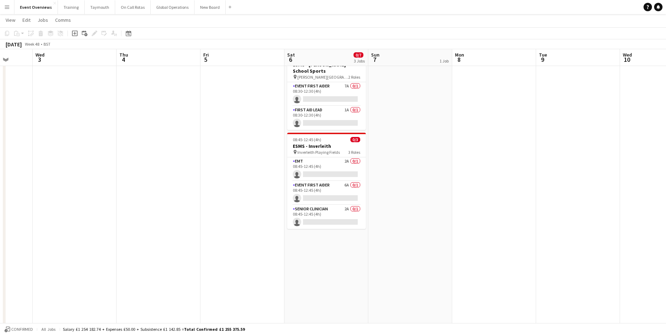
drag, startPoint x: 365, startPoint y: 198, endPoint x: 39, endPoint y: 213, distance: 327.0
click at [0, 217] on html "Menu Boards Boards Boards All jobs Status Workforce Workforce My Workforce Recr…" at bounding box center [333, 170] width 666 height 551
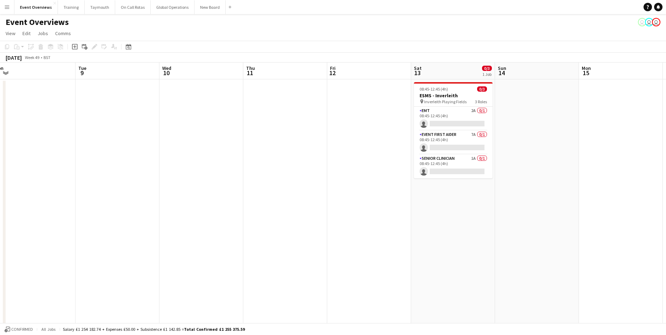
drag, startPoint x: 529, startPoint y: 197, endPoint x: 68, endPoint y: 217, distance: 461.2
click at [68, 217] on app-calendar-viewport "Fri 5 Sat 6 0/7 3 Jobs Sun 7 1 Job Mon 8 Tue 9 Wed 10 Thu 11 Fri 12 Sat 13 0/3 …" at bounding box center [333, 301] width 666 height 477
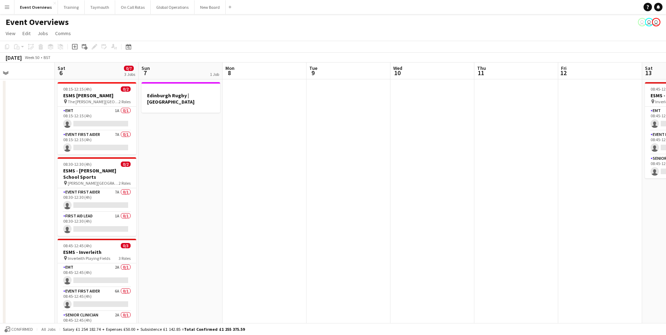
scroll to position [0, 159]
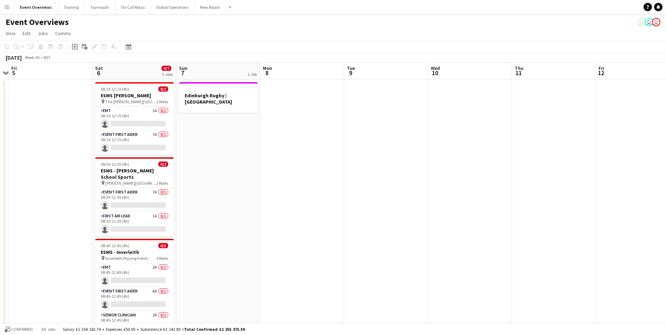
drag, startPoint x: 68, startPoint y: 217, endPoint x: 336, endPoint y: 204, distance: 269.0
click at [336, 204] on app-calendar-viewport "Wed 3 Thu 4 Fri 5 Sat 6 0/7 3 Jobs Sun 7 1 Job Mon 8 Tue 9 Wed 10 Thu 11 Fri 12…" at bounding box center [333, 301] width 666 height 477
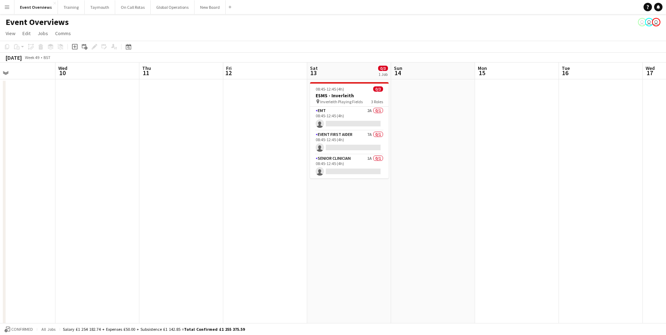
drag, startPoint x: 394, startPoint y: 175, endPoint x: 108, endPoint y: 199, distance: 287.0
click at [20, 206] on app-calendar-viewport "Sat 6 0/7 3 Jobs Sun 7 1 Job Mon 8 Tue 9 Wed 10 Thu 11 Fri 12 Sat 13 0/3 1 Job …" at bounding box center [333, 301] width 666 height 477
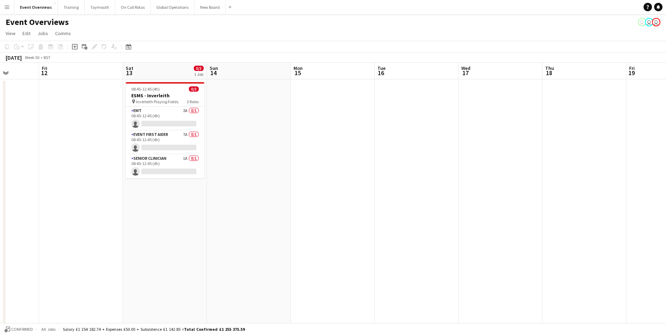
drag, startPoint x: 199, startPoint y: 227, endPoint x: -55, endPoint y: 234, distance: 253.7
click at [0, 234] on html "Menu Boards Boards Boards All jobs Status Workforce Workforce My Workforce Recr…" at bounding box center [333, 275] width 666 height 551
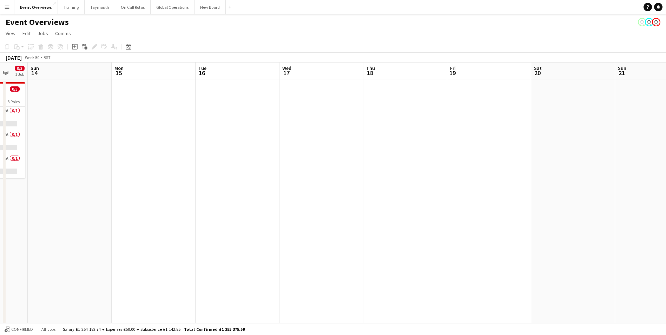
drag, startPoint x: 347, startPoint y: 218, endPoint x: 139, endPoint y: 215, distance: 208.3
click at [0, 223] on html "Menu Boards Boards Boards All jobs Status Workforce Workforce My Workforce Recr…" at bounding box center [333, 275] width 666 height 551
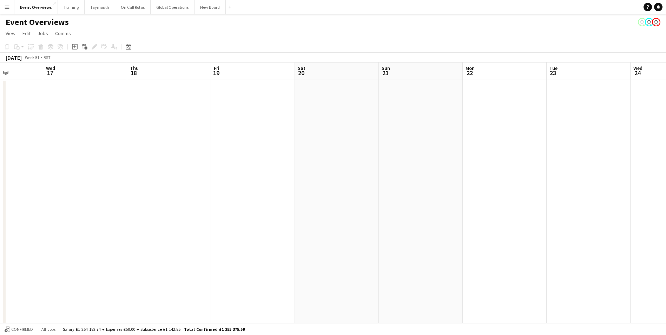
drag, startPoint x: 238, startPoint y: 211, endPoint x: -54, endPoint y: 217, distance: 292.3
click at [0, 217] on html "Menu Boards Boards Boards All jobs Status Workforce Workforce My Workforce Recr…" at bounding box center [333, 275] width 666 height 551
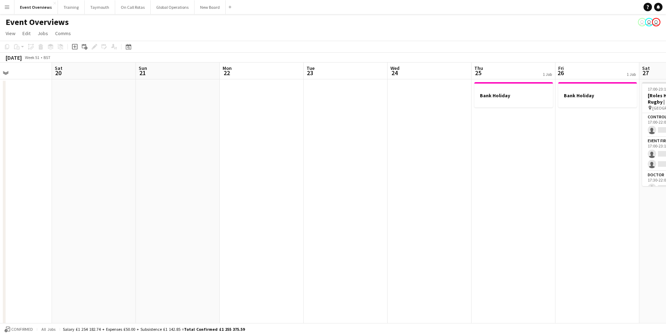
drag, startPoint x: 280, startPoint y: 198, endPoint x: 46, endPoint y: 204, distance: 234.0
click at [46, 204] on app-calendar-viewport "Tue 16 Wed 17 Thu 18 Fri 19 Sat 20 Sun 21 Mon 22 Tue 23 Wed 24 Thu 25 1 Job Fri…" at bounding box center [333, 301] width 666 height 477
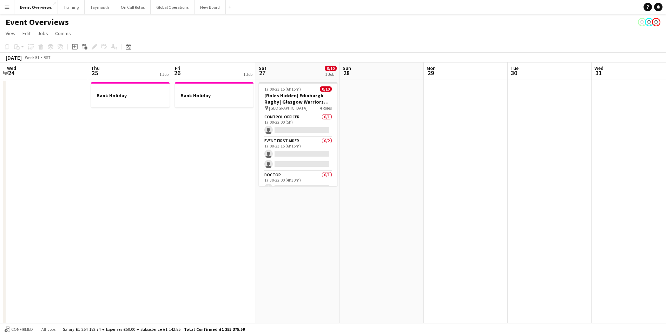
scroll to position [0, 249]
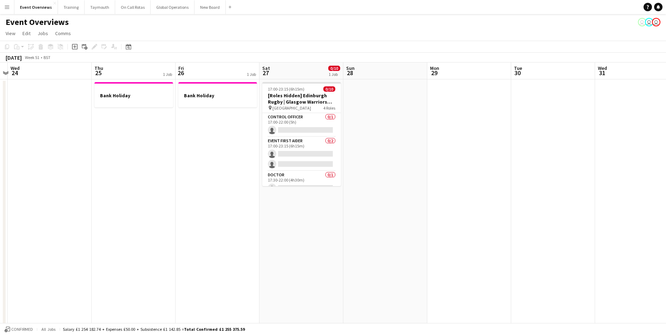
drag, startPoint x: 347, startPoint y: 173, endPoint x: 38, endPoint y: 192, distance: 310.4
click at [38, 192] on app-calendar-viewport "Sun 21 Mon 22 Tue 23 Wed 24 Thu 25 1 Job Fri 26 1 Job Sat 27 0/10 1 Job Sun 28 …" at bounding box center [333, 301] width 666 height 477
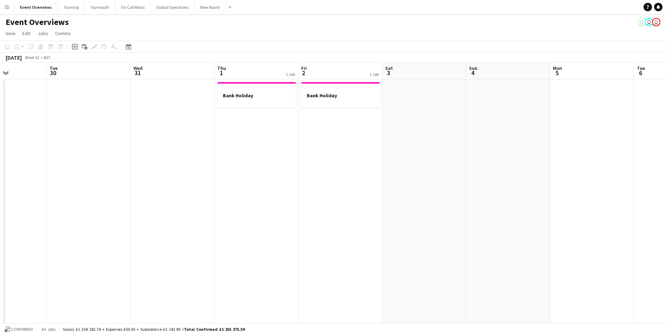
scroll to position [0, 252]
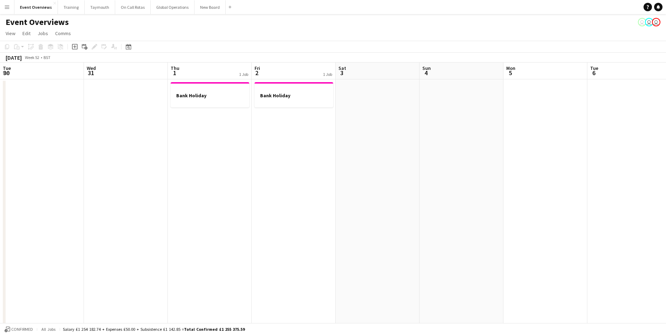
drag, startPoint x: 463, startPoint y: 124, endPoint x: -39, endPoint y: 144, distance: 503.0
click at [0, 144] on html "Menu Boards Boards Boards All jobs Status Workforce Workforce My Workforce Recr…" at bounding box center [333, 275] width 666 height 551
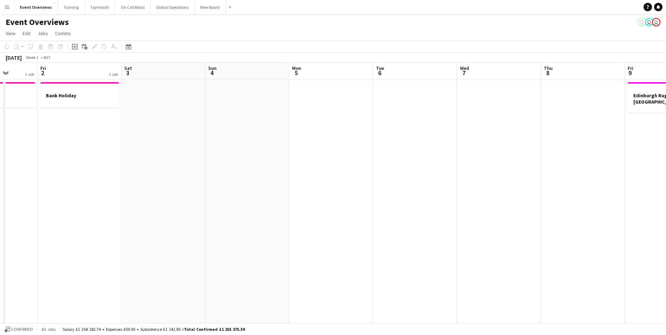
drag, startPoint x: 227, startPoint y: 254, endPoint x: 26, endPoint y: 248, distance: 201.0
click at [0, 264] on html "Menu Boards Boards Boards All jobs Status Workforce Workforce My Workforce Recr…" at bounding box center [333, 275] width 666 height 551
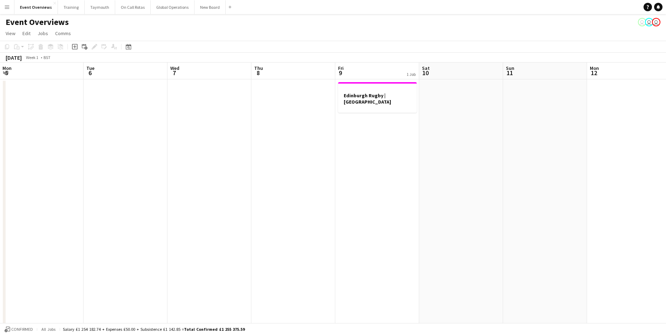
scroll to position [0, 230]
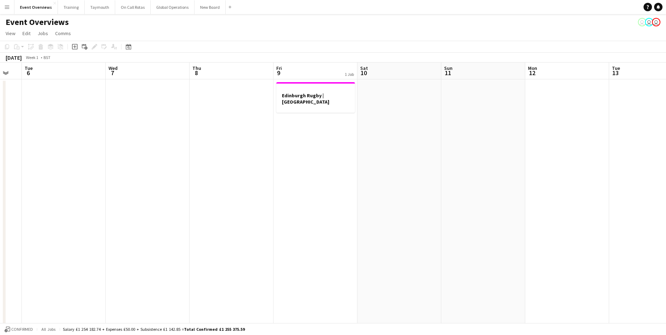
drag, startPoint x: 372, startPoint y: 217, endPoint x: -29, endPoint y: 236, distance: 401.2
click at [0, 236] on html "Menu Boards Boards Boards All jobs Status Workforce Workforce My Workforce Recr…" at bounding box center [333, 275] width 666 height 551
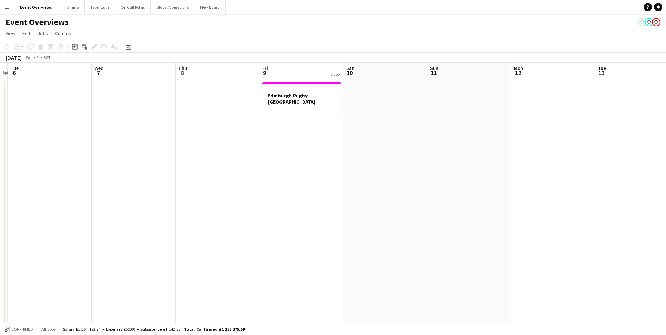
scroll to position [0, 217]
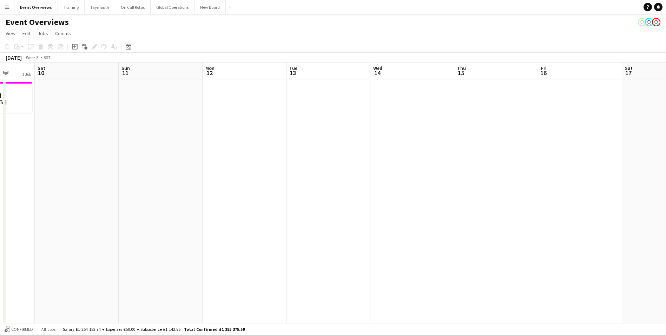
drag, startPoint x: 339, startPoint y: 214, endPoint x: -42, endPoint y: 218, distance: 381.4
click at [0, 218] on html "Menu Boards Boards Boards All jobs Status Workforce Workforce My Workforce Recr…" at bounding box center [333, 275] width 666 height 551
drag, startPoint x: 189, startPoint y: 192, endPoint x: 333, endPoint y: 189, distance: 144.0
click at [333, 189] on app-calendar-viewport "Mon 5 Tue 6 Wed 7 Thu 8 Fri 9 1 Job Sat 10 Sun 11 Mon 12 Tue 13 Wed 14 Thu 15 F…" at bounding box center [333, 301] width 666 height 477
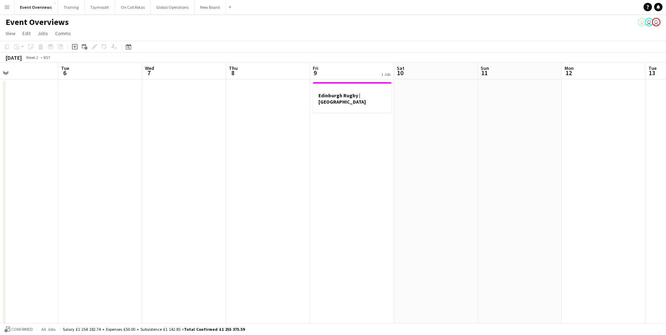
drag, startPoint x: 112, startPoint y: 251, endPoint x: 546, endPoint y: 202, distance: 436.9
click at [546, 202] on app-calendar-viewport "Sat 3 Sun 4 Mon 5 Tue 6 Wed 7 Thu 8 Fri 9 1 Job Sat 10 Sun 11 Mon 12 Tue 13 Wed…" at bounding box center [333, 301] width 666 height 477
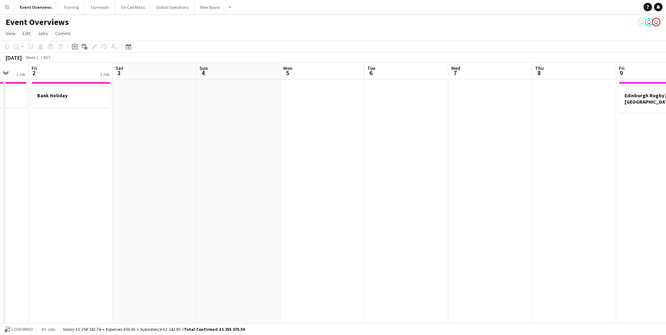
drag, startPoint x: 222, startPoint y: 215, endPoint x: 347, endPoint y: 203, distance: 126.3
click at [347, 203] on app-calendar-viewport "Wed 31 Thu 1 1 Job Fri 2 1 Job Sat 3 Sun 4 Mon 5 Tue 6 Wed 7 Thu 8 Fri 9 1 Job …" at bounding box center [333, 301] width 666 height 477
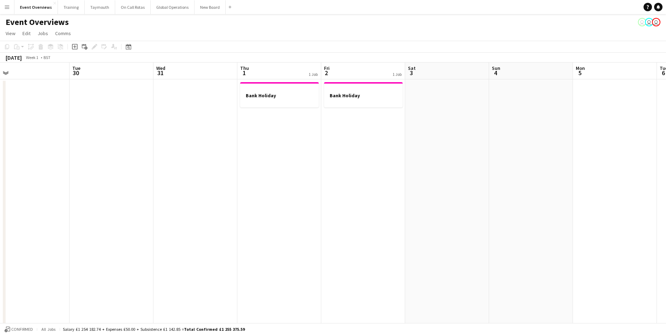
drag, startPoint x: 223, startPoint y: 209, endPoint x: 522, endPoint y: 188, distance: 299.2
click at [522, 188] on app-calendar-viewport "Sat 27 0/10 1 Job Sun 28 Mon 29 Tue 30 Wed 31 Thu 1 1 Job Fri 2 1 Job Sat 3 Sun…" at bounding box center [333, 301] width 666 height 477
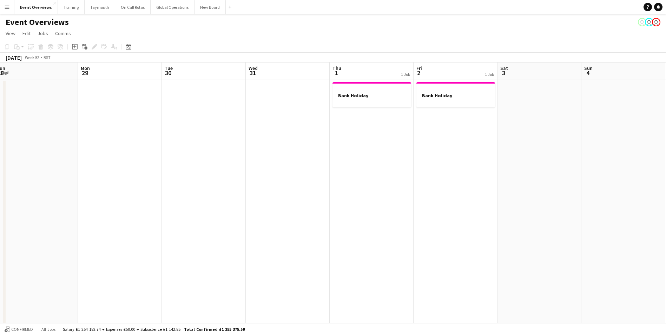
drag, startPoint x: 298, startPoint y: 203, endPoint x: 477, endPoint y: 187, distance: 180.2
click at [477, 187] on app-calendar-viewport "Fri 26 1 Job Sat 27 0/10 1 Job Sun 28 Mon 29 Tue 30 Wed 31 Thu 1 1 Job Fri 2 1 …" at bounding box center [333, 301] width 666 height 477
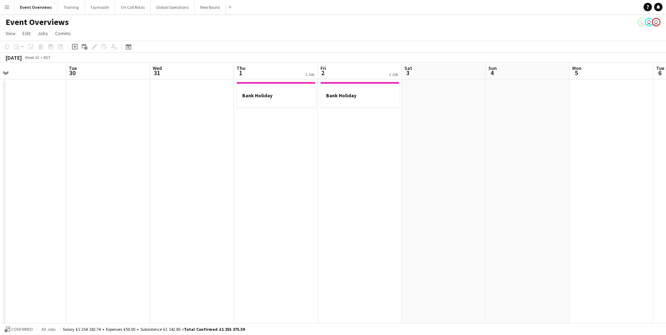
drag, startPoint x: 387, startPoint y: 187, endPoint x: 83, endPoint y: 222, distance: 306.1
click at [69, 223] on app-calendar-viewport "Fri 26 1 Job Sat 27 0/10 1 Job Sun 28 Mon 29 Tue 30 Wed 31 Thu 1 1 Job Fri 2 1 …" at bounding box center [333, 301] width 666 height 477
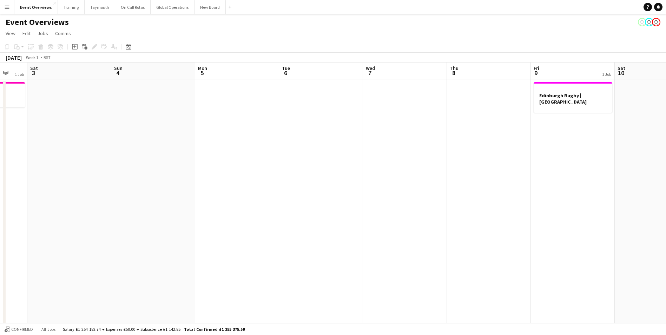
drag, startPoint x: 374, startPoint y: 200, endPoint x: 85, endPoint y: 197, distance: 289.1
click at [85, 197] on app-calendar-viewport "Tue 30 Wed 31 Thu 1 1 Job Fri 2 1 Job Sat 3 Sun 4 Mon 5 Tue 6 Wed 7 Thu 8 Fri 9…" at bounding box center [333, 301] width 666 height 477
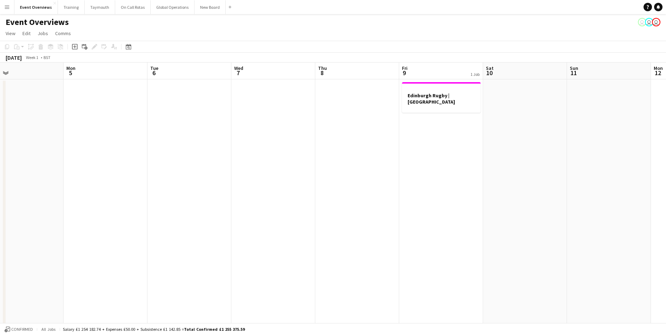
drag, startPoint x: 330, startPoint y: 184, endPoint x: 150, endPoint y: 189, distance: 180.2
click at [150, 189] on app-calendar-viewport "Thu 1 1 Job Fri 2 1 Job Sat 3 Sun 4 Mon 5 Tue 6 Wed 7 Thu 8 Fri 9 1 Job Sat 10 …" at bounding box center [333, 301] width 666 height 477
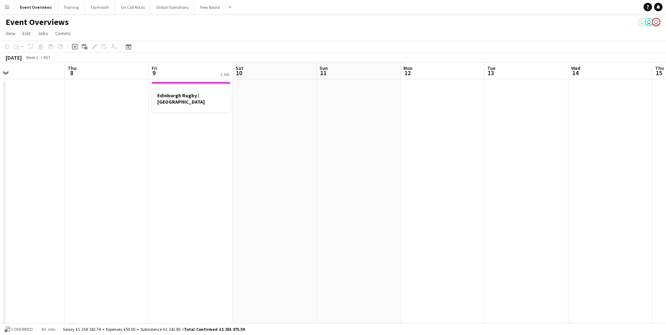
drag, startPoint x: 444, startPoint y: 183, endPoint x: 130, endPoint y: 189, distance: 313.7
click at [107, 189] on app-calendar-viewport "Sun 4 Mon 5 Tue 6 Wed 7 Thu 8 Fri 9 1 Job Sat 10 Sun 11 Mon 12 Tue 13 Wed 14 Th…" at bounding box center [333, 301] width 666 height 477
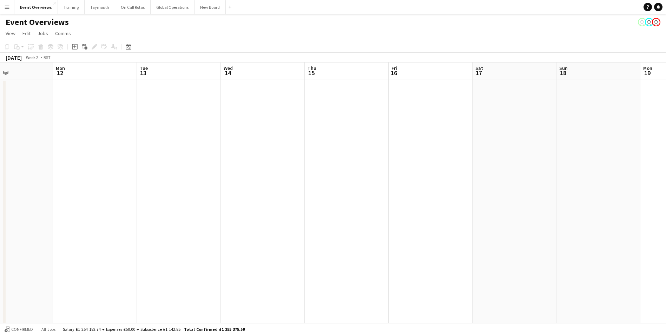
drag, startPoint x: 387, startPoint y: 179, endPoint x: 197, endPoint y: 184, distance: 190.8
click at [122, 189] on app-calendar-viewport "Thu 8 Fri 9 1 Job Sat 10 Sun 11 Mon 12 Tue 13 Wed 14 Thu 15 Fri 16 Sat 17 Sun 1…" at bounding box center [333, 301] width 666 height 477
drag, startPoint x: 334, startPoint y: 179, endPoint x: 52, endPoint y: 216, distance: 284.9
click at [128, 192] on app-calendar-viewport "Sun 11 Mon 12 Tue 13 Wed 14 Thu 15 Fri 16 Sat 17 Sun 18 Mon 19 Tue 20 Wed 21 Th…" at bounding box center [333, 301] width 666 height 477
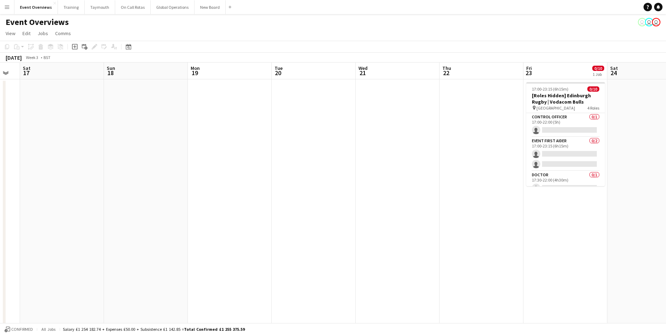
scroll to position [0, 257]
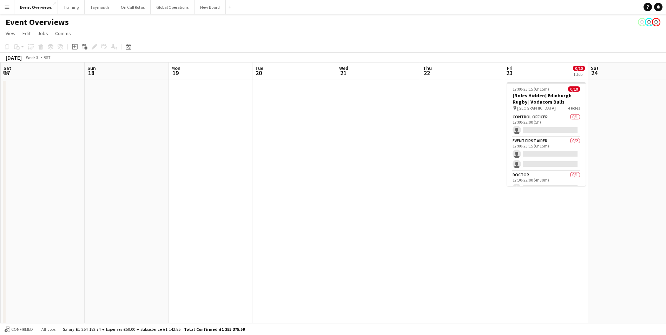
drag, startPoint x: 335, startPoint y: 218, endPoint x: 70, endPoint y: 216, distance: 265.2
click at [68, 218] on app-calendar-viewport "Wed 14 Thu 15 Fri 16 Sat 17 Sun 18 Mon 19 Tue 20 Wed 21 Thu 22 Fri 23 0/10 1 Jo…" at bounding box center [333, 301] width 666 height 477
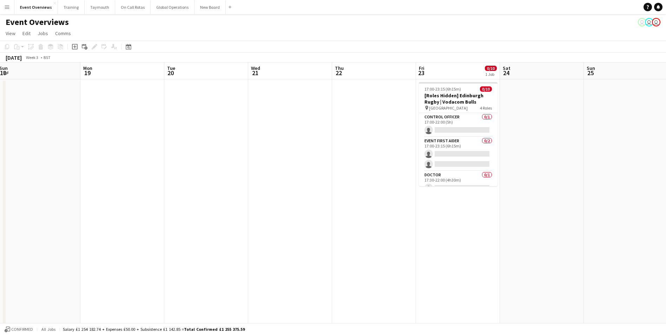
drag, startPoint x: 341, startPoint y: 202, endPoint x: 258, endPoint y: 209, distance: 82.9
click at [258, 209] on app-calendar-viewport "Thu 15 Fri 16 Sat 17 Sun 18 Mon 19 Tue 20 Wed 21 Thu 22 Fri 23 0/10 1 Job Sat 2…" at bounding box center [333, 301] width 666 height 477
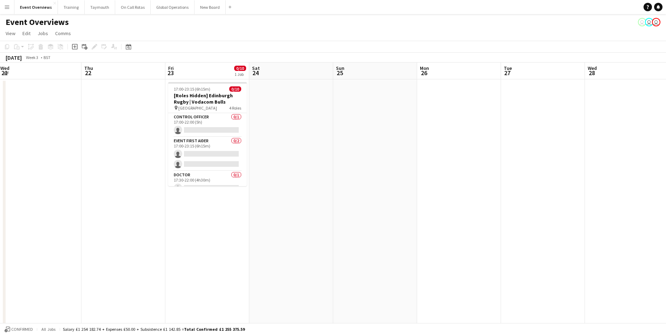
drag, startPoint x: 472, startPoint y: 217, endPoint x: 137, endPoint y: 227, distance: 334.5
click at [137, 227] on app-calendar-viewport "Sun 18 Mon 19 Tue 20 Wed 21 Thu 22 Fri 23 0/10 1 Job Sat 24 Sun 25 Mon 26 Tue 2…" at bounding box center [333, 301] width 666 height 477
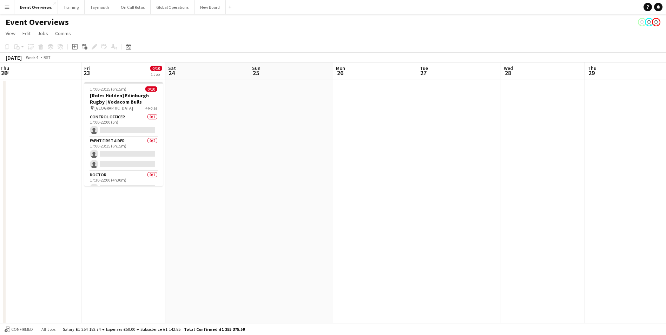
scroll to position [0, 255]
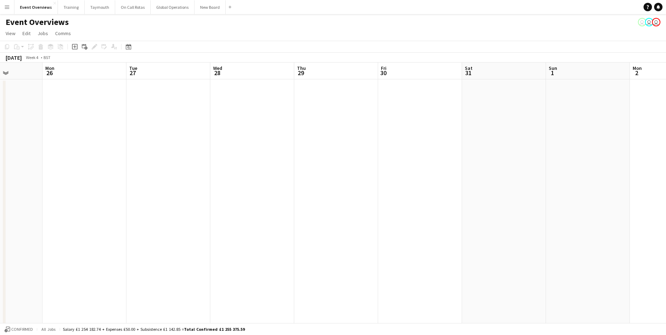
drag, startPoint x: 410, startPoint y: 204, endPoint x: 135, endPoint y: 210, distance: 275.0
click at [135, 210] on app-calendar-viewport "Fri 23 0/10 1 Job Sat 24 Sun 25 Mon 26 Tue 27 Wed 28 Thu 29 Fri 30 Sat 31 Sun 1…" at bounding box center [333, 301] width 666 height 477
drag, startPoint x: 187, startPoint y: 198, endPoint x: 263, endPoint y: 191, distance: 75.9
click at [263, 191] on app-calendar-viewport "Fri 23 0/10 1 Job Sat 24 Sun 25 Mon 26 Tue 27 Wed 28 Thu 29 Fri 30 Sat 31 Sun 1…" at bounding box center [333, 301] width 666 height 477
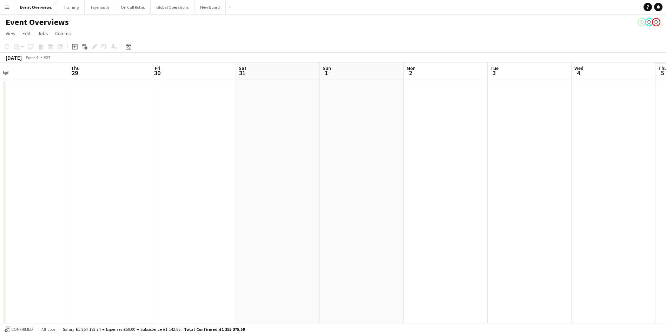
drag, startPoint x: 444, startPoint y: 228, endPoint x: 98, endPoint y: 241, distance: 346.2
click at [91, 242] on app-calendar-viewport "Sun 25 Mon 26 Tue 27 Wed 28 Thu 29 Fri 30 Sat 31 Sun 1 Mon 2 Tue 3 Wed 4 Thu 5 …" at bounding box center [333, 301] width 666 height 477
drag, startPoint x: 461, startPoint y: 192, endPoint x: 253, endPoint y: 209, distance: 208.5
click at [116, 225] on app-calendar-viewport "Fri 30 Sat 31 Sun 1 Mon 2 Tue 3 Wed 4 Thu 5 Fri 6 Sat 7 Sun 8 Mon 9 Tue 10 Wed …" at bounding box center [333, 301] width 666 height 477
drag, startPoint x: 399, startPoint y: 194, endPoint x: 60, endPoint y: 222, distance: 339.7
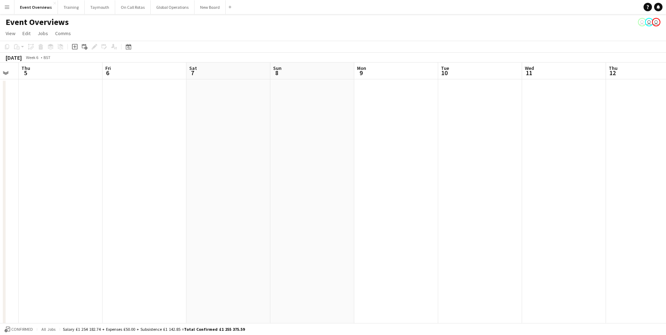
click at [40, 223] on app-calendar-viewport "Mon 2 Tue 3 Wed 4 Thu 5 Fri 6 Sat 7 Sun 8 Mon 9 Tue 10 Wed 11 Thu 12 Fri 13 Sat…" at bounding box center [333, 301] width 666 height 477
click at [130, 46] on icon "Date picker" at bounding box center [129, 47] width 6 height 6
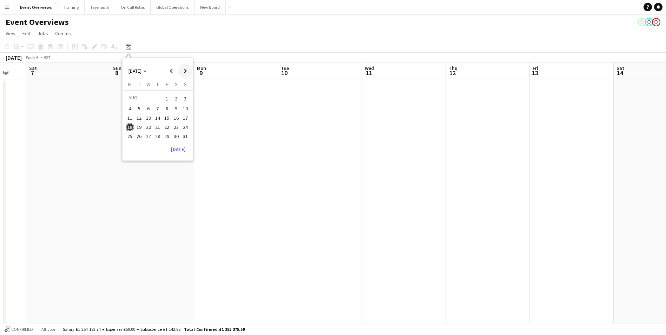
click at [185, 70] on span "Next month" at bounding box center [185, 71] width 14 height 14
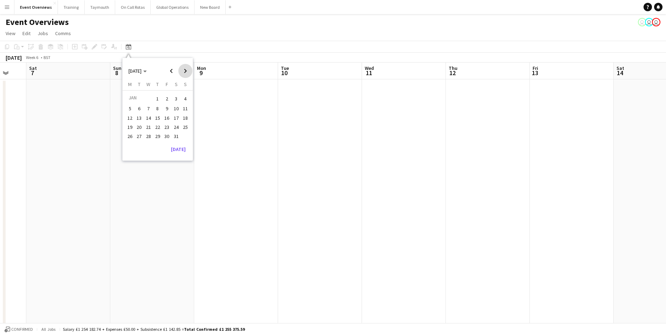
click at [185, 70] on span "Next month" at bounding box center [185, 71] width 14 height 14
click at [166, 135] on span "24" at bounding box center [167, 134] width 8 height 8
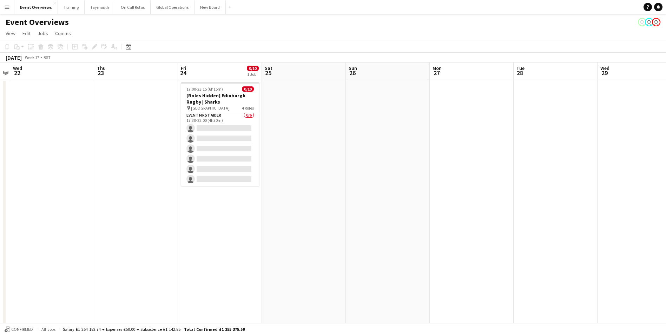
scroll to position [0, 0]
click at [128, 47] on icon at bounding box center [128, 47] width 2 height 2
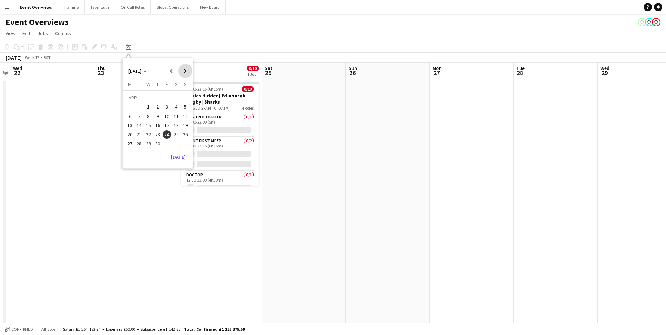
click at [186, 69] on span "Next month" at bounding box center [185, 71] width 14 height 14
click at [167, 116] on span "15" at bounding box center [167, 118] width 8 height 8
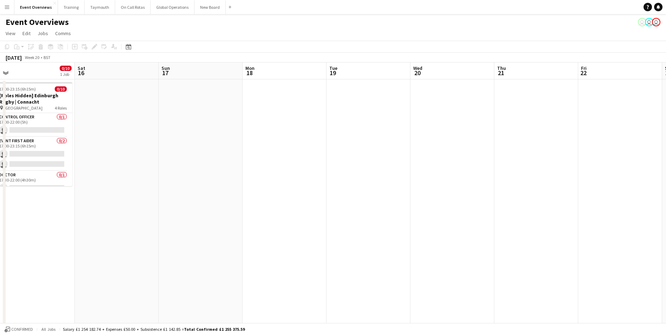
scroll to position [0, 158]
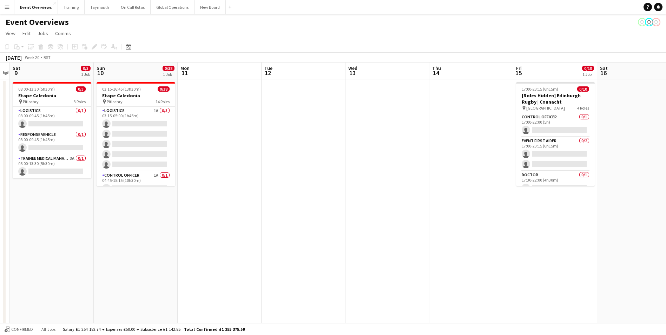
drag, startPoint x: 324, startPoint y: 166, endPoint x: 753, endPoint y: 176, distance: 429.3
click at [666, 176] on html "Menu Boards Boards Boards All jobs Status Workforce Workforce My Workforce Recr…" at bounding box center [333, 275] width 666 height 551
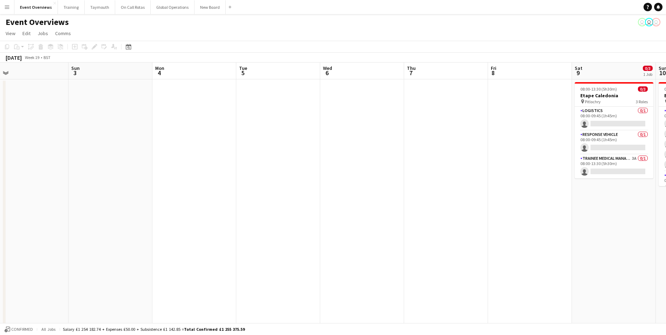
drag, startPoint x: 66, startPoint y: 248, endPoint x: 623, endPoint y: 193, distance: 560.1
click at [629, 196] on app-calendar-viewport "Thu 30 Fri 1 Sat 2 Sun 3 Mon 4 Tue 5 Wed 6 Thu 7 Fri 8 Sat 9 0/3 1 Job Sun 10 0…" at bounding box center [333, 301] width 666 height 477
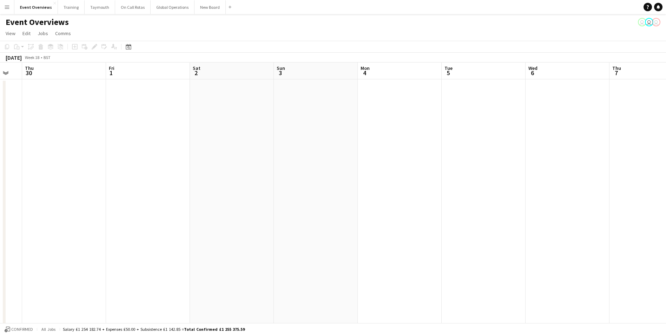
drag, startPoint x: 457, startPoint y: 195, endPoint x: 412, endPoint y: 190, distance: 45.2
click at [595, 178] on app-calendar-viewport "Tue 28 Wed 29 Thu 30 Fri 1 Sat 2 Sun 3 Mon 4 Tue 5 Wed 6 Thu 7 Fri 8 Sat 9 0/3 …" at bounding box center [333, 301] width 666 height 477
drag, startPoint x: 84, startPoint y: 206, endPoint x: 608, endPoint y: 187, distance: 523.7
click at [625, 188] on app-calendar-viewport "Thu 23 Fri 24 0/10 1 Job Sat 25 Sun 26 Mon 27 Tue 28 Wed 29 Thu 30 Fri 1 Sat 2 …" at bounding box center [333, 301] width 666 height 477
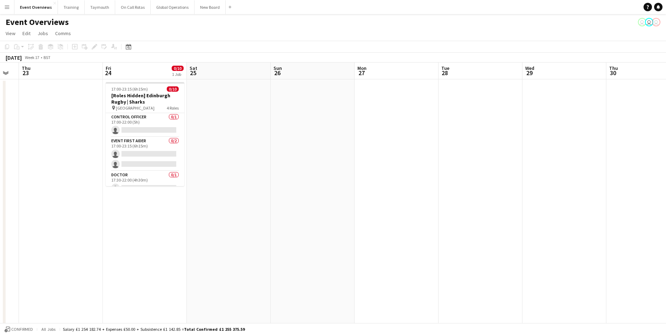
scroll to position [0, 177]
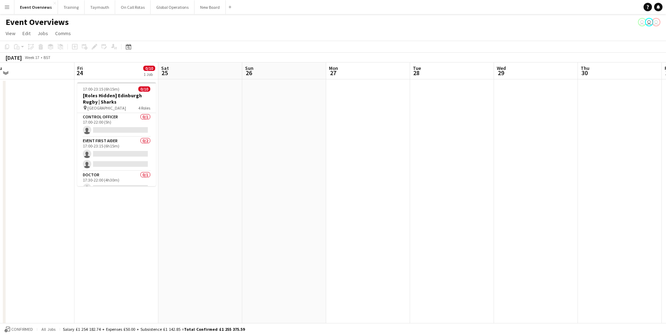
drag, startPoint x: 476, startPoint y: 210, endPoint x: 545, endPoint y: 203, distance: 69.2
click at [545, 203] on app-calendar-viewport "Tue 21 Wed 22 Thu 23 Fri 24 0/10 1 Job Sat 25 Sun 26 Mon 27 Tue 28 Wed 29 Thu 3…" at bounding box center [333, 301] width 666 height 477
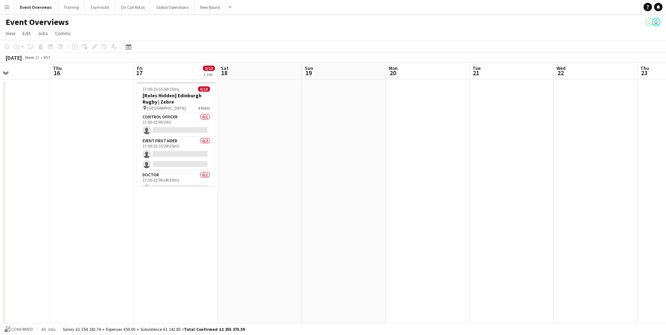
scroll to position [0, 198]
drag, startPoint x: 179, startPoint y: 184, endPoint x: 737, endPoint y: 144, distance: 559.5
click at [666, 144] on html "Menu Boards Boards Boards All jobs Status Workforce Workforce My Workforce Recr…" at bounding box center [333, 275] width 666 height 551
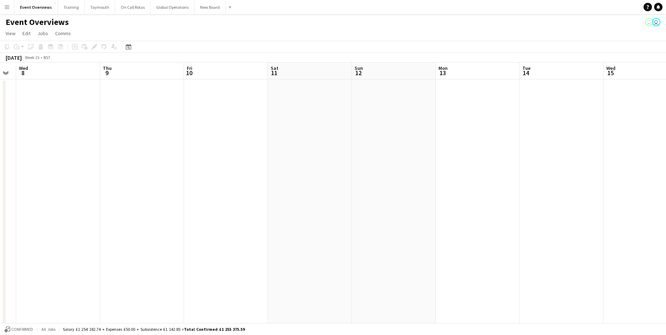
drag, startPoint x: 100, startPoint y: 244, endPoint x: 722, endPoint y: 207, distance: 623.1
click at [666, 207] on html "Menu Boards Boards Boards All jobs Status Workforce Workforce My Workforce Recr…" at bounding box center [333, 275] width 666 height 551
drag, startPoint x: 297, startPoint y: 233, endPoint x: 749, endPoint y: 205, distance: 453.5
click at [666, 205] on html "Menu Boards Boards Boards All jobs Status Workforce Workforce My Workforce Recr…" at bounding box center [333, 275] width 666 height 551
drag, startPoint x: 138, startPoint y: 190, endPoint x: 733, endPoint y: 130, distance: 597.7
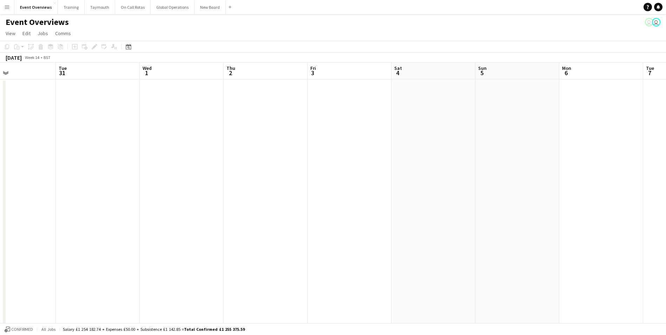
click at [666, 130] on html "Menu Boards Boards Boards All jobs Status Workforce Workforce My Workforce Recr…" at bounding box center [333, 275] width 666 height 551
drag, startPoint x: 414, startPoint y: 185, endPoint x: 837, endPoint y: 133, distance: 426.0
click at [666, 133] on html "Menu Boards Boards Boards All jobs Status Workforce Workforce My Workforce Recr…" at bounding box center [333, 275] width 666 height 551
click at [129, 46] on icon at bounding box center [128, 47] width 5 height 6
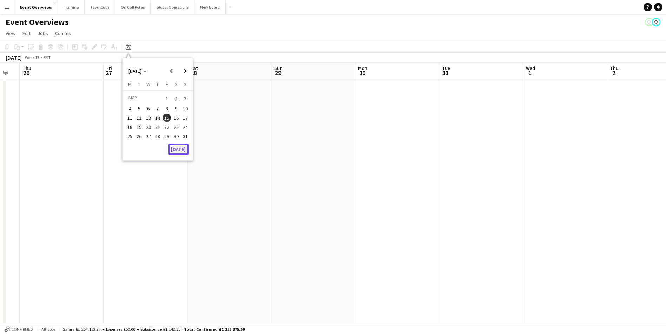
click at [174, 148] on button "[DATE]" at bounding box center [178, 149] width 20 height 11
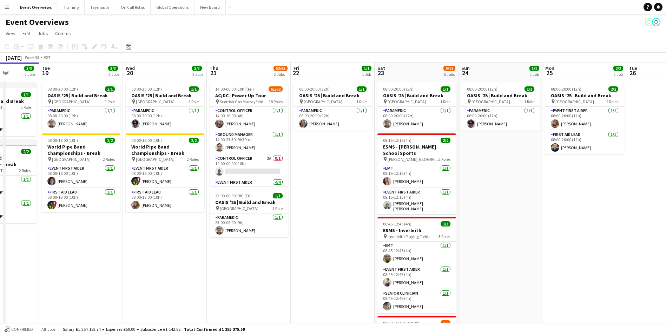
scroll to position [0, 282]
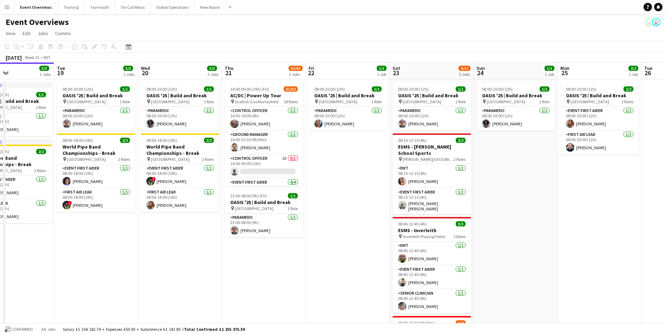
drag, startPoint x: 372, startPoint y: 290, endPoint x: 84, endPoint y: 263, distance: 288.5
click at [80, 266] on app-calendar-viewport "Fri 15 36/36 3 Jobs Sat 16 68/69 3 Jobs Sun 17 31/31 3 Jobs Mon 18 3/3 2 Jobs T…" at bounding box center [333, 301] width 666 height 477
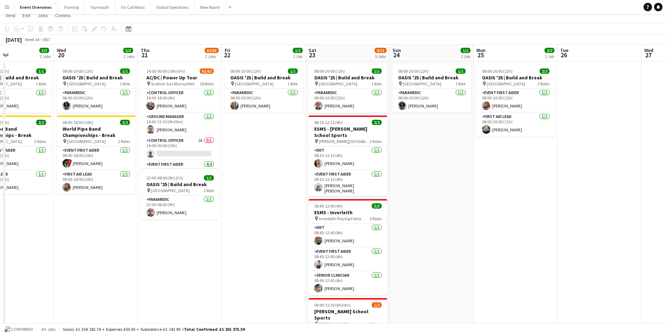
scroll to position [0, 0]
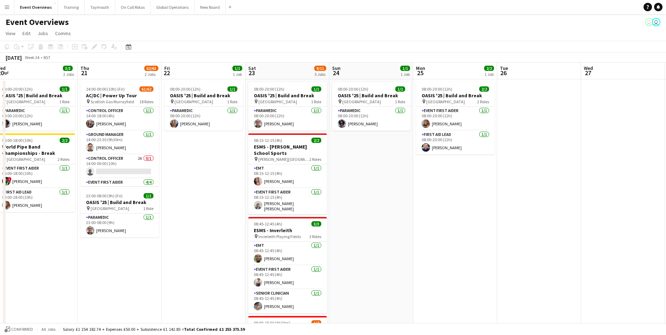
drag, startPoint x: 549, startPoint y: 223, endPoint x: 160, endPoint y: 234, distance: 389.6
click at [160, 234] on app-calendar-viewport "Sun 17 31/31 3 Jobs Mon 18 3/3 2 Jobs Tue 19 3/3 2 Jobs Wed 20 3/3 2 Jobs Thu 2…" at bounding box center [333, 301] width 666 height 477
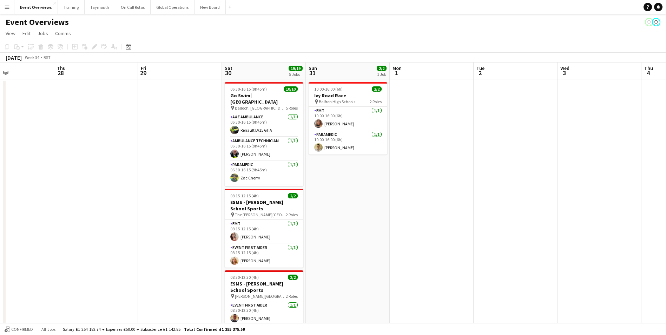
scroll to position [0, 216]
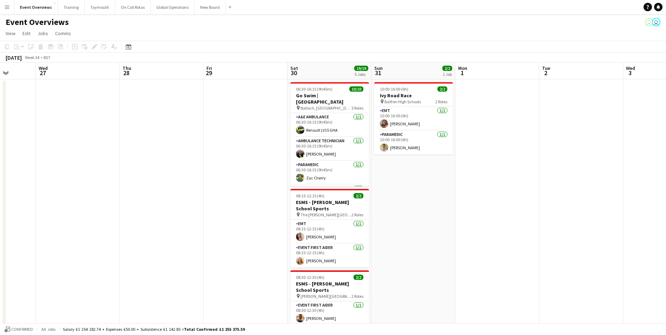
drag, startPoint x: 338, startPoint y: 206, endPoint x: 128, endPoint y: 205, distance: 209.7
click at [128, 205] on app-calendar-viewport "Sun 24 1/1 1 Job Mon 25 2/2 1 Job Tue 26 Wed 27 Thu 28 Fri 29 Sat 30 19/19 5 Jo…" at bounding box center [333, 301] width 666 height 477
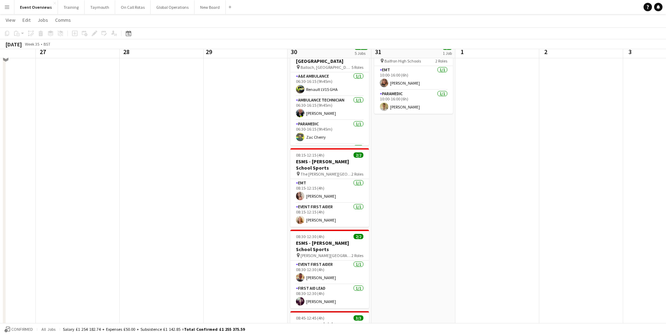
scroll to position [0, 0]
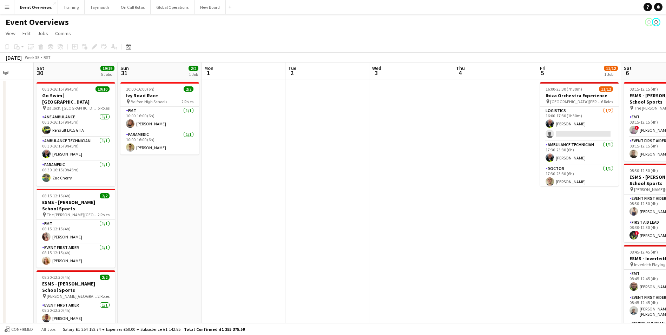
drag, startPoint x: 473, startPoint y: 193, endPoint x: 195, endPoint y: 198, distance: 278.9
click at [135, 209] on app-calendar-viewport "Wed 27 Thu 28 Fri 29 Sat 30 19/19 5 Jobs Sun 31 2/2 1 Job Mon 1 Tue 2 Wed 3 Thu…" at bounding box center [333, 301] width 666 height 477
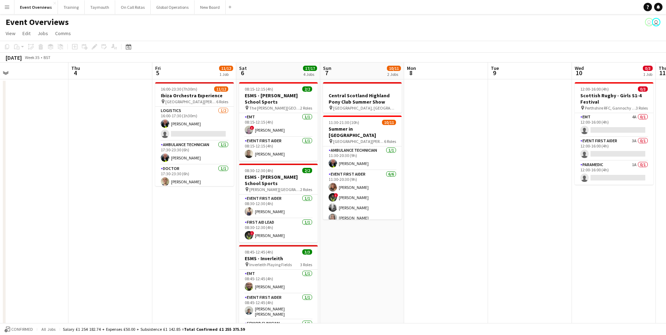
drag, startPoint x: 414, startPoint y: 213, endPoint x: 102, endPoint y: 195, distance: 312.8
click at [102, 195] on app-calendar-viewport "Sun 31 2/2 1 Job Mon 1 Tue 2 Wed 3 Thu 4 Fri 5 11/12 1 Job Sat 6 17/17 4 Jobs S…" at bounding box center [333, 301] width 666 height 477
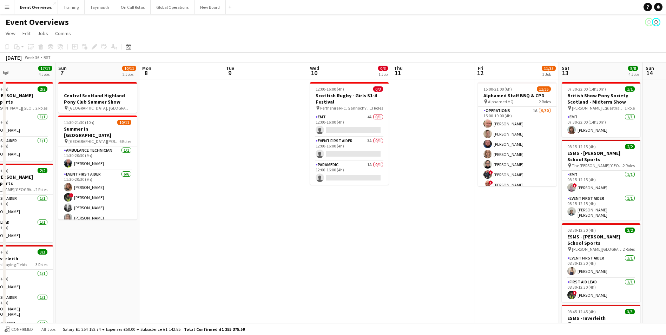
drag, startPoint x: 490, startPoint y: 152, endPoint x: 236, endPoint y: 140, distance: 254.2
click at [237, 140] on app-calendar-viewport "Wed 3 Thu 4 Fri 5 11/12 1 Job Sat 6 17/17 4 Jobs Sun 7 10/11 2 Jobs Mon 8 Tue 9…" at bounding box center [333, 301] width 666 height 477
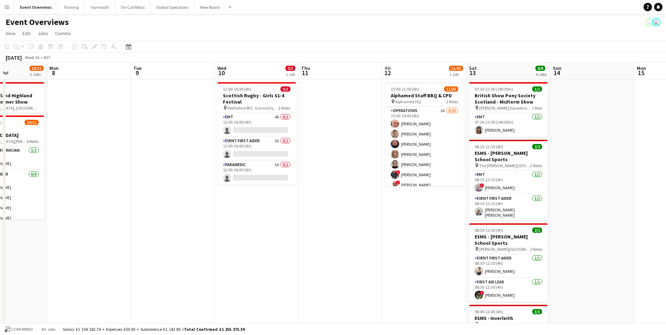
drag, startPoint x: 336, startPoint y: 246, endPoint x: 280, endPoint y: 243, distance: 55.9
click at [280, 243] on app-calendar-viewport "Fri 5 11/12 1 Job Sat 6 17/17 4 Jobs Sun 7 10/11 2 Jobs Mon 8 Tue 9 Wed 10 0/3 …" at bounding box center [333, 301] width 666 height 477
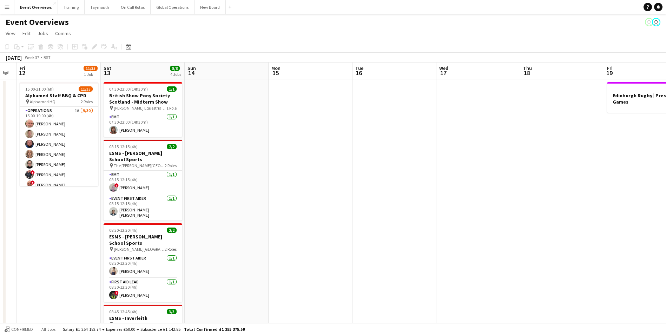
drag, startPoint x: 523, startPoint y: 215, endPoint x: 218, endPoint y: 214, distance: 305.2
click at [188, 217] on app-calendar-viewport "Tue 9 Wed 10 0/3 1 Job Thu 11 Fri 12 11/35 1 Job Sat 13 8/8 4 Jobs Sun 14 Mon 1…" at bounding box center [333, 301] width 666 height 477
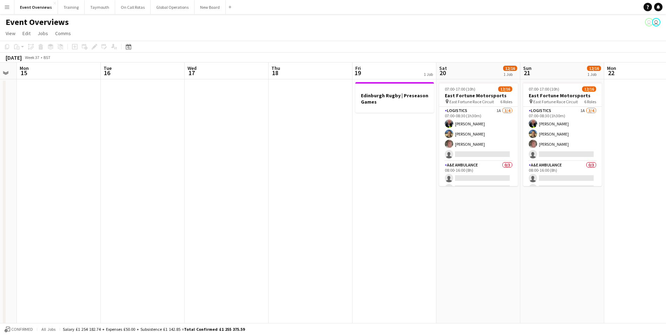
drag, startPoint x: 430, startPoint y: 209, endPoint x: 213, endPoint y: 227, distance: 217.8
click at [213, 227] on app-calendar-viewport "Fri 12 11/35 1 Job Sat 13 8/8 4 Jobs Sun 14 Mon 15 Tue 16 Wed 17 Thu 18 Fri 19 …" at bounding box center [333, 301] width 666 height 477
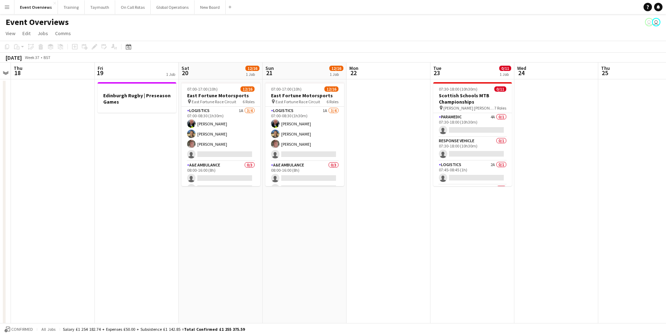
drag, startPoint x: 499, startPoint y: 242, endPoint x: 267, endPoint y: 235, distance: 231.6
click at [250, 243] on app-calendar-viewport "Mon 15 Tue 16 Wed 17 Thu 18 Fri 19 1 Job Sat 20 12/16 1 Job Sun 21 12/16 1 Job …" at bounding box center [333, 301] width 666 height 477
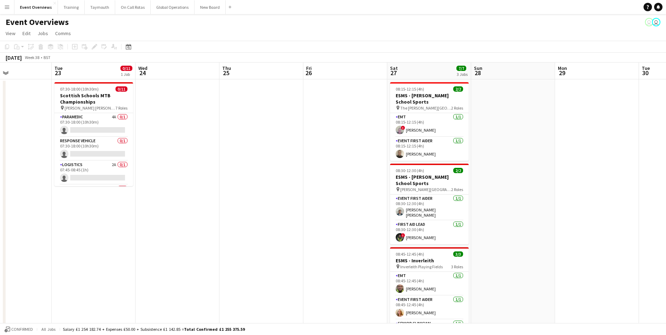
scroll to position [0, 201]
drag, startPoint x: 393, startPoint y: 238, endPoint x: 17, endPoint y: 266, distance: 376.8
click at [17, 266] on app-calendar-viewport "Sat 20 12/16 1 Job Sun 21 12/16 1 Job Mon 22 Tue 23 0/11 1 Job Wed 24 Thu 25 Fr…" at bounding box center [333, 301] width 666 height 477
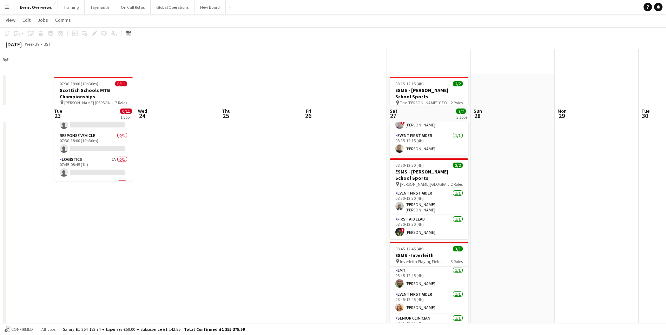
scroll to position [0, 0]
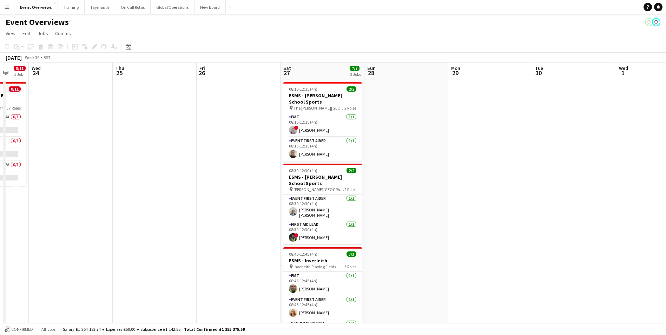
drag, startPoint x: 324, startPoint y: 228, endPoint x: 131, endPoint y: 250, distance: 193.8
click at [131, 250] on app-calendar-viewport "Sun 21 12/16 1 Job Mon 22 Tue 23 0/11 1 Job Wed 24 Thu 25 Fri 26 Sat 27 7/7 3 J…" at bounding box center [333, 301] width 666 height 477
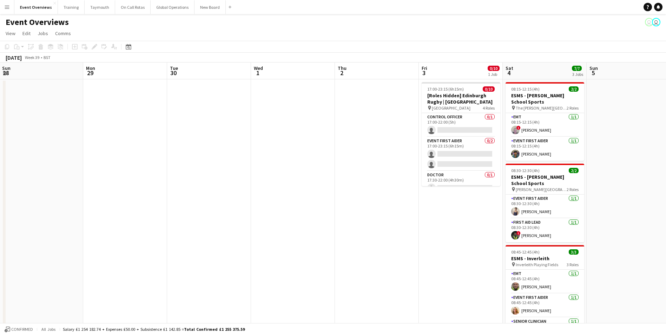
drag, startPoint x: 437, startPoint y: 230, endPoint x: 168, endPoint y: 232, distance: 268.3
click at [157, 234] on app-calendar-viewport "Thu 25 Fri 26 Sat 27 7/7 3 Jobs Sun 28 Mon 29 Tue 30 Wed 1 Thu 2 Fri 3 0/10 1 J…" at bounding box center [333, 301] width 666 height 477
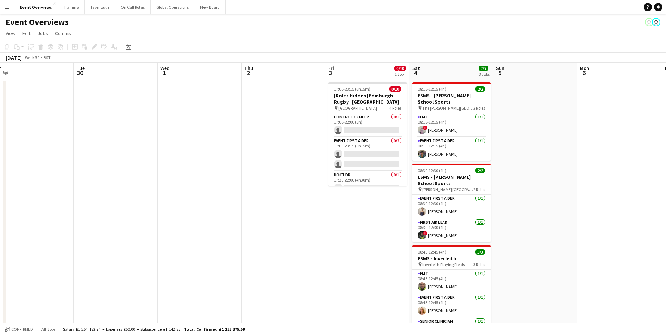
scroll to position [0, 264]
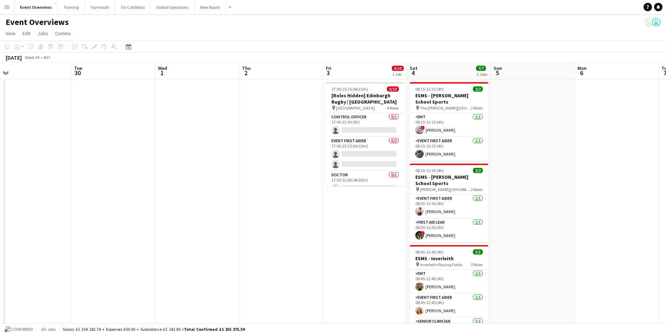
drag, startPoint x: 446, startPoint y: 281, endPoint x: 351, endPoint y: 284, distance: 95.6
click at [351, 284] on app-calendar-viewport "Fri 26 Sat 27 7/7 3 Jobs Sun 28 Mon 29 Tue 30 Wed 1 Thu 2 Fri 3 0/10 1 Job Sat …" at bounding box center [333, 301] width 666 height 477
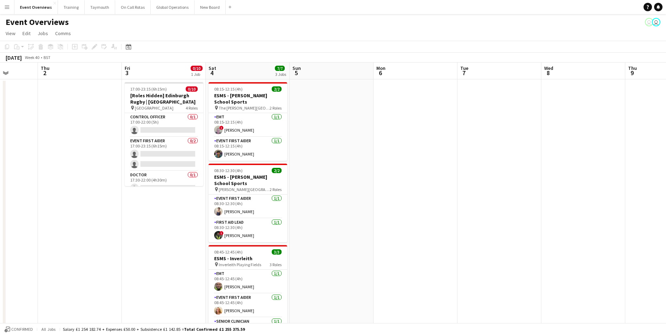
drag, startPoint x: 360, startPoint y: 281, endPoint x: 159, endPoint y: 276, distance: 201.3
click at [159, 276] on app-calendar-viewport "Mon 29 Tue 30 Wed 1 Thu 2 Fri 3 0/10 1 Job Sat 4 7/7 3 Jobs Sun 5 Mon 6 Tue 7 W…" at bounding box center [333, 301] width 666 height 477
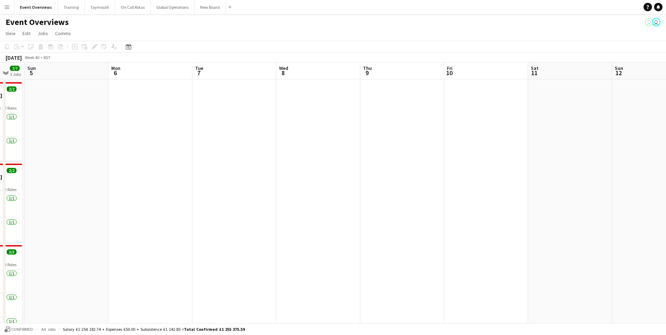
drag, startPoint x: 504, startPoint y: 238, endPoint x: 221, endPoint y: 234, distance: 283.1
click at [221, 234] on app-calendar-viewport "Thu 2 Fri 3 0/10 1 Job Sat 4 7/7 3 Jobs Sun 5 Mon 6 Tue 7 Wed 8 Thu 9 Fri 10 Sa…" at bounding box center [333, 301] width 666 height 477
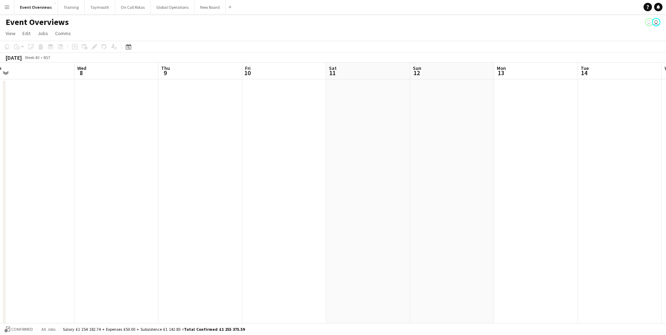
drag, startPoint x: 217, startPoint y: 233, endPoint x: 133, endPoint y: 240, distance: 84.9
click at [131, 240] on app-calendar-viewport "Sat 4 7/7 3 Jobs Sun 5 Mon 6 Tue 7 Wed 8 Thu 9 Fri 10 Sat 11 Sun 12 Mon 13 Tue …" at bounding box center [333, 301] width 666 height 477
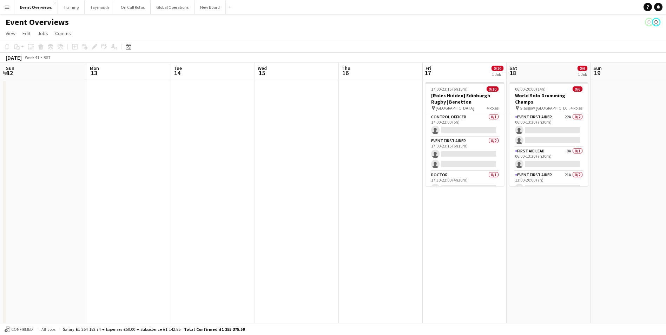
drag, startPoint x: 422, startPoint y: 227, endPoint x: 110, endPoint y: 239, distance: 311.8
click at [111, 239] on app-calendar-viewport "Thu 9 Fri 10 Sat 11 Sun 12 Mon 13 Tue 14 Wed 15 Thu 16 Fri 17 0/10 1 Job Sat 18…" at bounding box center [333, 301] width 666 height 477
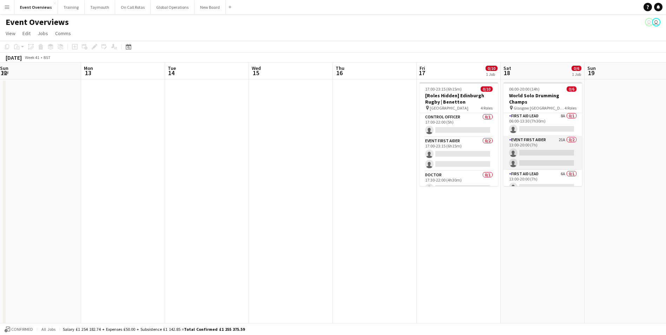
scroll to position [37, 0]
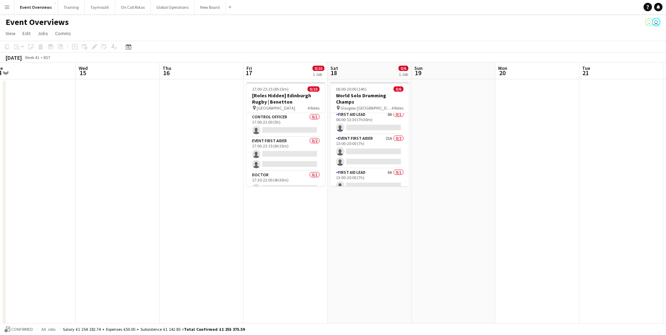
drag, startPoint x: 558, startPoint y: 230, endPoint x: 305, endPoint y: 252, distance: 254.2
click at [301, 257] on app-calendar-viewport "Sat 11 Sun 12 Mon 13 Tue 14 Wed 15 Thu 16 Fri 17 0/10 1 Job Sat 18 0/6 1 Job Su…" at bounding box center [333, 301] width 666 height 477
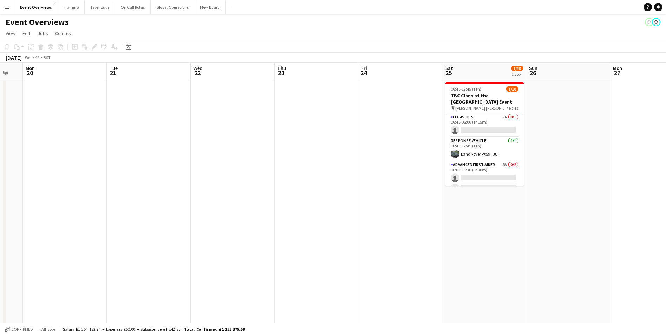
scroll to position [0, 261]
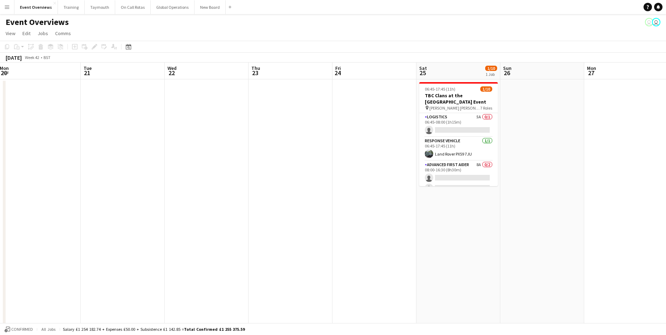
drag, startPoint x: 525, startPoint y: 198, endPoint x: 105, endPoint y: 241, distance: 422.6
click at [105, 241] on app-calendar-viewport "Fri 17 0/10 1 Job Sat 18 0/6 1 Job Sun 19 Mon 20 Tue 21 Wed 22 Thu 23 Fri 24 Sa…" at bounding box center [333, 301] width 666 height 477
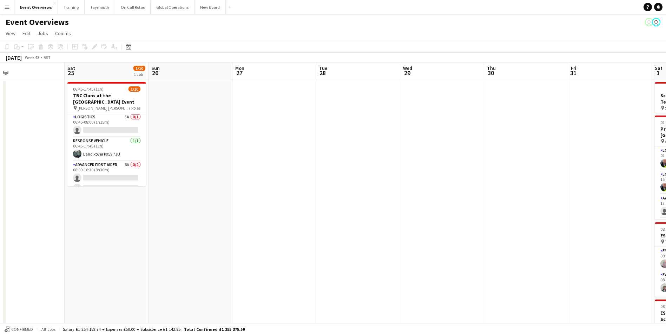
drag, startPoint x: 444, startPoint y: 259, endPoint x: 354, endPoint y: 242, distance: 91.8
click at [99, 262] on app-calendar-viewport "Tue 21 Wed 22 Thu 23 Fri 24 Sat 25 1/10 1 Job Sun 26 Mon 27 Tue 28 Wed 29 Thu 3…" at bounding box center [333, 301] width 666 height 477
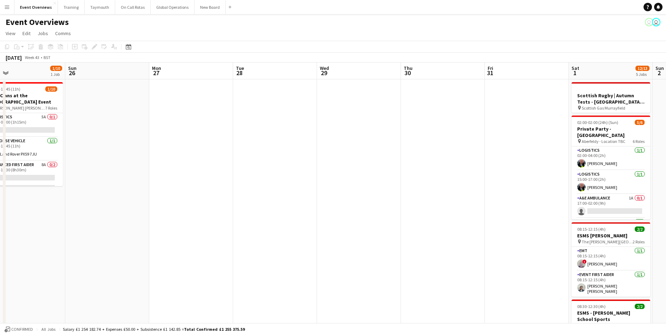
scroll to position [0, 249]
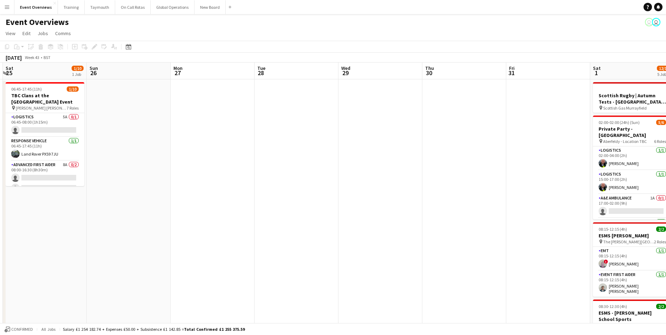
drag, startPoint x: 365, startPoint y: 243, endPoint x: 190, endPoint y: 245, distance: 174.6
click at [190, 245] on app-calendar-viewport "Wed 22 Thu 23 Fri 24 Sat 25 1/10 1 Job Sun 26 Mon 27 Tue 28 Wed 29 Thu 30 Fri 3…" at bounding box center [333, 301] width 666 height 477
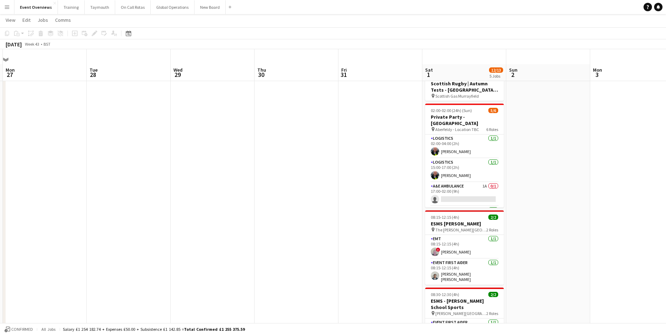
scroll to position [0, 0]
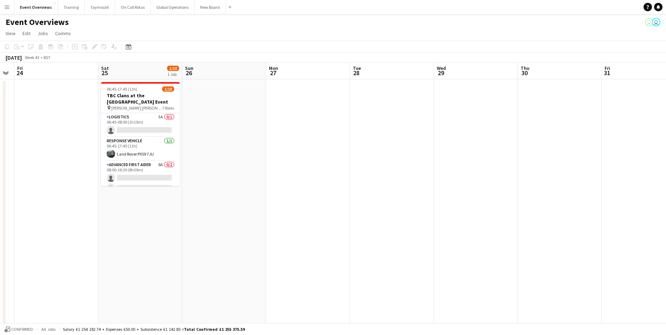
drag, startPoint x: 208, startPoint y: 214, endPoint x: 642, endPoint y: 203, distance: 433.9
click at [642, 203] on app-calendar-viewport "Wed 22 Thu 23 Fri 24 Sat 25 1/10 1 Job Sun 26 Mon 27 Tue 28 Wed 29 Thu 30 Fri 3…" at bounding box center [333, 301] width 666 height 477
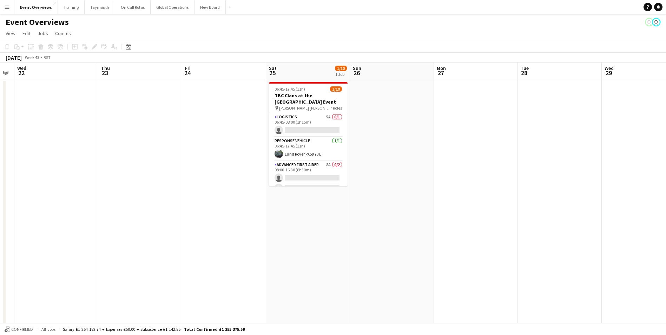
scroll to position [0, 151]
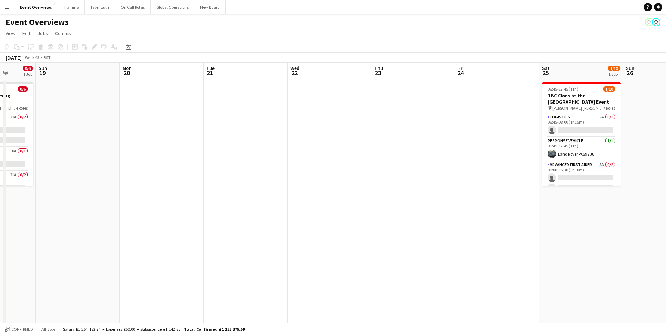
drag, startPoint x: 104, startPoint y: 262, endPoint x: 459, endPoint y: 239, distance: 355.5
click at [459, 239] on app-calendar-viewport "Thu 16 Fri 17 0/10 1 Job Sat 18 0/6 1 Job Sun 19 Mon 20 Tue 21 Wed 22 Thu 23 Fr…" at bounding box center [333, 301] width 666 height 477
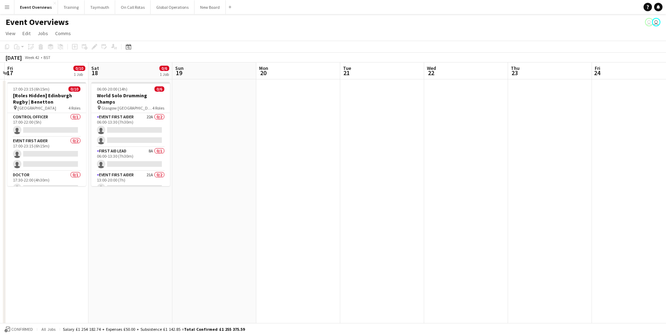
drag, startPoint x: 288, startPoint y: 240, endPoint x: 486, endPoint y: 226, distance: 198.2
click at [506, 225] on app-calendar-viewport "Wed 15 Thu 16 Fri 17 0/10 1 Job Sat 18 0/6 1 Job Sun 19 Mon 20 Tue 21 Wed 22 Th…" at bounding box center [333, 301] width 666 height 477
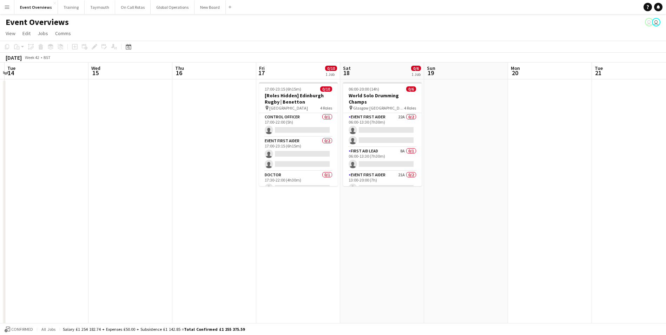
scroll to position [0, 162]
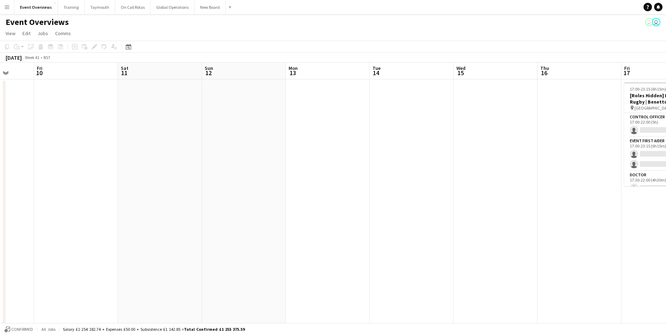
drag, startPoint x: 140, startPoint y: 245, endPoint x: 504, endPoint y: 238, distance: 363.9
click at [504, 238] on app-calendar-viewport "Tue 7 Wed 8 Thu 9 Fri 10 Sat 11 Sun 12 Mon 13 Tue 14 Wed 15 Thu 16 Fri 17 0/10 …" at bounding box center [333, 301] width 666 height 477
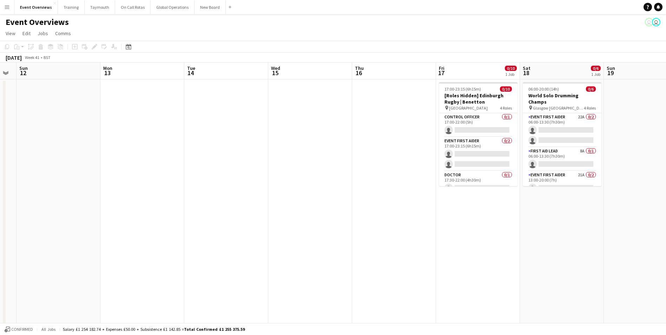
scroll to position [0, 237]
drag, startPoint x: 504, startPoint y: 238, endPoint x: 317, endPoint y: 254, distance: 187.5
click at [317, 254] on app-calendar-viewport "Thu 9 Fri 10 Sat 11 Sun 12 Mon 13 Tue 14 Wed 15 Thu 16 Fri 17 0/10 1 Job Sat 18…" at bounding box center [333, 301] width 666 height 477
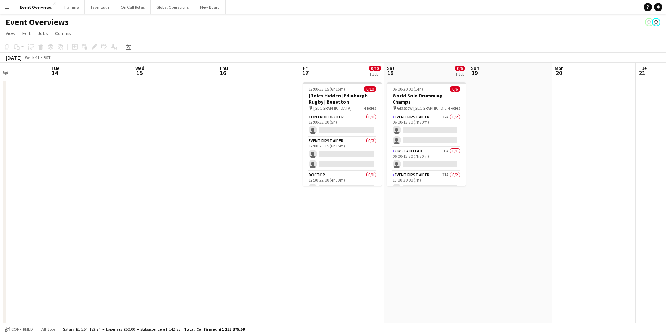
scroll to position [0, 223]
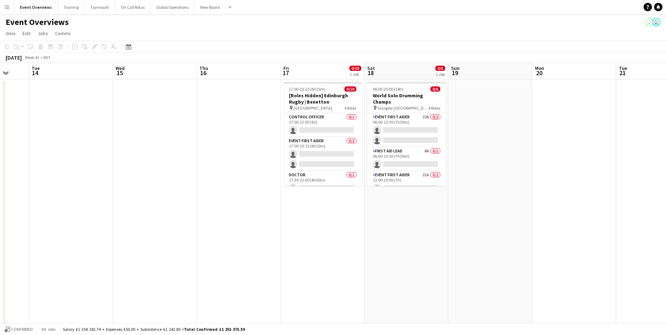
drag, startPoint x: 410, startPoint y: 248, endPoint x: 255, endPoint y: 283, distance: 158.1
click at [255, 283] on app-calendar-viewport "Sat 11 Sun 12 Mon 13 Tue 14 Wed 15 Thu 16 Fri 17 0/10 1 Job Sat 18 0/6 1 Job Su…" at bounding box center [333, 301] width 666 height 477
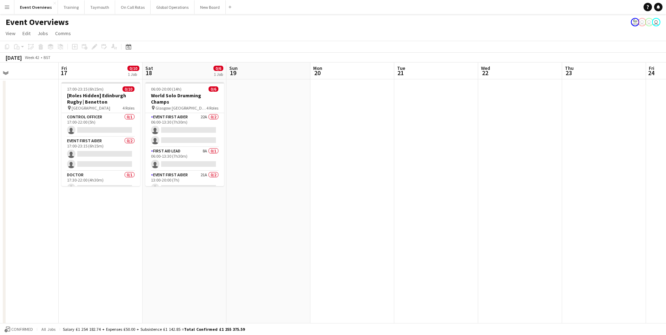
drag, startPoint x: 320, startPoint y: 254, endPoint x: 97, endPoint y: 259, distance: 222.4
click at [97, 259] on app-calendar-viewport "Mon 13 Tue 14 Wed 15 Thu 16 Fri 17 0/10 1 Job Sat 18 0/6 1 Job Sun 19 Mon 20 Tu…" at bounding box center [333, 301] width 666 height 477
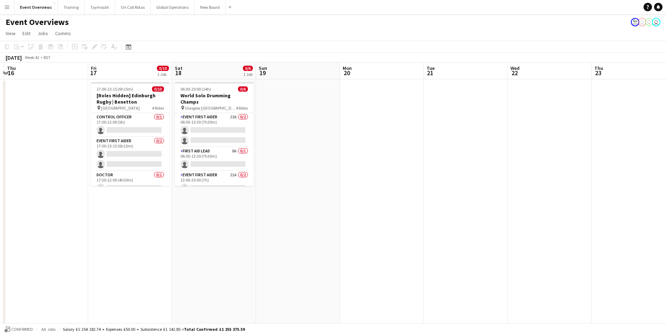
drag, startPoint x: 394, startPoint y: 221, endPoint x: 167, endPoint y: 224, distance: 227.6
click at [167, 224] on app-calendar-viewport "Mon 13 Tue 14 Wed 15 Thu 16 Fri 17 0/10 1 Job Sat 18 0/6 1 Job Sun 19 Mon 20 Tu…" at bounding box center [333, 301] width 666 height 477
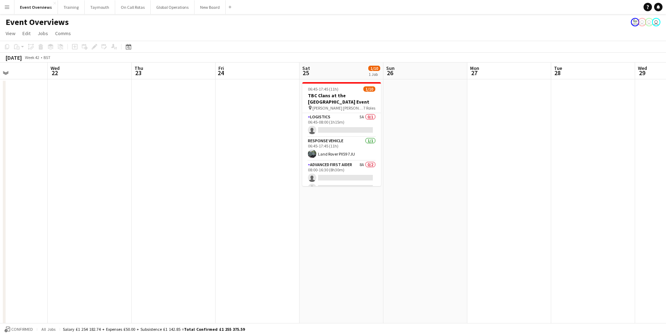
drag, startPoint x: 375, startPoint y: 220, endPoint x: 170, endPoint y: 220, distance: 204.8
click at [156, 220] on app-calendar-viewport "Sun 19 Mon 20 Tue 21 Wed 22 Thu 23 Fri 24 Sat 25 1/10 1 Job Sun 26 Mon 27 Tue 2…" at bounding box center [333, 301] width 666 height 477
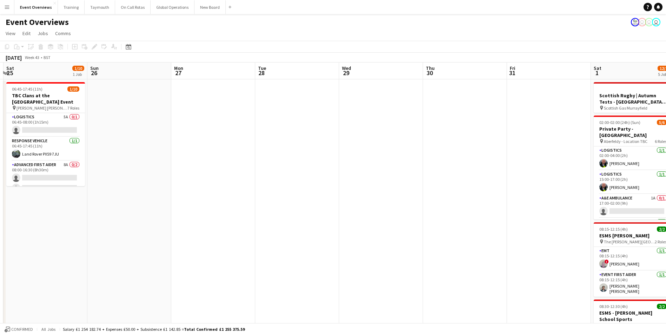
drag, startPoint x: 424, startPoint y: 225, endPoint x: 146, endPoint y: 236, distance: 278.4
click at [143, 236] on app-calendar-viewport "Wed 22 Thu 23 Fri 24 Sat 25 1/10 1 Job Sun 26 Mon 27 Tue 28 Wed 29 Thu 30 Fri 3…" at bounding box center [333, 301] width 666 height 477
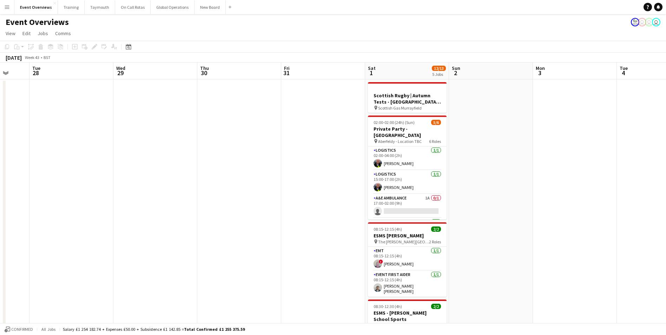
drag, startPoint x: 405, startPoint y: 233, endPoint x: 184, endPoint y: 234, distance: 220.6
click at [184, 234] on app-calendar-viewport "Sat 25 1/10 1 Job Sun 26 Mon 27 Tue 28 Wed 29 Thu 30 Fri 31 Sat 1 12/13 5 Jobs …" at bounding box center [333, 301] width 666 height 477
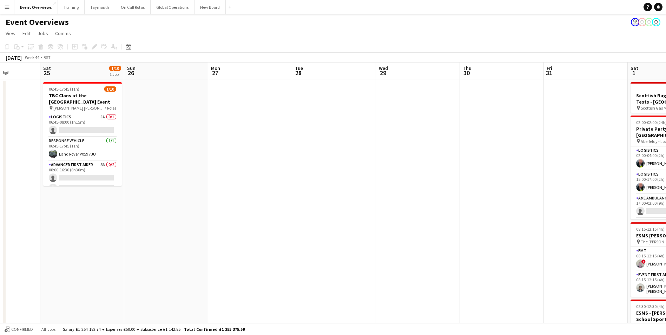
drag, startPoint x: 184, startPoint y: 234, endPoint x: 536, endPoint y: 217, distance: 351.6
click at [537, 217] on app-calendar-viewport "Wed 22 Thu 23 Fri 24 Sat 25 1/10 1 Job Sun 26 Mon 27 Tue 28 Wed 29 Thu 30 Fri 3…" at bounding box center [333, 301] width 666 height 477
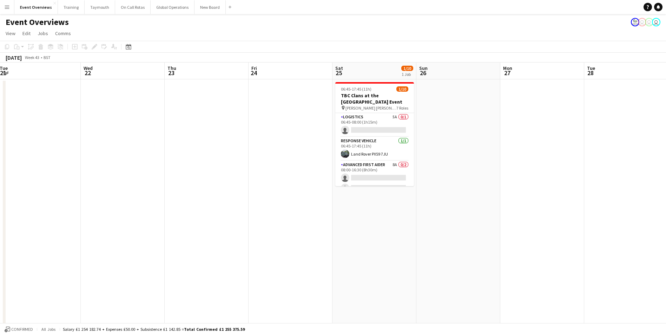
drag, startPoint x: 364, startPoint y: 250, endPoint x: 503, endPoint y: 251, distance: 139.4
click at [511, 249] on app-calendar-viewport "Sun 19 Mon 20 Tue 21 Wed 22 Thu 23 Fri 24 Sat 25 1/10 1 Job Sun 26 Mon 27 Tue 2…" at bounding box center [333, 301] width 666 height 477
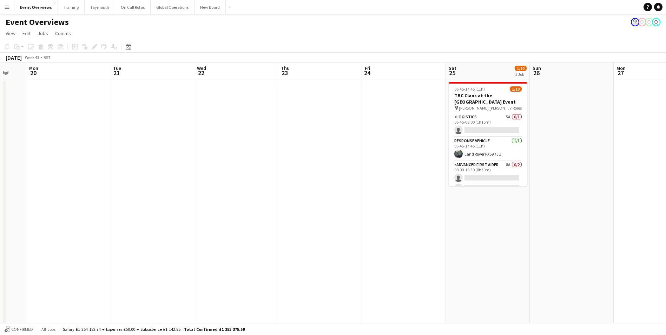
drag, startPoint x: 495, startPoint y: 242, endPoint x: 517, endPoint y: 245, distance: 22.1
click at [513, 243] on app-calendar-viewport "Sat 18 0/6 1 Job Sun 19 Mon 20 Tue 21 Wed 22 Thu 23 Fri 24 Sat 25 1/10 1 Job Su…" at bounding box center [333, 301] width 666 height 477
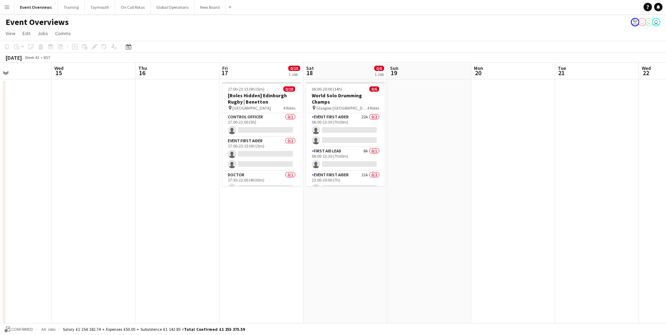
drag, startPoint x: 400, startPoint y: 239, endPoint x: 493, endPoint y: 240, distance: 92.4
click at [497, 237] on app-calendar-viewport "Sun 12 Mon 13 Tue 14 Wed 15 Thu 16 Fri 17 0/10 1 Job Sat 18 0/6 1 Job Sun 19 Mo…" at bounding box center [333, 301] width 666 height 477
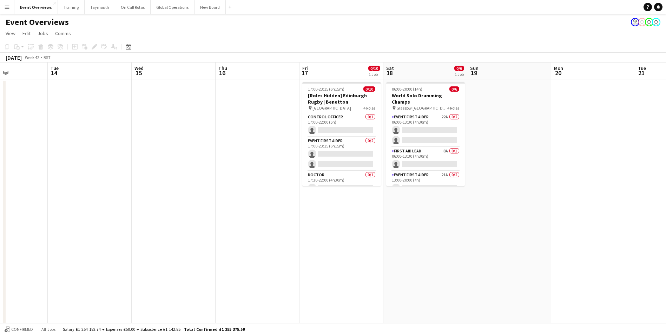
drag, startPoint x: 229, startPoint y: 252, endPoint x: 498, endPoint y: 243, distance: 269.2
click at [498, 243] on app-calendar-viewport "Sat 11 Sun 12 Mon 13 Tue 14 Wed 15 Thu 16 Fri 17 0/10 1 Job Sat 18 0/6 1 Job Su…" at bounding box center [333, 301] width 666 height 477
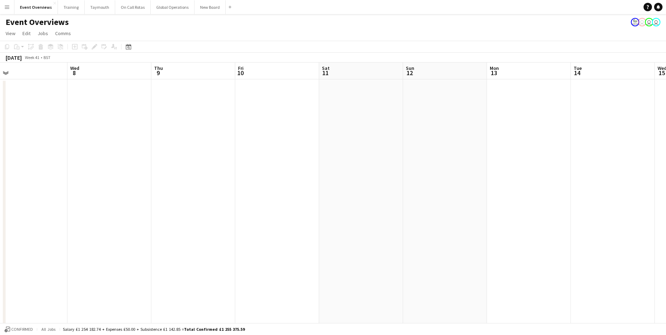
drag, startPoint x: 318, startPoint y: 248, endPoint x: 584, endPoint y: 250, distance: 265.9
click at [590, 250] on app-calendar-viewport "Sun 5 Mon 6 Tue 7 Wed 8 Thu 9 Fri 10 Sat 11 Sun 12 Mon 13 Tue 14 Wed 15 Thu 16 …" at bounding box center [333, 301] width 666 height 477
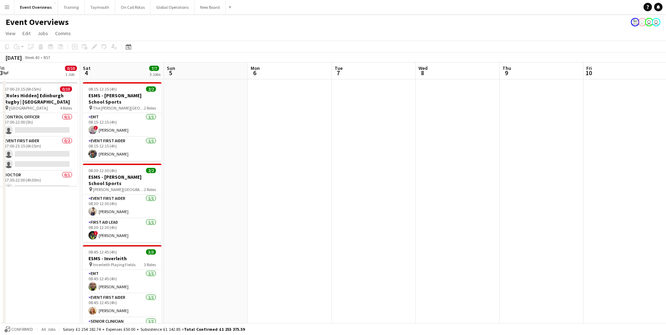
scroll to position [0, 207]
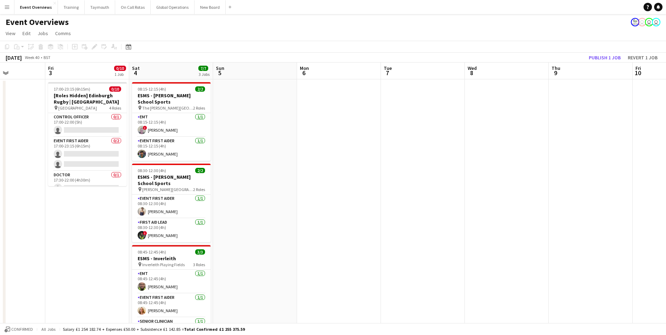
drag, startPoint x: 301, startPoint y: 236, endPoint x: 755, endPoint y: 207, distance: 455.0
click at [666, 207] on html "Menu Boards Boards Boards All jobs Status Workforce Workforce My Workforce Recr…" at bounding box center [333, 275] width 666 height 551
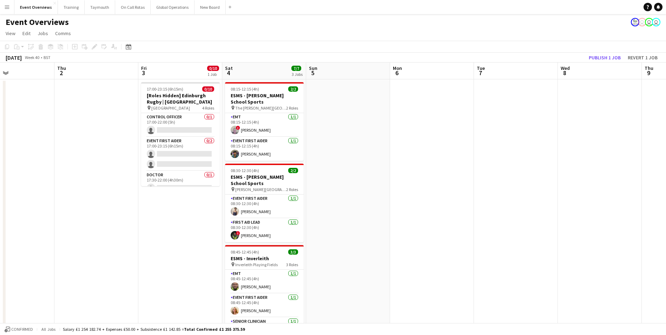
drag, startPoint x: 96, startPoint y: 232, endPoint x: 281, endPoint y: 222, distance: 185.7
click at [281, 222] on app-calendar-viewport "Mon 29 Tue 30 Wed 1 Thu 2 Fri 3 0/10 1 Job Sat 4 7/7 3 Jobs Sun 5 Mon 6 Tue 7 W…" at bounding box center [333, 301] width 666 height 477
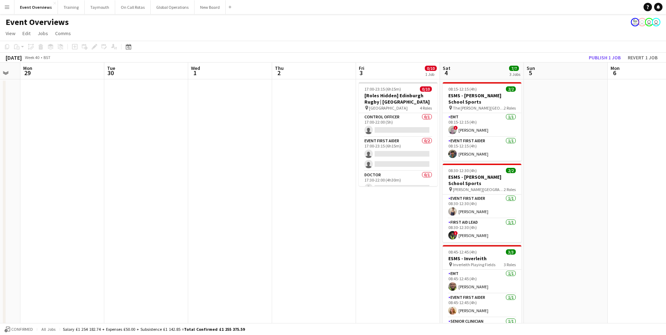
drag, startPoint x: 283, startPoint y: 225, endPoint x: 275, endPoint y: 229, distance: 9.6
click at [303, 225] on app-calendar-viewport "Sat 27 7/7 3 Jobs Sun 28 Mon 29 Tue 30 Wed 1 Thu 2 Fri 3 0/10 1 Job Sat 4 7/7 3…" at bounding box center [333, 301] width 666 height 477
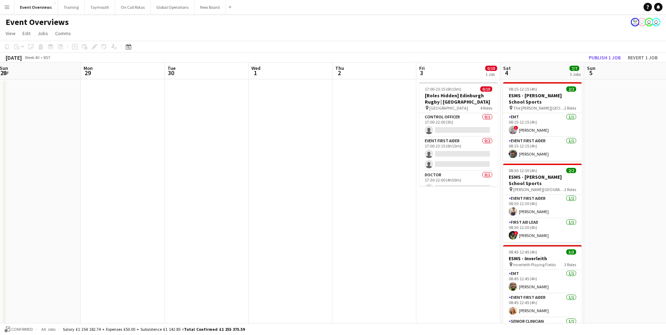
drag, startPoint x: 180, startPoint y: 231, endPoint x: 397, endPoint y: 226, distance: 217.1
click at [396, 225] on app-calendar-viewport "Fri 26 Sat 27 7/7 3 Jobs Sun 28 Mon 29 Tue 30 Wed 1 Thu 2 Fri 3 0/10 1 Job Sat …" at bounding box center [333, 301] width 666 height 477
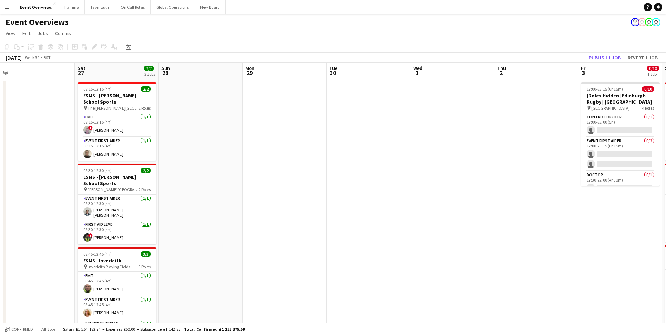
drag, startPoint x: 375, startPoint y: 220, endPoint x: 496, endPoint y: 217, distance: 120.5
click at [493, 217] on app-calendar-viewport "Wed 24 Thu 25 Fri 26 Sat 27 7/7 3 Jobs Sun 28 Mon 29 Tue 30 Wed 1 Thu 2 Fri 3 0…" at bounding box center [333, 301] width 666 height 477
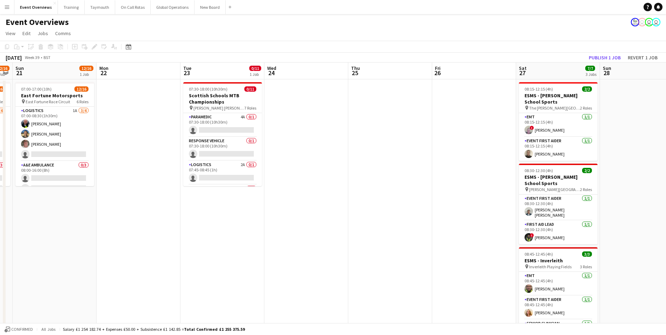
drag, startPoint x: 162, startPoint y: 214, endPoint x: 381, endPoint y: 211, distance: 219.5
click at [381, 211] on app-calendar-viewport "Fri 19 1 Job Sat 20 12/16 1 Job Sun 21 12/16 1 Job Mon 22 Tue 23 0/11 1 Job Wed…" at bounding box center [333, 301] width 666 height 477
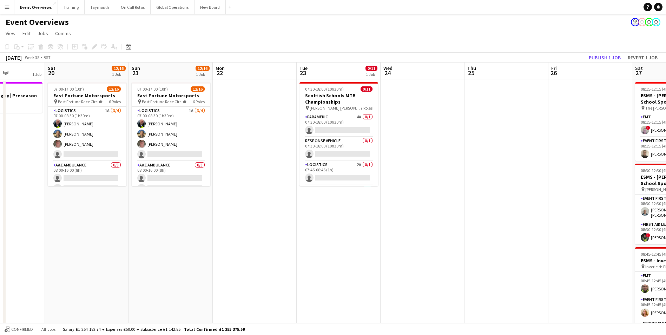
drag, startPoint x: 320, startPoint y: 226, endPoint x: 361, endPoint y: 230, distance: 40.9
click at [368, 227] on app-calendar-viewport "Wed 17 Thu 18 Fri 19 1 Job Sat 20 12/16 1 Job Sun 21 12/16 1 Job Mon 22 Tue 23 …" at bounding box center [333, 301] width 666 height 477
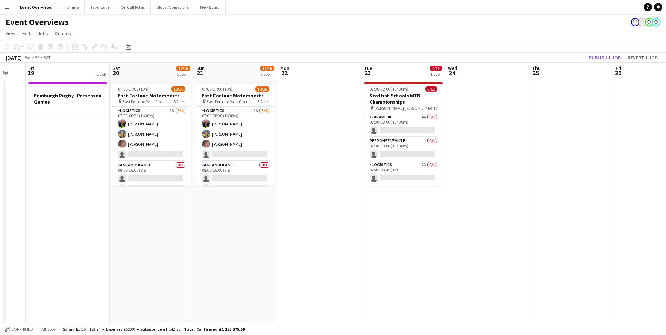
drag, startPoint x: 467, startPoint y: 247, endPoint x: 101, endPoint y: 245, distance: 365.6
click at [105, 245] on app-calendar-viewport "Tue 16 Wed 17 Thu 18 Fri 19 1 Job Sat 20 12/16 1 Job Sun 21 12/16 1 Job Mon 22 …" at bounding box center [333, 301] width 666 height 477
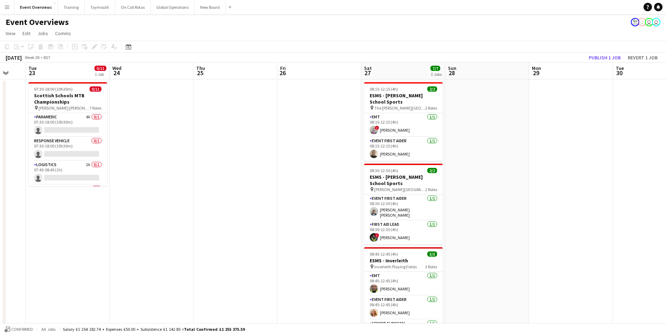
scroll to position [0, 232]
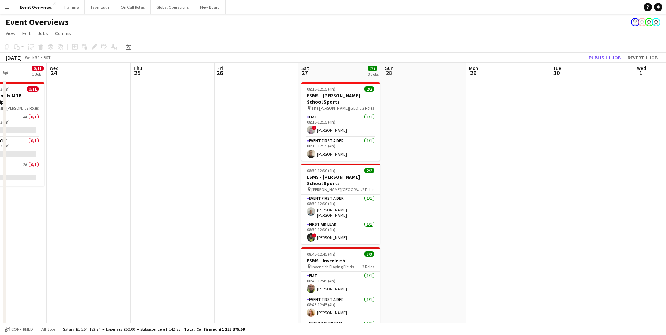
drag, startPoint x: 196, startPoint y: 234, endPoint x: 202, endPoint y: 224, distance: 11.7
click at [55, 232] on app-calendar-viewport "Sun 21 12/16 1 Job Mon 22 Tue 23 0/11 1 Job Wed 24 Thu 25 Fri 26 Sat 27 7/7 3 J…" at bounding box center [333, 301] width 666 height 477
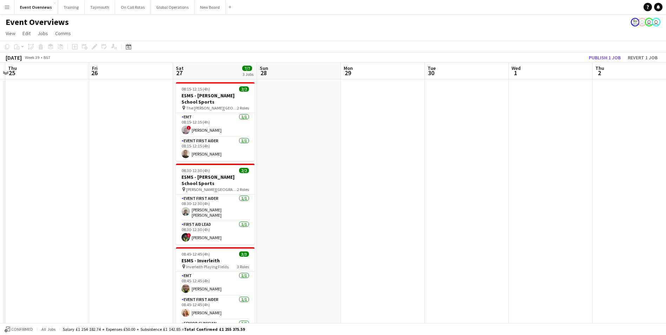
drag, startPoint x: 504, startPoint y: 213, endPoint x: 206, endPoint y: 212, distance: 297.8
click at [206, 212] on app-calendar-viewport "Mon 22 Tue 23 0/11 1 Job Wed 24 Thu 25 Fri 26 Sat 27 7/7 3 Jobs Sun 28 Mon 29 T…" at bounding box center [333, 301] width 666 height 477
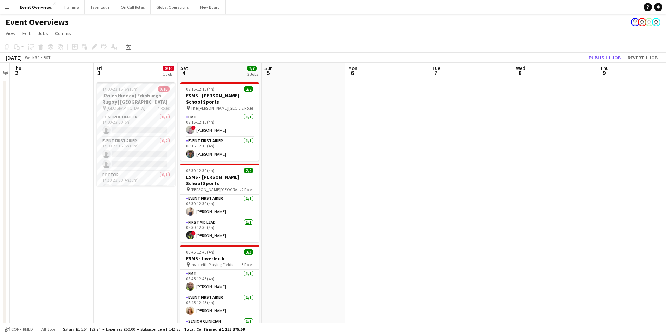
scroll to position [0, 244]
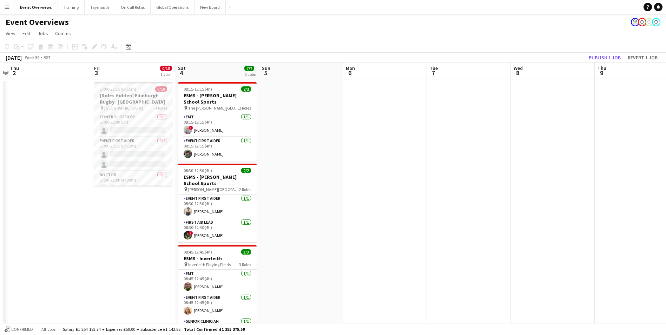
drag, startPoint x: 360, startPoint y: 239, endPoint x: 37, endPoint y: 242, distance: 322.8
click at [37, 242] on app-calendar-viewport "Mon 29 Tue 30 Wed 1 Thu 2 Fri 3 0/10 1 Job Sat 4 7/7 3 Jobs Sun 5 Mon 6 Tue 7 W…" at bounding box center [333, 301] width 666 height 477
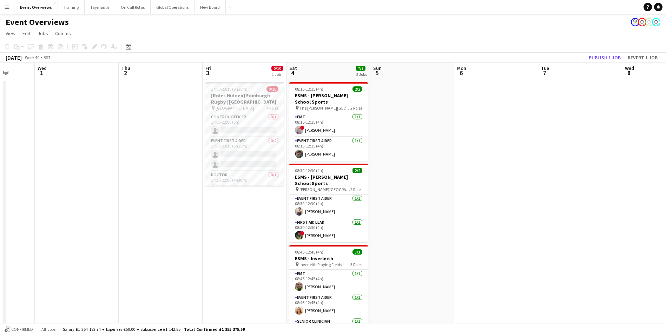
drag, startPoint x: 37, startPoint y: 242, endPoint x: 150, endPoint y: 246, distance: 113.1
click at [150, 246] on app-calendar-viewport "Sun 28 Mon 29 Tue 30 Wed 1 Thu 2 Fri 3 0/10 1 Job Sat 4 7/7 3 Jobs Sun 5 Mon 6 …" at bounding box center [333, 301] width 666 height 477
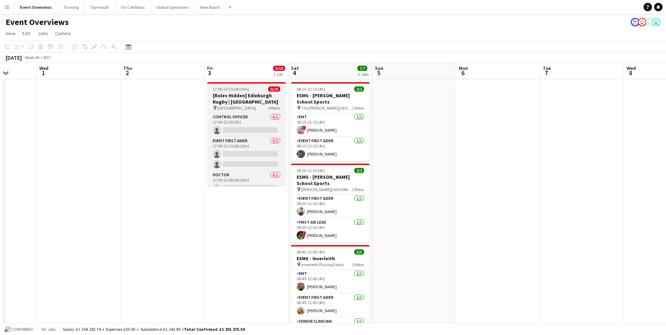
click at [254, 100] on h3 "[Roles Hidden] Edinburgh Rugby | [GEOGRAPHIC_DATA]" at bounding box center [246, 98] width 79 height 13
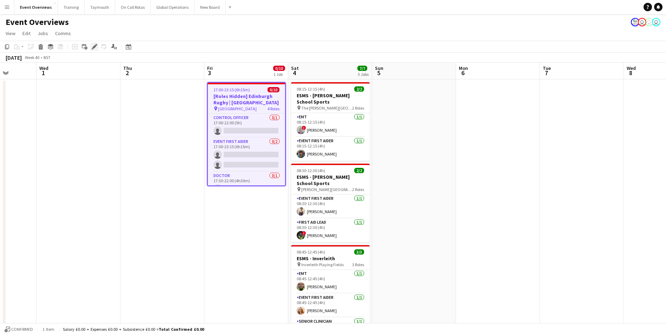
click at [92, 45] on icon "Edit" at bounding box center [95, 47] width 6 height 6
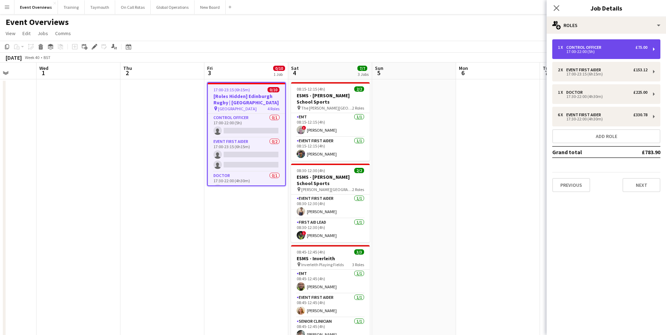
click at [588, 50] on div "17:00-22:00 (5h)" at bounding box center [603, 52] width 90 height 4
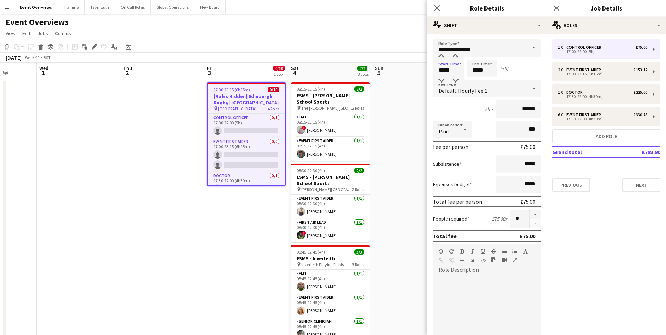
click at [453, 74] on input "*****" at bounding box center [448, 69] width 31 height 18
type input "*****"
click at [457, 53] on div at bounding box center [455, 56] width 14 height 7
click at [488, 75] on input "*****" at bounding box center [482, 69] width 31 height 18
click at [489, 53] on div at bounding box center [489, 56] width 14 height 7
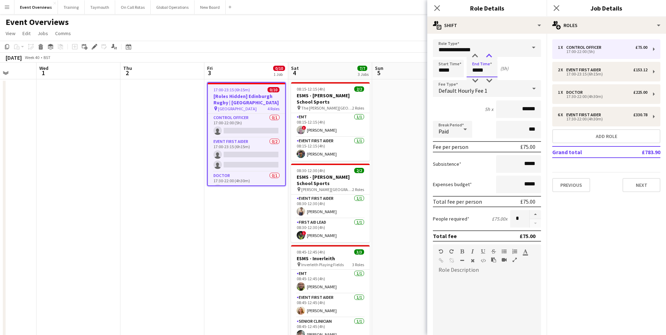
click at [489, 53] on div at bounding box center [489, 56] width 14 height 7
type input "*****"
click at [489, 53] on div at bounding box center [489, 56] width 14 height 7
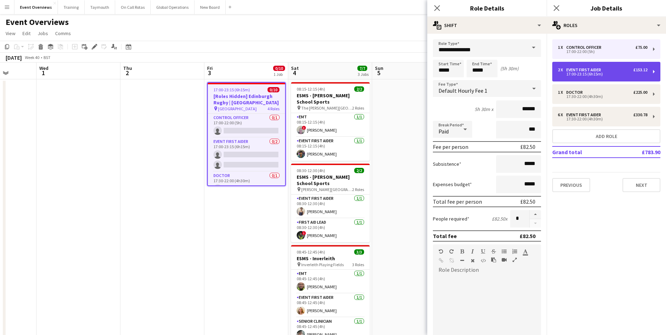
click at [578, 73] on div "17:00-23:15 (6h15m)" at bounding box center [603, 74] width 90 height 4
type input "**********"
type input "*****"
type input "******"
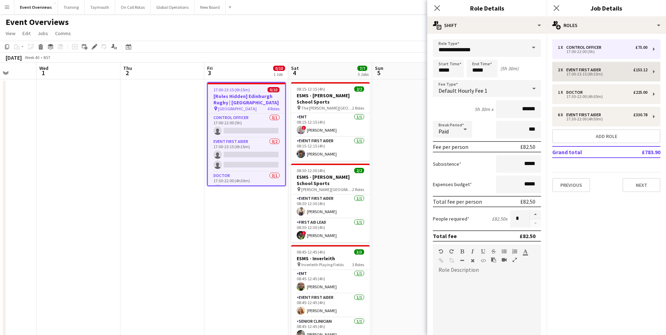
type input "*"
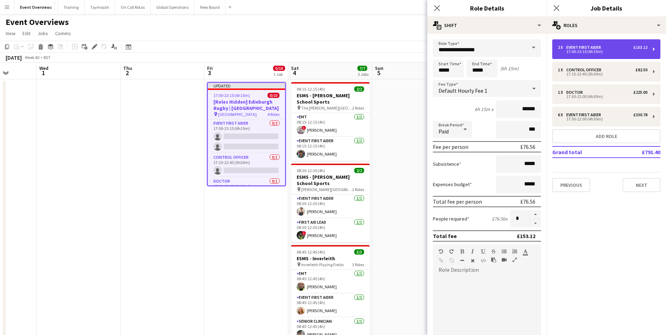
click at [576, 45] on div "Event First Aider" at bounding box center [586, 47] width 38 height 5
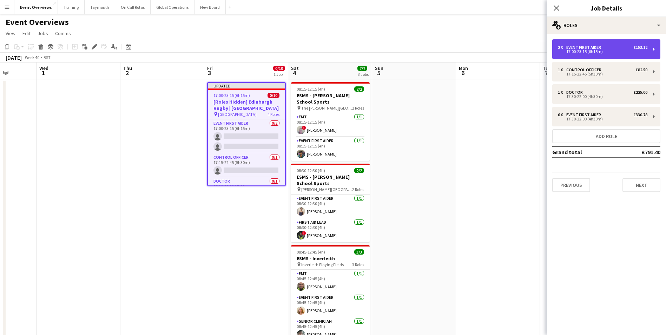
click at [588, 51] on div "17:00-23:15 (6h15m)" at bounding box center [603, 52] width 90 height 4
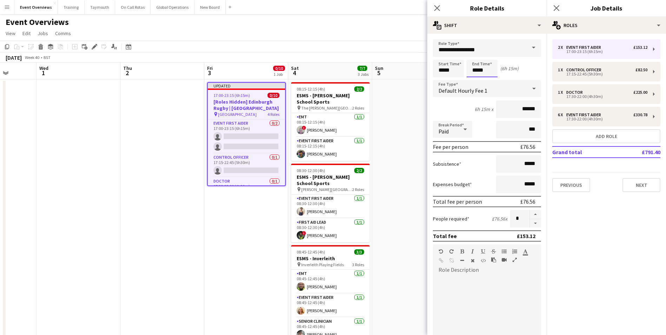
click at [487, 72] on input "*****" at bounding box center [482, 69] width 31 height 18
click at [489, 81] on div at bounding box center [489, 80] width 14 height 7
click at [490, 54] on div at bounding box center [489, 56] width 14 height 7
type input "*****"
click at [490, 54] on div at bounding box center [489, 56] width 14 height 7
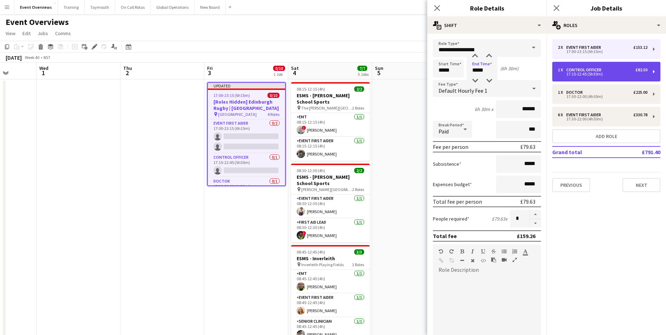
click at [570, 74] on div "17:15-22:45 (5h30m)" at bounding box center [603, 74] width 90 height 4
type input "**********"
type input "*****"
type input "******"
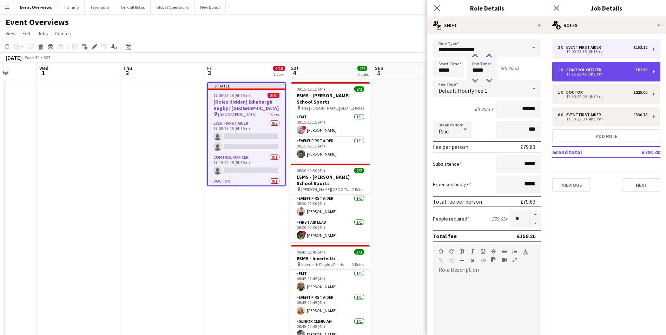
type input "*"
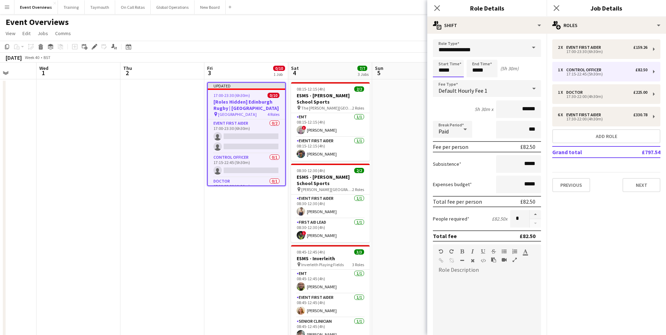
click at [452, 71] on input "*****" at bounding box center [448, 69] width 31 height 18
click at [456, 57] on div at bounding box center [455, 56] width 14 height 7
type input "*****"
click at [456, 57] on div at bounding box center [455, 56] width 14 height 7
click at [481, 71] on input "*****" at bounding box center [482, 69] width 31 height 18
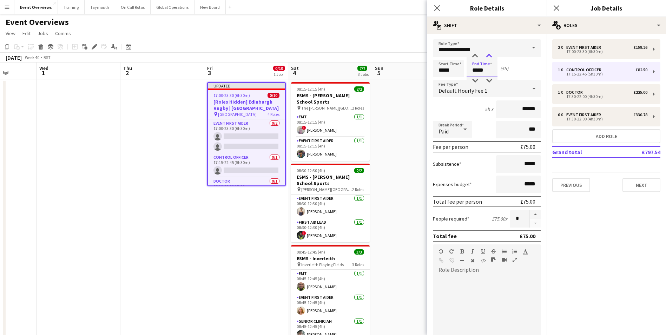
click at [487, 54] on div at bounding box center [489, 56] width 14 height 7
type input "*****"
click at [487, 54] on div at bounding box center [489, 56] width 14 height 7
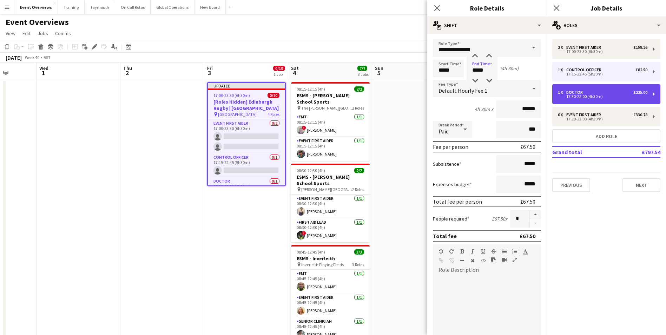
click at [573, 92] on div "Doctor" at bounding box center [576, 92] width 19 height 5
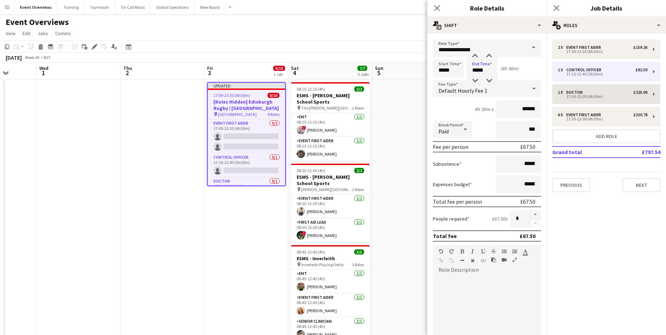
type input "******"
type input "*****"
type input "******"
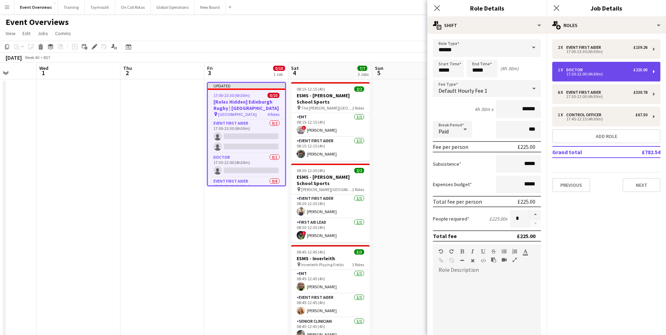
click at [576, 73] on div "17:30-22:00 (4h30m)" at bounding box center [603, 74] width 90 height 4
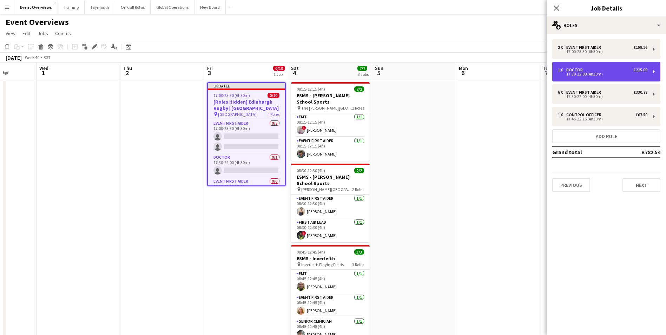
click at [576, 73] on div "17:30-22:00 (4h30m)" at bounding box center [603, 74] width 90 height 4
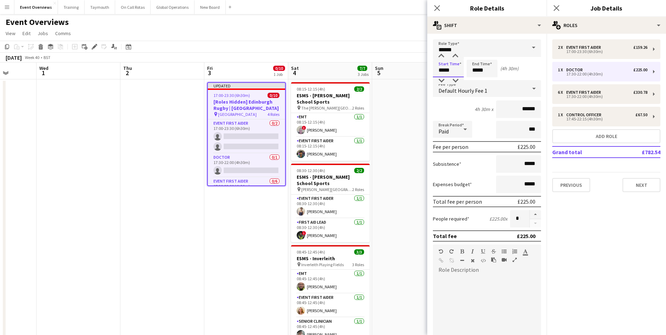
click at [454, 69] on input "*****" at bounding box center [448, 69] width 31 height 18
type input "*****"
click at [455, 56] on div at bounding box center [455, 56] width 14 height 7
click at [486, 59] on form "Role Type ****** Start Time ***** End Time ***** (4h 15m) Fee Type Default Hour…" at bounding box center [486, 239] width 119 height 400
click at [489, 59] on form "Role Type ****** Start Time ***** End Time ***** (4h 15m) Fee Type Default Hour…" at bounding box center [486, 239] width 119 height 400
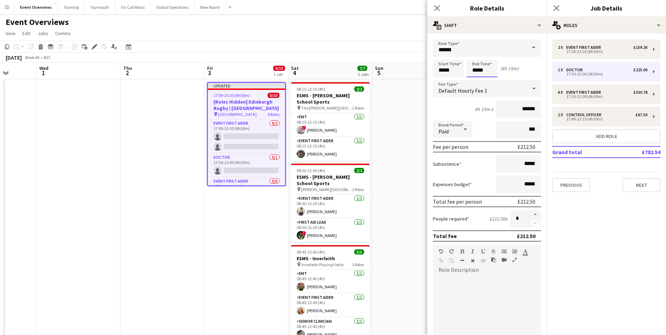
click at [486, 62] on input "*****" at bounding box center [482, 69] width 31 height 18
type input "*****"
click at [490, 54] on div at bounding box center [489, 56] width 14 height 7
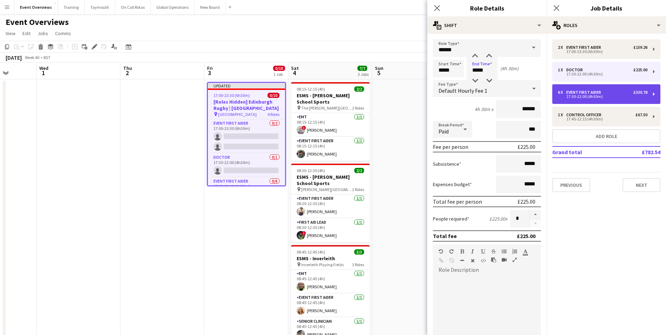
click at [583, 92] on div "Event First Aider" at bounding box center [586, 92] width 38 height 5
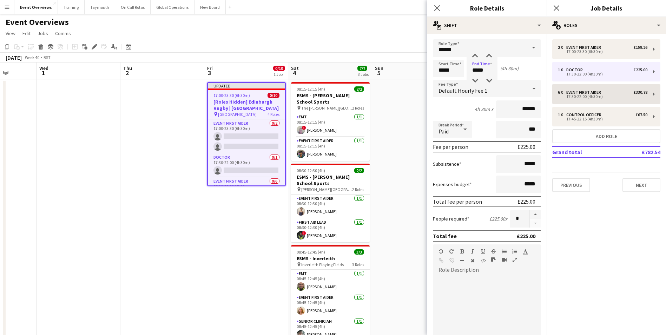
type input "**********"
type input "*****"
type input "******"
type input "*"
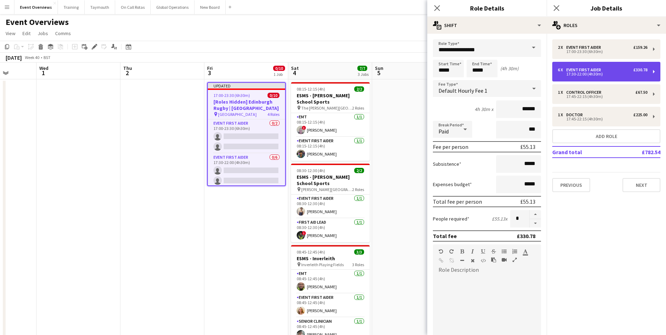
click at [574, 76] on div "17:30-22:00 (4h30m)" at bounding box center [603, 74] width 90 height 4
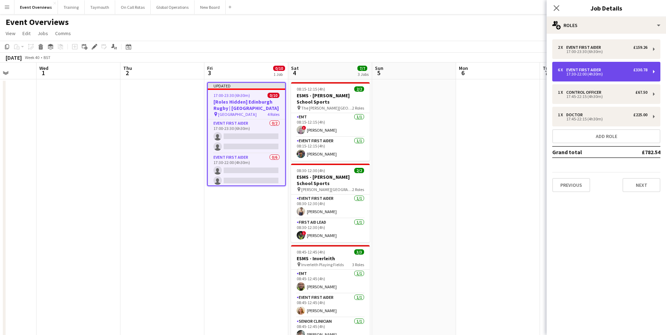
click at [572, 77] on div "6 x Event First Aider £330.78 17:30-22:00 (4h30m)" at bounding box center [606, 72] width 108 height 20
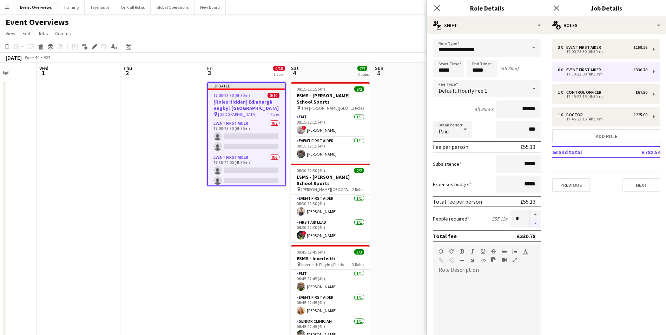
click at [530, 222] on button "button" at bounding box center [535, 223] width 11 height 9
type input "*"
click at [450, 70] on input "*****" at bounding box center [448, 69] width 31 height 18
type input "*****"
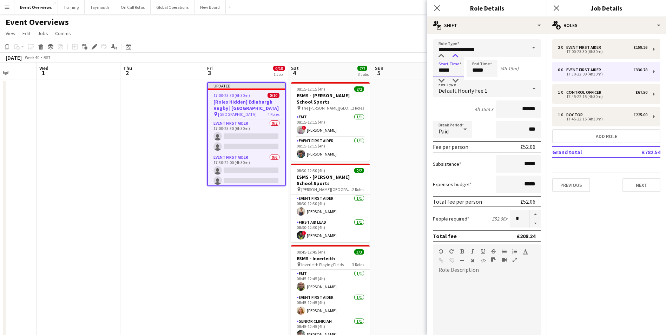
click at [454, 55] on div at bounding box center [455, 56] width 14 height 7
click at [487, 68] on input "*****" at bounding box center [482, 69] width 31 height 18
type input "*****"
click at [491, 54] on div at bounding box center [489, 56] width 14 height 7
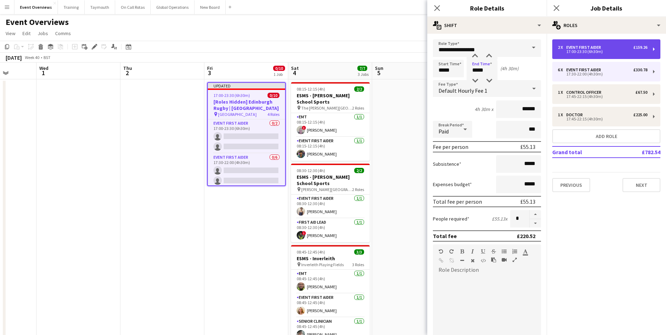
click at [582, 50] on div "17:00-23:30 (6h30m)" at bounding box center [603, 52] width 90 height 4
type input "*****"
type input "*"
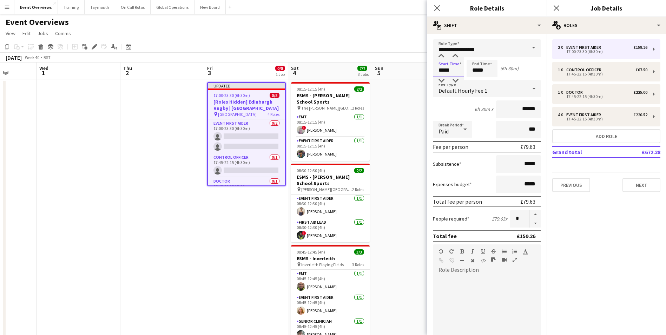
click at [456, 68] on input "*****" at bounding box center [448, 69] width 31 height 18
type input "*****"
click at [455, 53] on div at bounding box center [455, 56] width 14 height 7
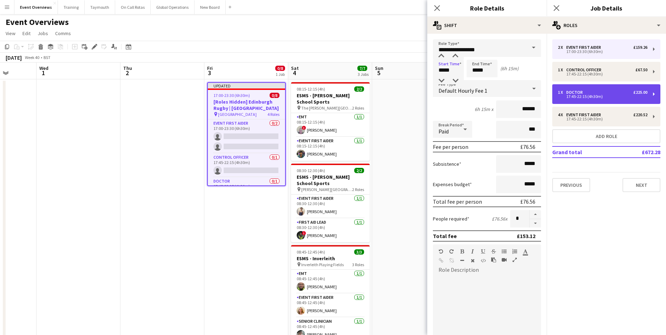
click at [579, 96] on div "17:45-22:15 (4h30m)" at bounding box center [603, 97] width 90 height 4
type input "******"
type input "*****"
type input "******"
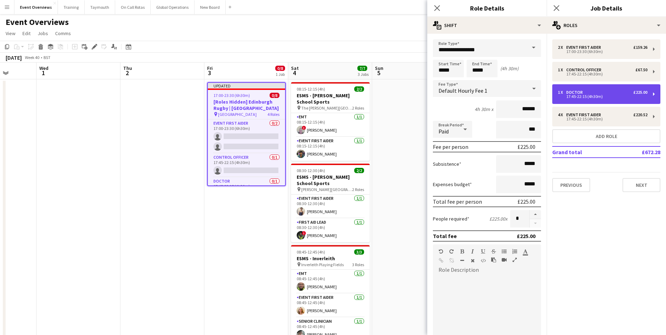
type input "*"
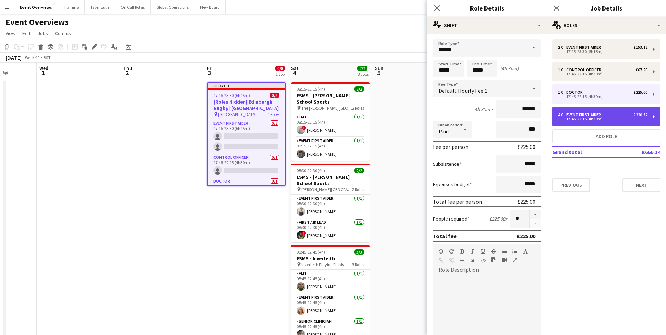
click at [572, 114] on div "Event First Aider" at bounding box center [586, 114] width 38 height 5
type input "**********"
type input "******"
type input "*"
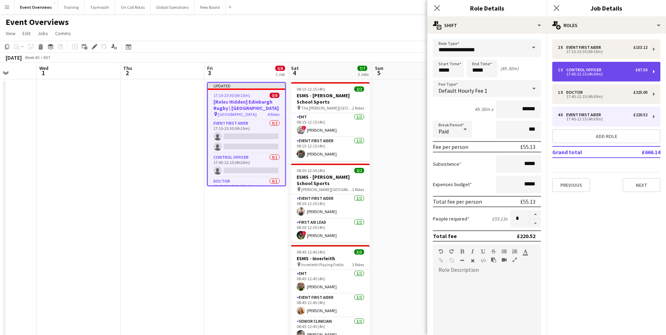
click at [563, 73] on div "17:45-22:15 (4h30m)" at bounding box center [603, 74] width 90 height 4
type input "**********"
type input "******"
type input "*"
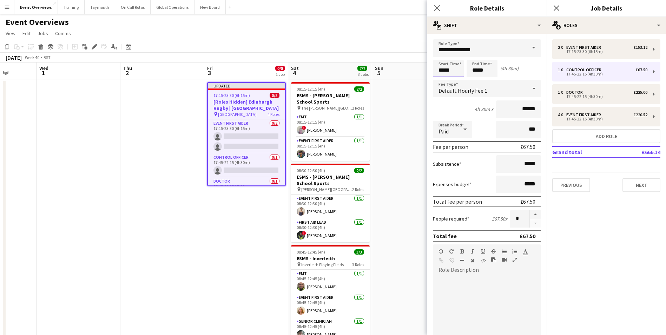
click at [450, 74] on input "*****" at bounding box center [448, 69] width 31 height 18
click at [456, 80] on div at bounding box center [455, 80] width 14 height 7
type input "*****"
click at [456, 80] on div at bounding box center [455, 80] width 14 height 7
click at [474, 74] on input "*****" at bounding box center [482, 69] width 31 height 18
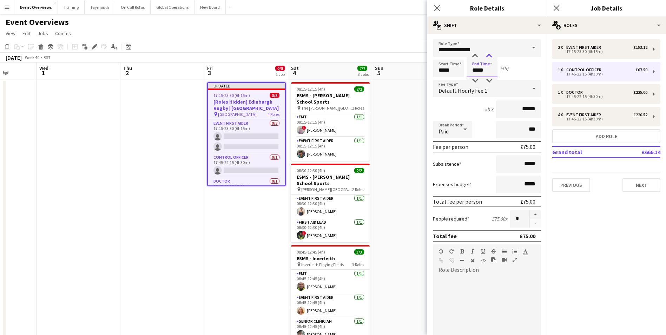
click at [490, 55] on div at bounding box center [489, 56] width 14 height 7
type input "*****"
click at [490, 55] on div at bounding box center [489, 56] width 14 height 7
click at [459, 104] on div "5h 30m x ******" at bounding box center [487, 109] width 108 height 18
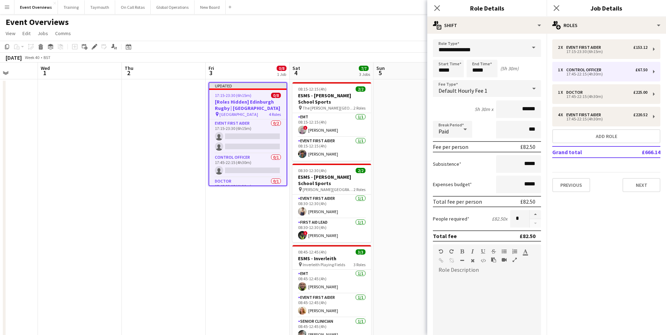
click at [242, 99] on h3 "[Roles Hidden] Edinburgh Rugby | [GEOGRAPHIC_DATA]" at bounding box center [247, 105] width 77 height 13
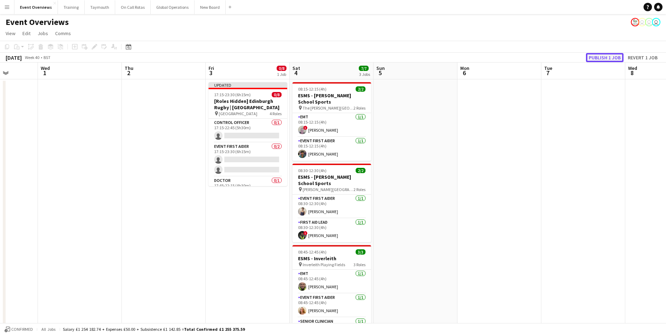
click at [597, 57] on button "Publish 1 job" at bounding box center [605, 57] width 38 height 9
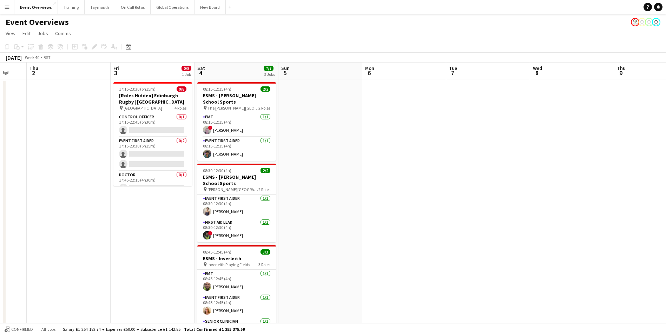
scroll to position [0, 255]
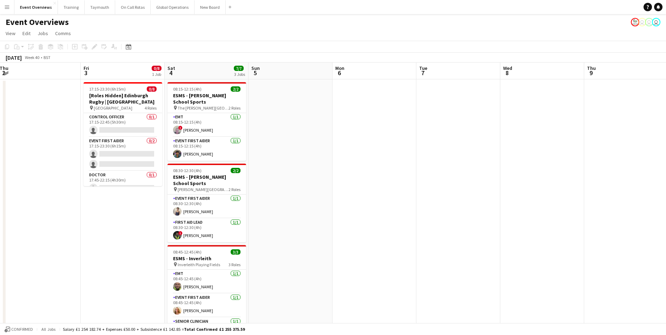
drag, startPoint x: 229, startPoint y: 252, endPoint x: 104, endPoint y: 244, distance: 125.3
click at [104, 244] on app-calendar-viewport "Mon 29 Tue 30 Wed 1 Thu 2 Fri 3 0/8 1 Job Sat 4 7/7 3 Jobs Sun 5 Mon 6 Tue 7 We…" at bounding box center [333, 301] width 666 height 477
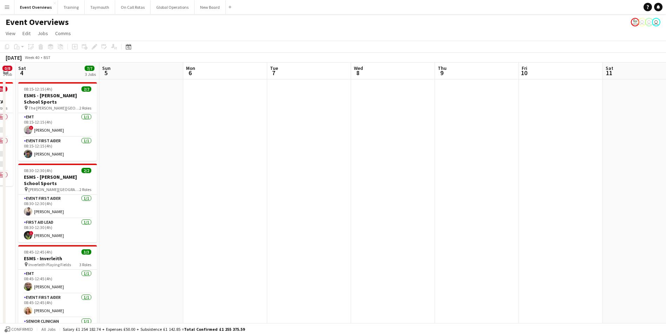
scroll to position [0, 274]
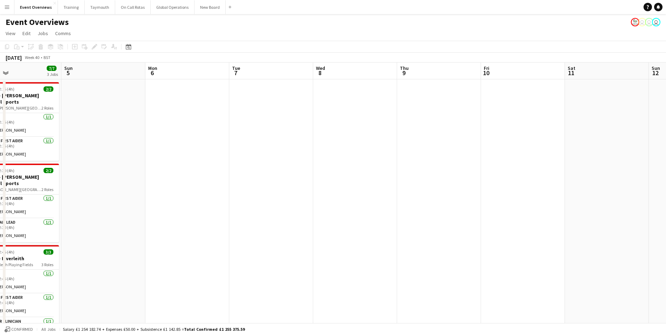
drag, startPoint x: 366, startPoint y: 197, endPoint x: 178, endPoint y: 224, distance: 189.0
click at [178, 224] on app-calendar-viewport "Wed 1 Thu 2 Fri 3 0/8 1 Job Sat 4 7/7 3 Jobs Sun 5 Mon 6 Tue 7 Wed 8 Thu 9 Fri …" at bounding box center [333, 301] width 666 height 477
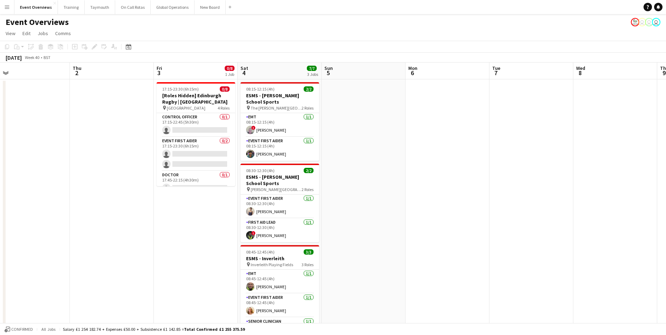
scroll to position [0, 150]
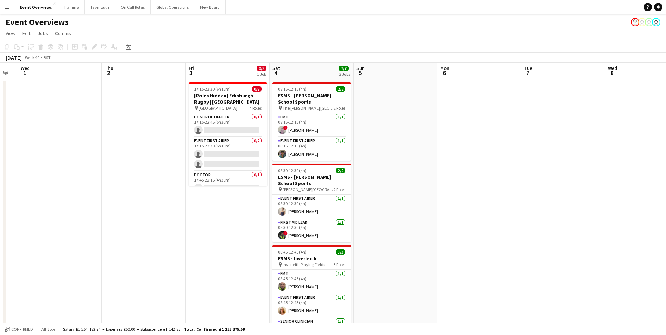
drag, startPoint x: 308, startPoint y: 171, endPoint x: 469, endPoint y: 170, distance: 161.2
click at [474, 169] on app-calendar-viewport "Mon 29 Tue 30 Wed 1 Thu 2 Fri 3 0/8 1 Job Sat 4 7/7 3 Jobs Sun 5 Mon 6 Tue 7 We…" at bounding box center [333, 301] width 666 height 477
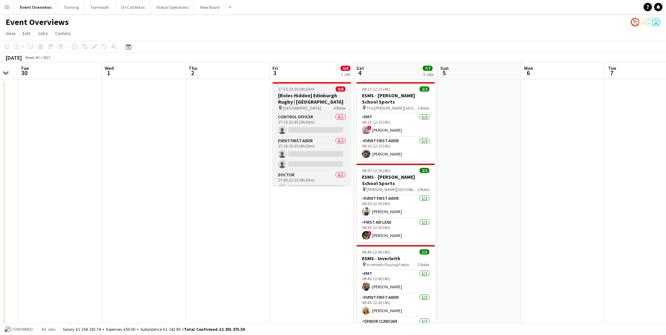
drag, startPoint x: 335, startPoint y: 97, endPoint x: 347, endPoint y: 99, distance: 11.4
click at [335, 96] on h3 "[Roles Hidden] Edinburgh Rugby | [GEOGRAPHIC_DATA]" at bounding box center [312, 98] width 79 height 13
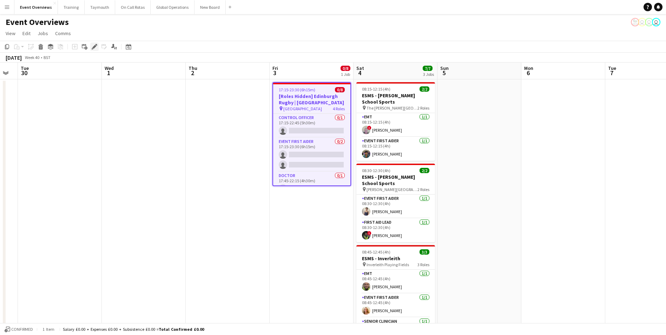
click at [95, 45] on icon at bounding box center [94, 47] width 4 height 4
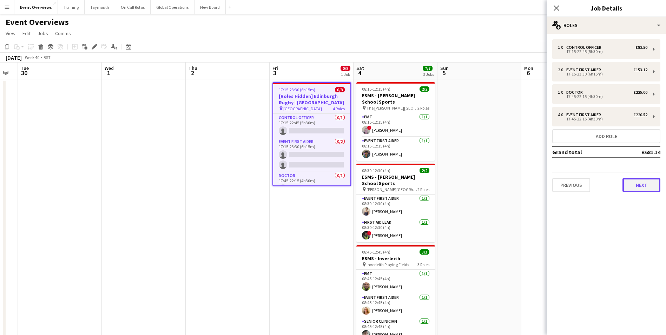
click at [630, 184] on button "Next" at bounding box center [642, 185] width 38 height 14
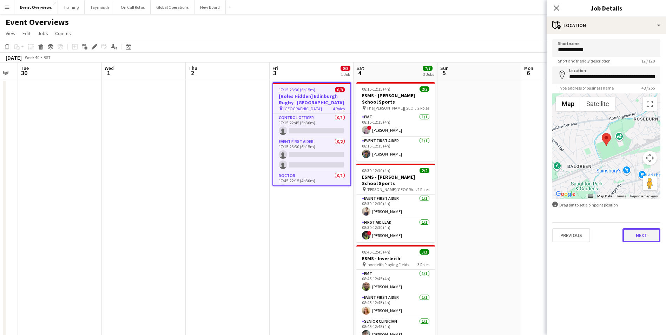
click at [637, 238] on button "Next" at bounding box center [642, 235] width 38 height 14
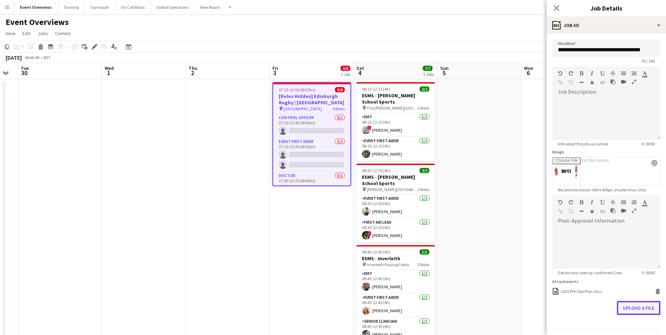
click at [623, 309] on button "Upload a file" at bounding box center [639, 308] width 44 height 14
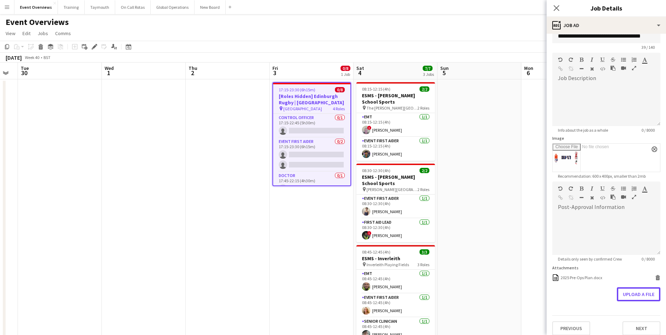
scroll to position [20, 0]
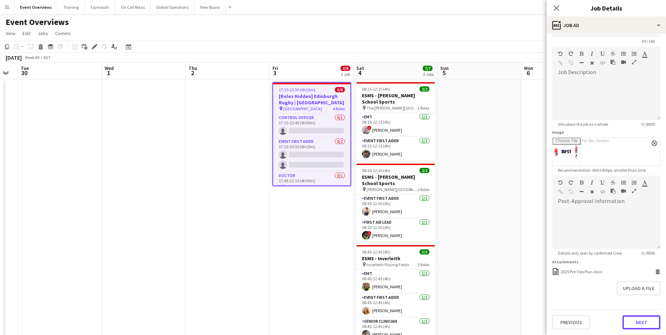
click at [624, 324] on button "Next" at bounding box center [642, 322] width 38 height 14
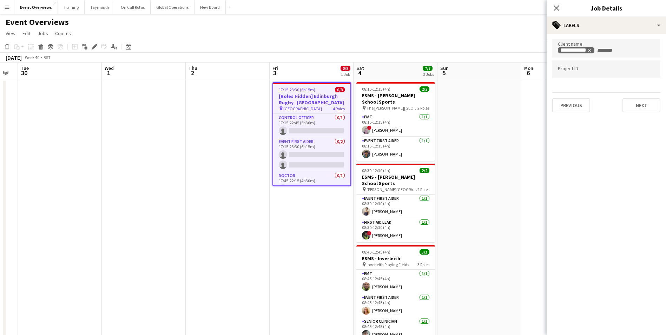
scroll to position [0, 0]
click at [636, 109] on button "Next" at bounding box center [642, 105] width 38 height 14
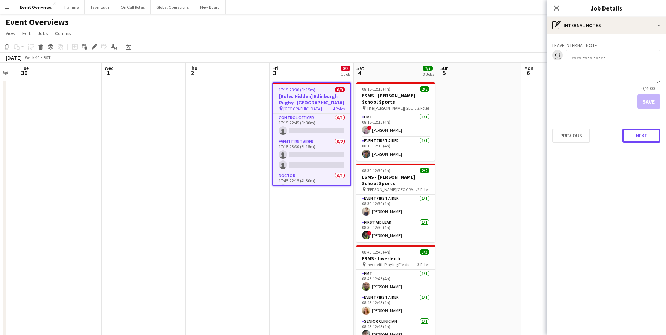
click at [633, 140] on button "Next" at bounding box center [642, 136] width 38 height 14
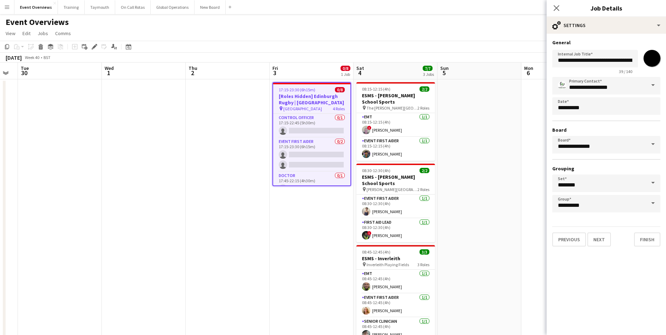
click at [654, 57] on input "*******" at bounding box center [652, 58] width 25 height 25
type input "*******"
click at [645, 238] on button "Finish" at bounding box center [647, 240] width 26 height 14
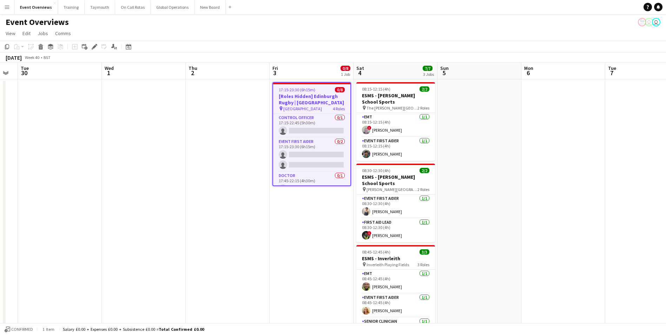
click at [304, 90] on span "17:15-23:30 (6h15m)" at bounding box center [297, 89] width 37 height 5
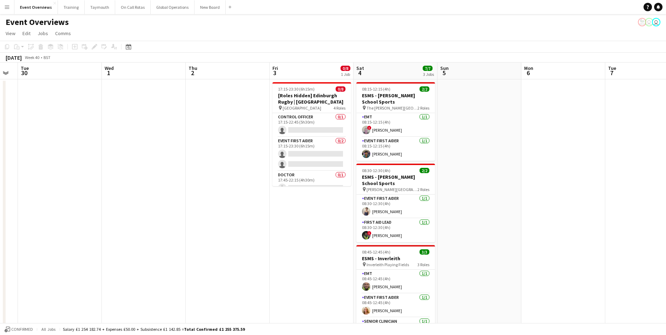
click at [221, 203] on app-date-cell at bounding box center [228, 309] width 84 height 460
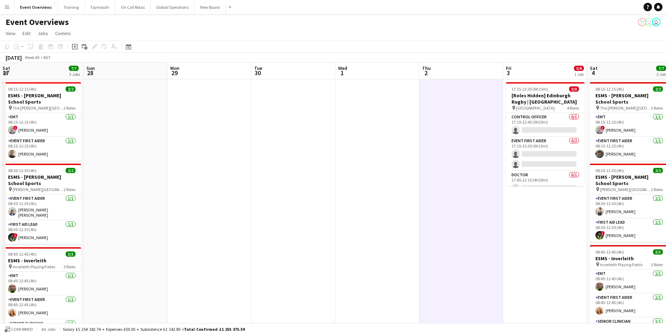
scroll to position [0, 155]
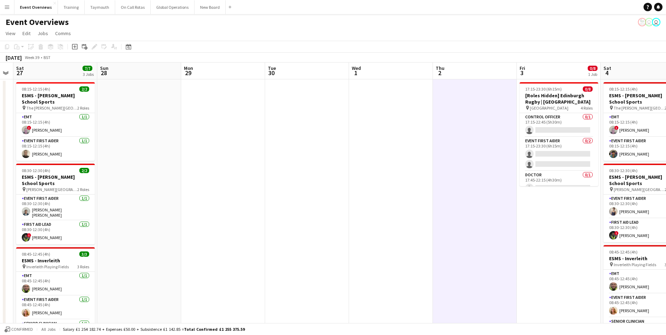
drag, startPoint x: 157, startPoint y: 218, endPoint x: 405, endPoint y: 209, distance: 247.4
click at [405, 209] on app-calendar-viewport "Thu 25 Fri 26 Sat 27 7/7 3 Jobs Sun 28 Mon 29 Tue 30 Wed 1 Thu 2 Fri 3 0/8 1 Jo…" at bounding box center [333, 301] width 666 height 477
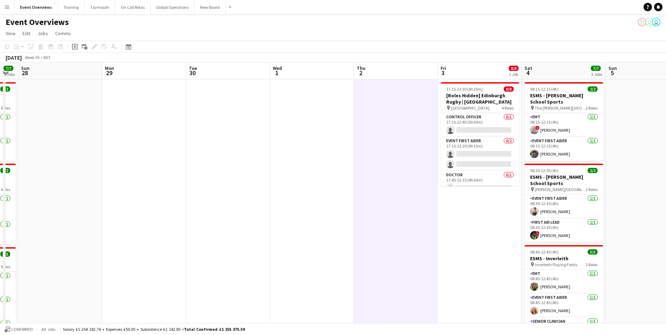
scroll to position [0, 251]
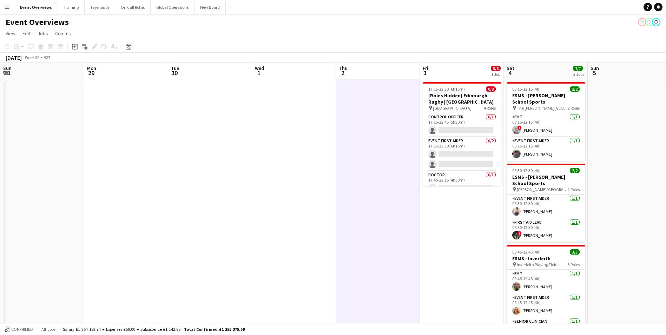
drag, startPoint x: 172, startPoint y: 209, endPoint x: 75, endPoint y: 185, distance: 99.9
click at [75, 185] on app-calendar-viewport "Thu 25 Fri 26 Sat 27 7/7 3 Jobs Sun 28 Mon 29 Tue 30 Wed 1 Thu 2 Fri 3 0/8 1 Jo…" at bounding box center [333, 301] width 666 height 477
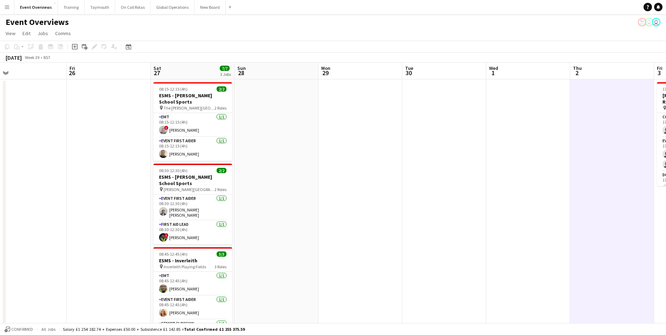
scroll to position [0, 173]
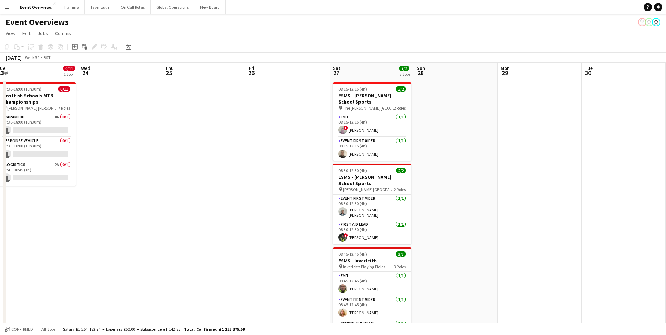
drag, startPoint x: 72, startPoint y: 218, endPoint x: 485, endPoint y: 215, distance: 412.7
click at [485, 215] on app-calendar-viewport "Sun 21 12/16 1 Job Mon 22 Tue 23 0/11 1 Job Wed 24 Thu 25 Fri 26 Sat 27 7/7 3 J…" at bounding box center [333, 301] width 666 height 477
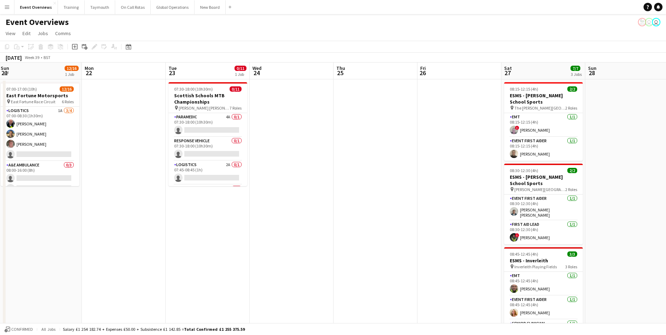
scroll to position [0, 168]
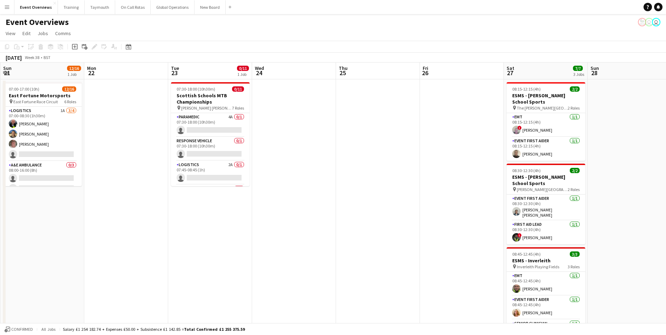
drag, startPoint x: 170, startPoint y: 217, endPoint x: 344, endPoint y: 213, distance: 173.9
click at [344, 213] on app-calendar-viewport "Fri 19 1 Job Sat 20 12/16 1 Job Sun 21 12/16 1 Job Mon 22 Tue 23 0/11 1 Job Wed…" at bounding box center [333, 301] width 666 height 477
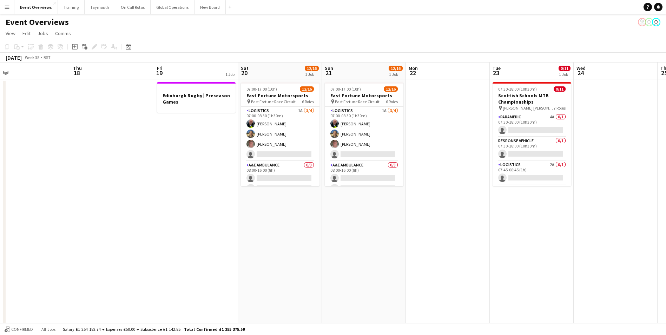
scroll to position [0, 160]
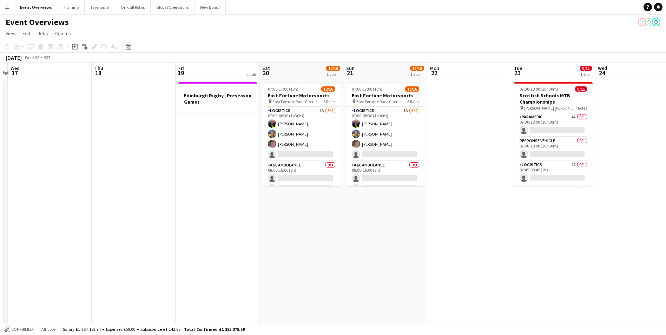
drag, startPoint x: 168, startPoint y: 240, endPoint x: 454, endPoint y: 224, distance: 286.7
click at [454, 224] on app-calendar-viewport "Mon 15 Tue 16 Wed 17 Thu 18 Fri 19 1 Job Sat 20 12/16 1 Job Sun 21 12/16 1 Job …" at bounding box center [333, 301] width 666 height 477
click at [229, 90] on div at bounding box center [217, 88] width 79 height 5
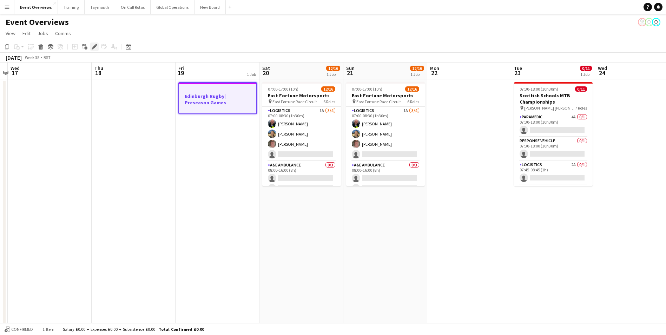
click at [96, 46] on icon at bounding box center [94, 47] width 4 height 4
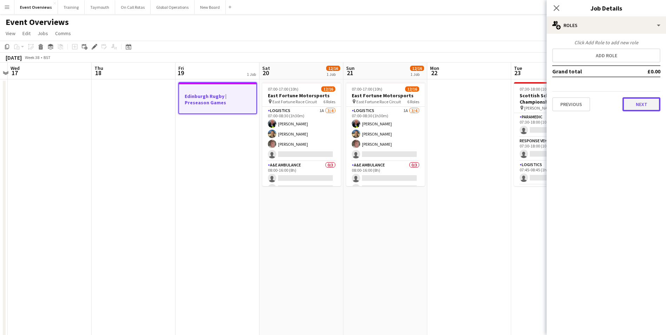
click at [647, 105] on button "Next" at bounding box center [642, 104] width 38 height 14
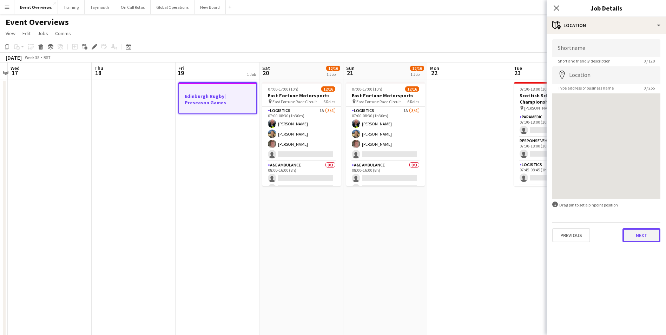
click at [637, 236] on button "Next" at bounding box center [642, 235] width 38 height 14
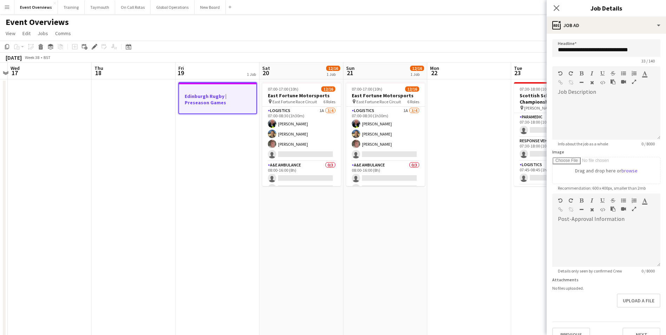
click at [221, 287] on app-date-cell "Edinburgh Rugby | Preseason Games" at bounding box center [218, 309] width 84 height 460
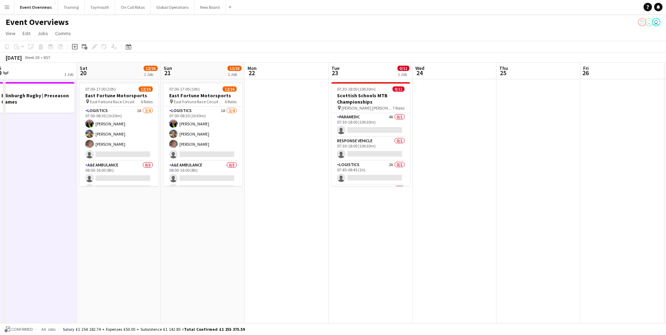
drag, startPoint x: 349, startPoint y: 263, endPoint x: 115, endPoint y: 249, distance: 234.7
click at [82, 251] on app-calendar-viewport "Tue 16 Wed 17 Thu 18 Fri 19 1 Job Sat 20 12/16 1 Job Sun 21 12/16 1 Job Mon 22 …" at bounding box center [333, 301] width 666 height 477
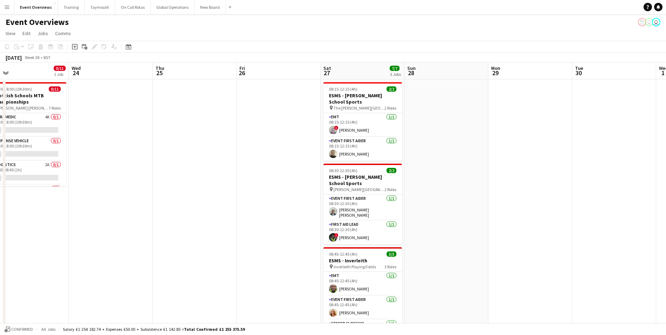
drag, startPoint x: 369, startPoint y: 232, endPoint x: 34, endPoint y: 232, distance: 334.7
click at [32, 232] on app-calendar-viewport "Sat 20 12/16 1 Job Sun 21 12/16 1 Job Mon 22 Tue 23 0/11 1 Job Wed 24 Thu 25 Fr…" at bounding box center [333, 301] width 666 height 477
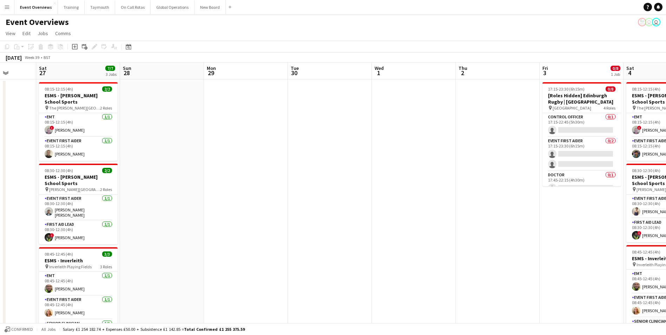
drag, startPoint x: 509, startPoint y: 177, endPoint x: 218, endPoint y: 192, distance: 291.5
click at [225, 192] on app-calendar-viewport "Wed 24 Thu 25 Fri 26 Sat 27 7/7 3 Jobs Sun 28 Mon 29 Tue 30 Wed 1 Thu 2 Fri 3 0…" at bounding box center [333, 301] width 666 height 477
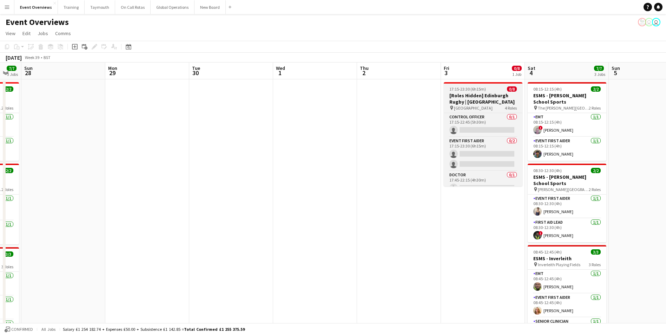
click at [495, 98] on h3 "[Roles Hidden] Edinburgh Rugby | [GEOGRAPHIC_DATA]" at bounding box center [483, 98] width 79 height 13
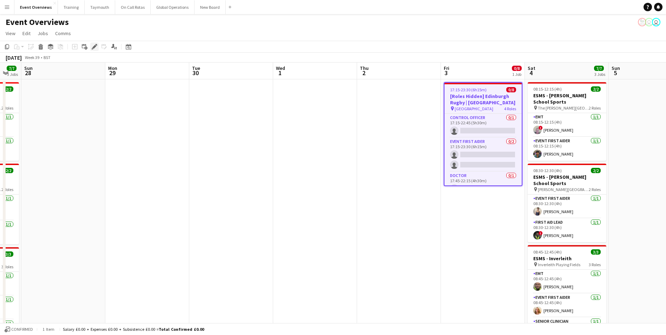
click at [93, 47] on icon at bounding box center [94, 47] width 4 height 4
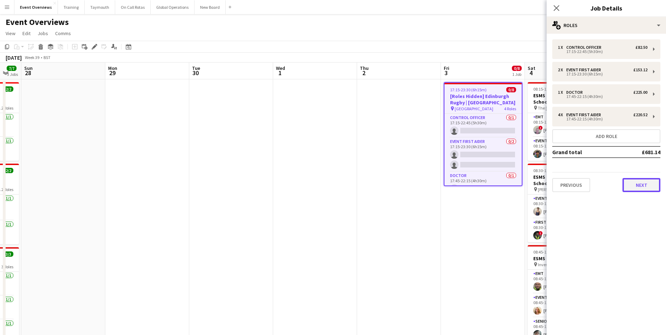
click at [639, 188] on button "Next" at bounding box center [642, 185] width 38 height 14
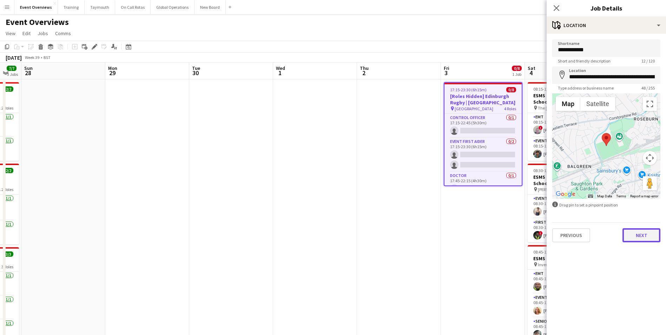
click at [642, 236] on button "Next" at bounding box center [642, 235] width 38 height 14
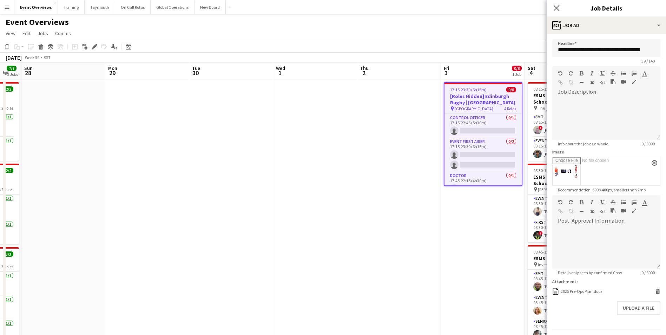
scroll to position [42, 0]
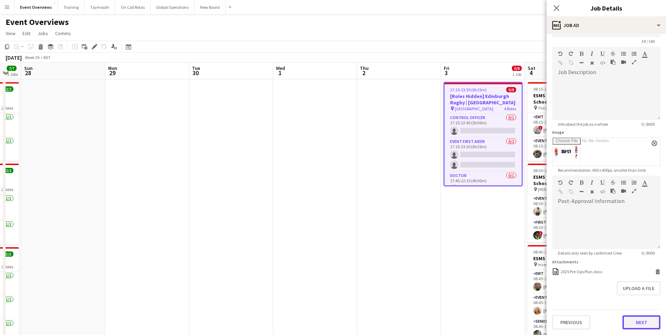
click at [640, 301] on form "**********" at bounding box center [606, 175] width 119 height 310
click at [629, 322] on button "Next" at bounding box center [642, 322] width 38 height 14
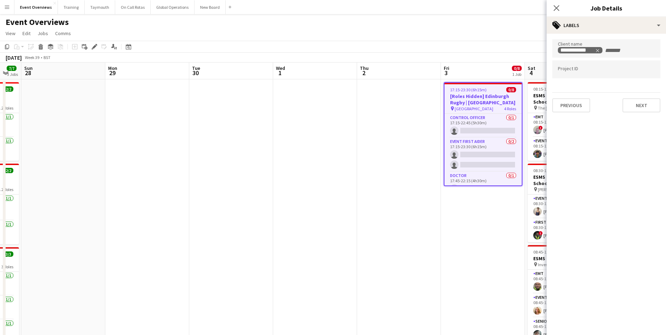
scroll to position [0, 0]
click at [630, 106] on button "Next" at bounding box center [642, 105] width 38 height 14
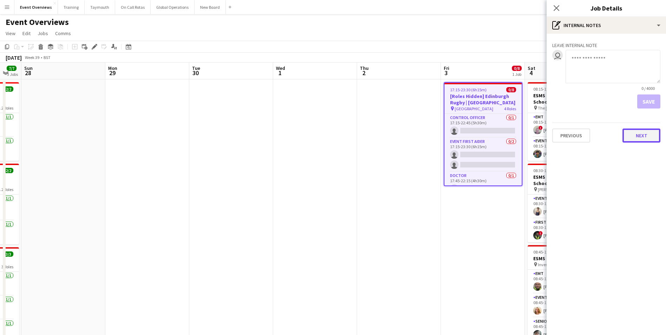
click at [645, 135] on button "Next" at bounding box center [642, 136] width 38 height 14
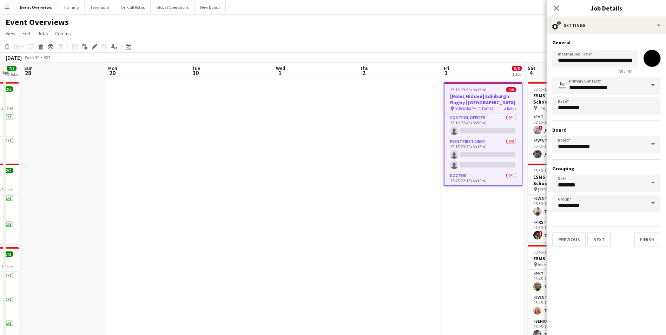
click at [462, 263] on app-date-cell "17:15-23:30 (6h15m) 0/8 [Roles Hidden] Edinburgh Rugby | [GEOGRAPHIC_DATA] pin …" at bounding box center [483, 309] width 84 height 460
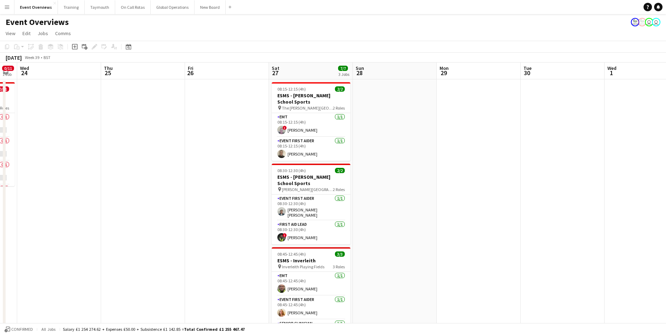
drag, startPoint x: 212, startPoint y: 165, endPoint x: 469, endPoint y: 155, distance: 257.0
click at [472, 153] on app-calendar-viewport "Mon 22 Tue 23 0/11 1 Job Wed 24 Thu 25 Fri 26 Sat 27 7/7 3 Jobs Sun 28 Mon 29 T…" at bounding box center [333, 301] width 666 height 477
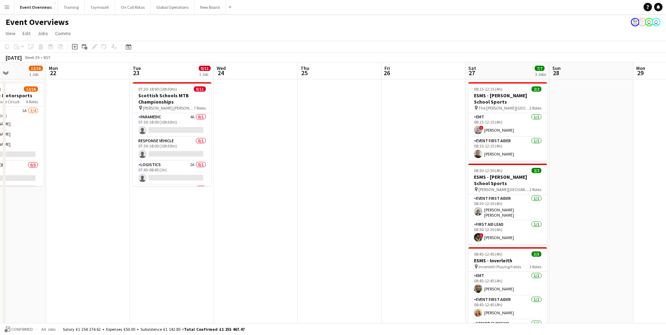
drag, startPoint x: 83, startPoint y: 218, endPoint x: 328, endPoint y: 212, distance: 245.6
click at [328, 212] on app-calendar-viewport "Fri 19 1 Job Sat 20 12/16 1 Job Sun 21 12/16 1 Job Mon 22 Tue 23 0/11 1 Job Wed…" at bounding box center [333, 301] width 666 height 477
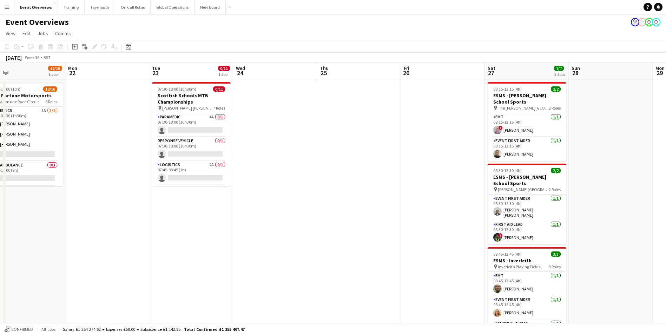
click at [4, 5] on app-icon "Menu" at bounding box center [7, 7] width 6 height 6
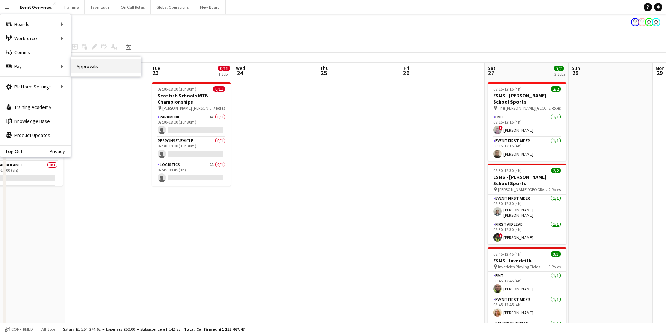
click at [90, 64] on link "Approvals" at bounding box center [106, 66] width 70 height 14
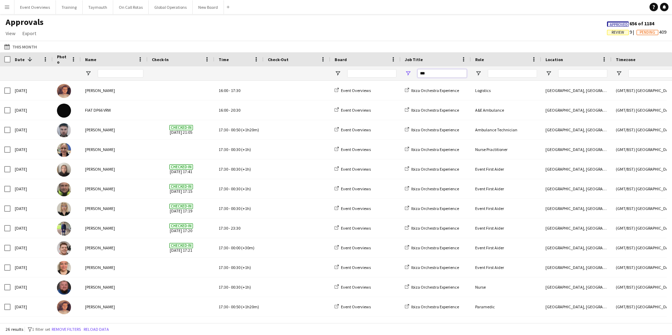
click at [431, 71] on input "***" at bounding box center [441, 73] width 49 height 8
type input "*"
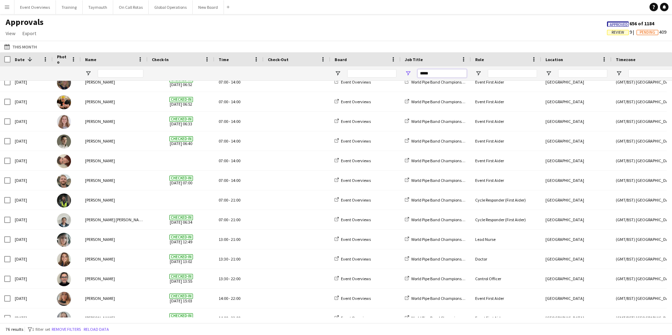
type input "*****"
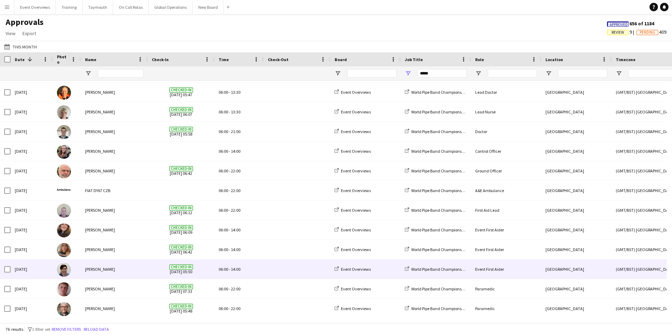
scroll to position [36, 0]
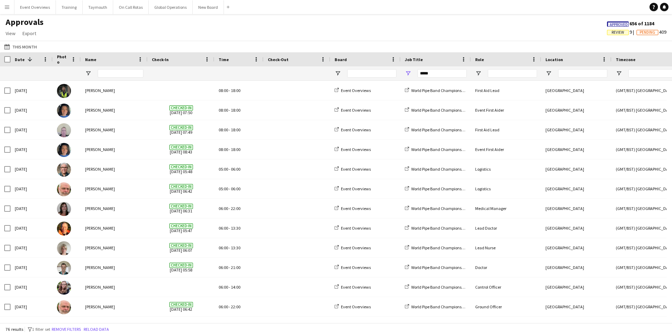
click at [7, 7] on app-icon "Menu" at bounding box center [7, 7] width 6 height 6
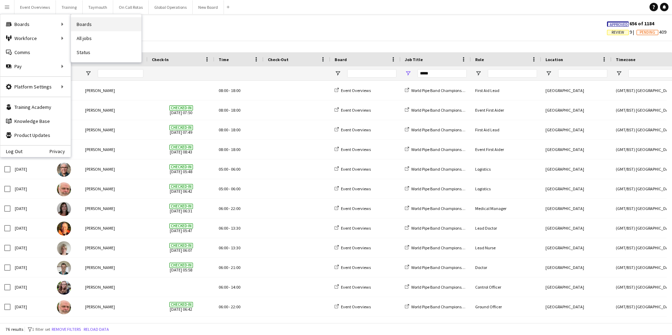
click at [81, 24] on link "Boards" at bounding box center [106, 24] width 70 height 14
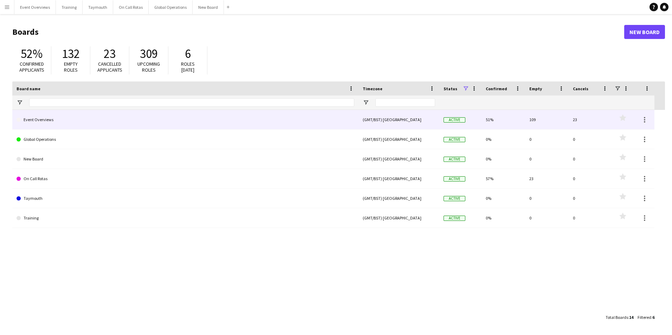
click at [46, 119] on link "Event Overviews" at bounding box center [186, 120] width 338 height 20
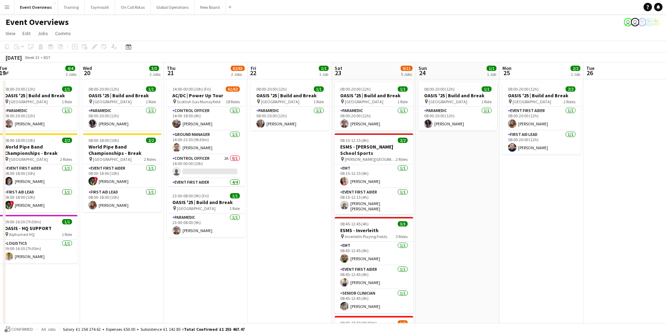
drag, startPoint x: 415, startPoint y: 277, endPoint x: 243, endPoint y: 297, distance: 173.6
click at [243, 297] on app-calendar-viewport "Sat 16 68/69 3 Jobs Sun 17 31/31 3 Jobs Mon 18 3/3 2 Jobs Tue 19 4/4 3 Jobs Wed…" at bounding box center [333, 285] width 666 height 445
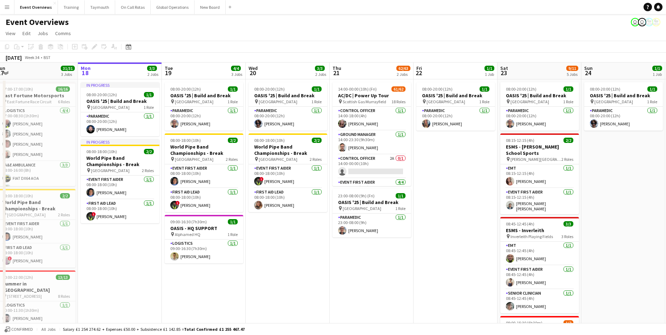
scroll to position [0, 163]
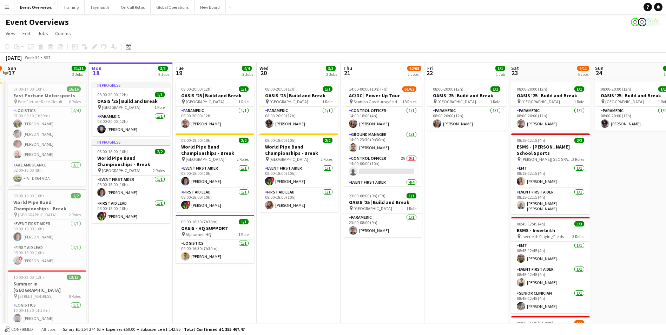
drag, startPoint x: 132, startPoint y: 280, endPoint x: 309, endPoint y: 275, distance: 177.1
click at [309, 275] on app-calendar-viewport "Fri 15 36/36 3 Jobs Sat 16 68/69 3 Jobs Sun 17 31/31 3 Jobs Mon 18 3/3 2 Jobs T…" at bounding box center [333, 285] width 666 height 445
